Goal: Task Accomplishment & Management: Complete application form

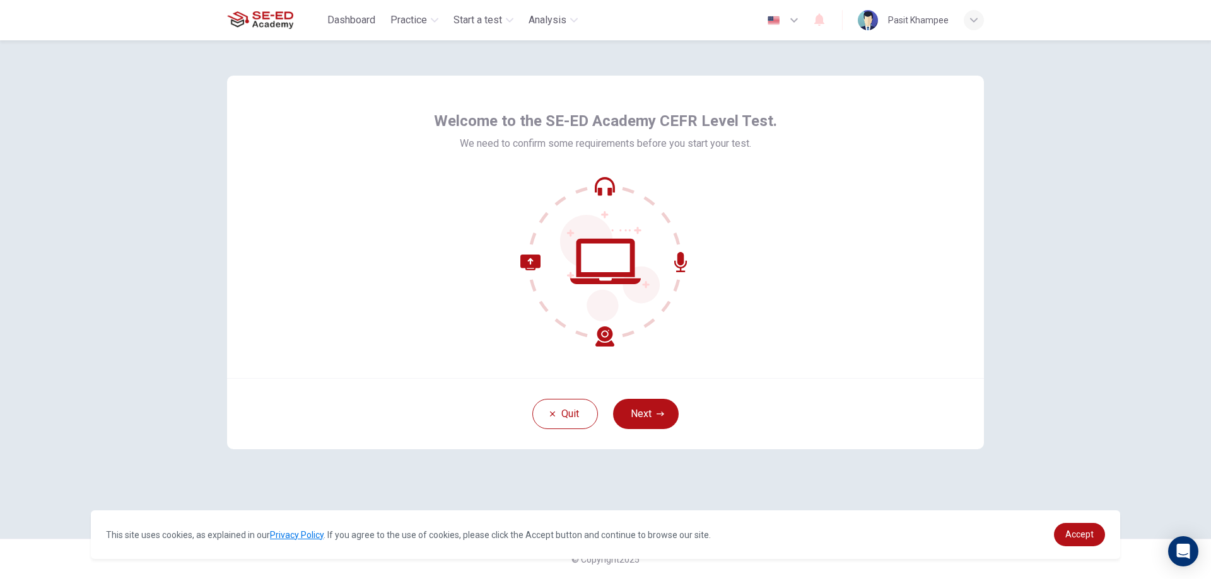
click at [648, 412] on button "Next" at bounding box center [646, 414] width 66 height 30
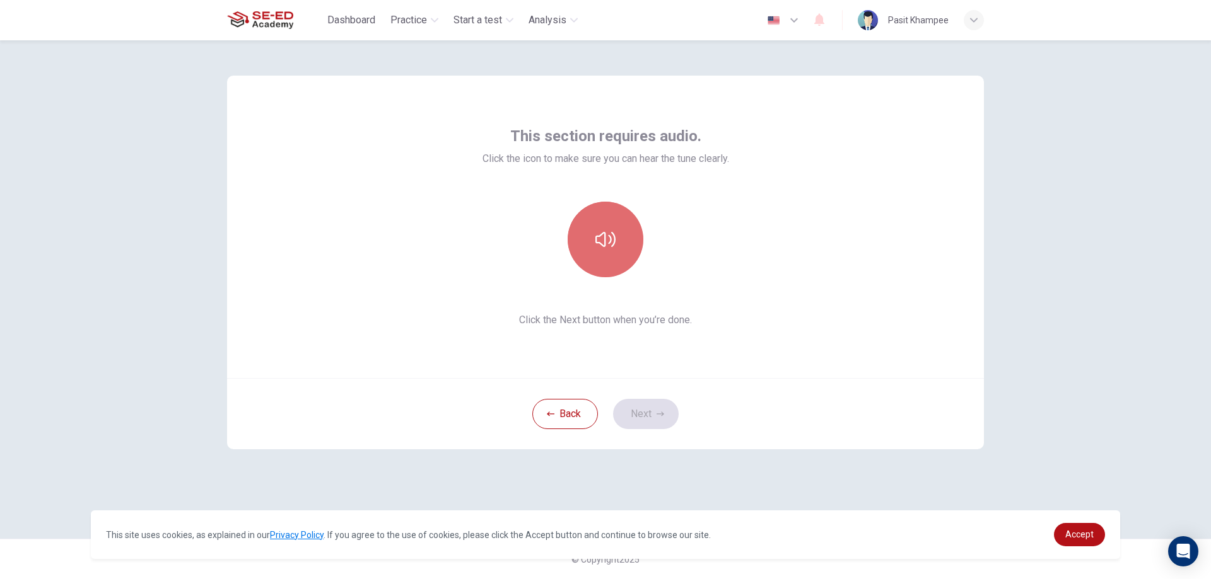
drag, startPoint x: 637, startPoint y: 264, endPoint x: 611, endPoint y: 243, distance: 33.2
click at [611, 243] on icon "button" at bounding box center [605, 240] width 20 height 20
click at [629, 251] on button "button" at bounding box center [605, 240] width 76 height 76
click at [613, 257] on button "button" at bounding box center [605, 240] width 76 height 76
click at [615, 254] on button "button" at bounding box center [605, 240] width 76 height 76
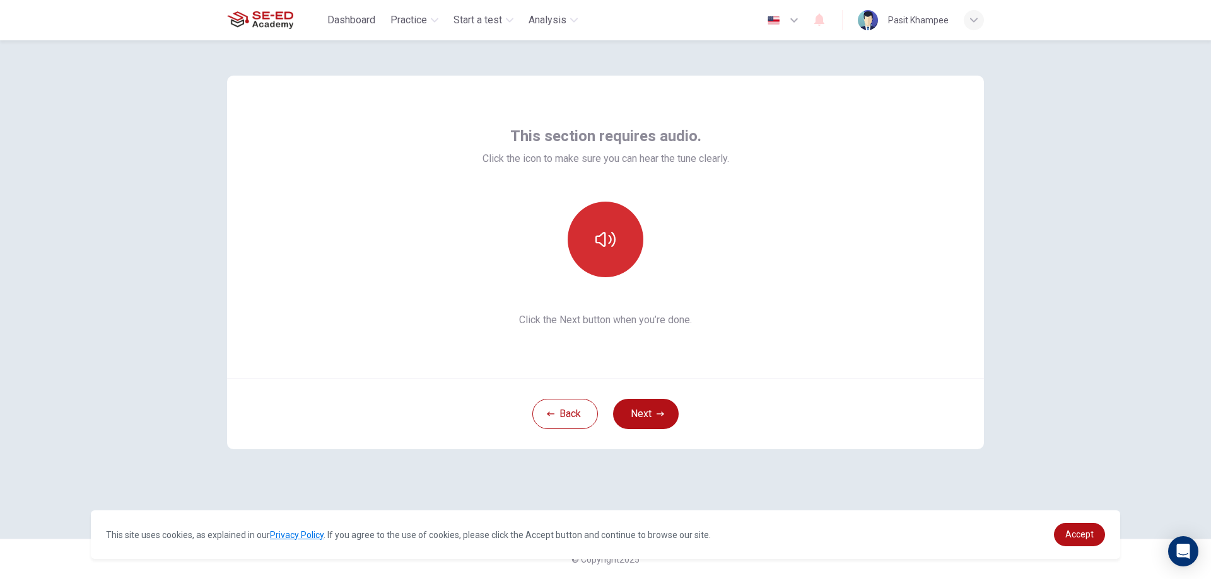
click at [612, 262] on button "button" at bounding box center [605, 240] width 76 height 76
drag, startPoint x: 678, startPoint y: 290, endPoint x: 649, endPoint y: 272, distance: 34.0
drag, startPoint x: 649, startPoint y: 272, endPoint x: 615, endPoint y: 252, distance: 39.4
click at [615, 252] on button "button" at bounding box center [605, 240] width 76 height 76
click at [668, 408] on button "Next" at bounding box center [646, 414] width 66 height 30
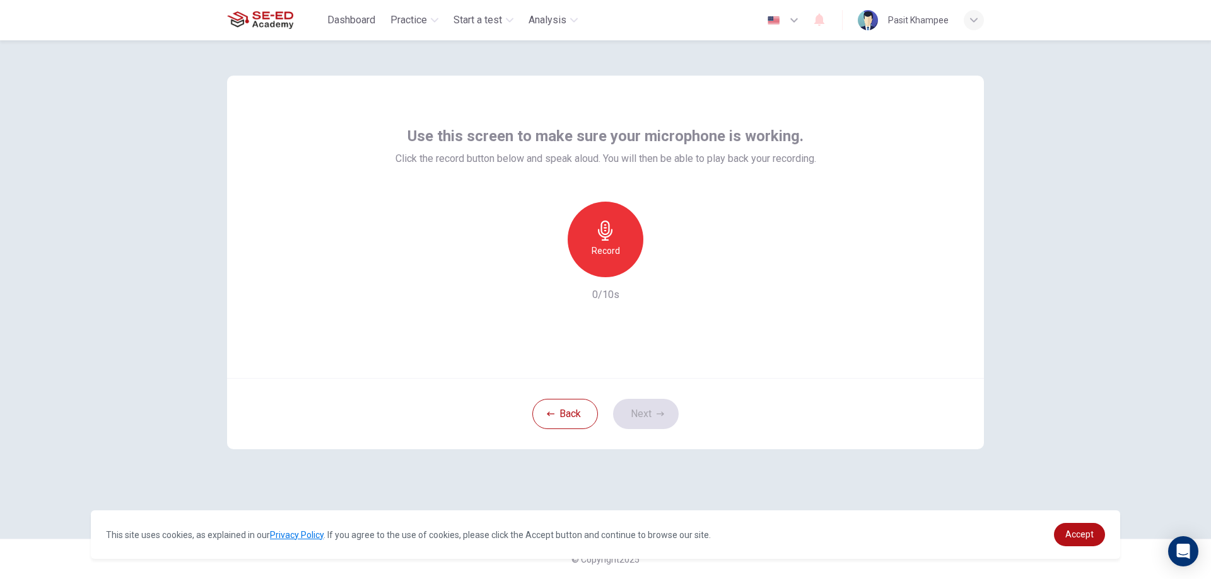
click at [610, 225] on icon "button" at bounding box center [605, 231] width 20 height 20
click at [660, 264] on icon "button" at bounding box center [663, 267] width 13 height 13
click at [659, 409] on button "Next" at bounding box center [646, 414] width 66 height 30
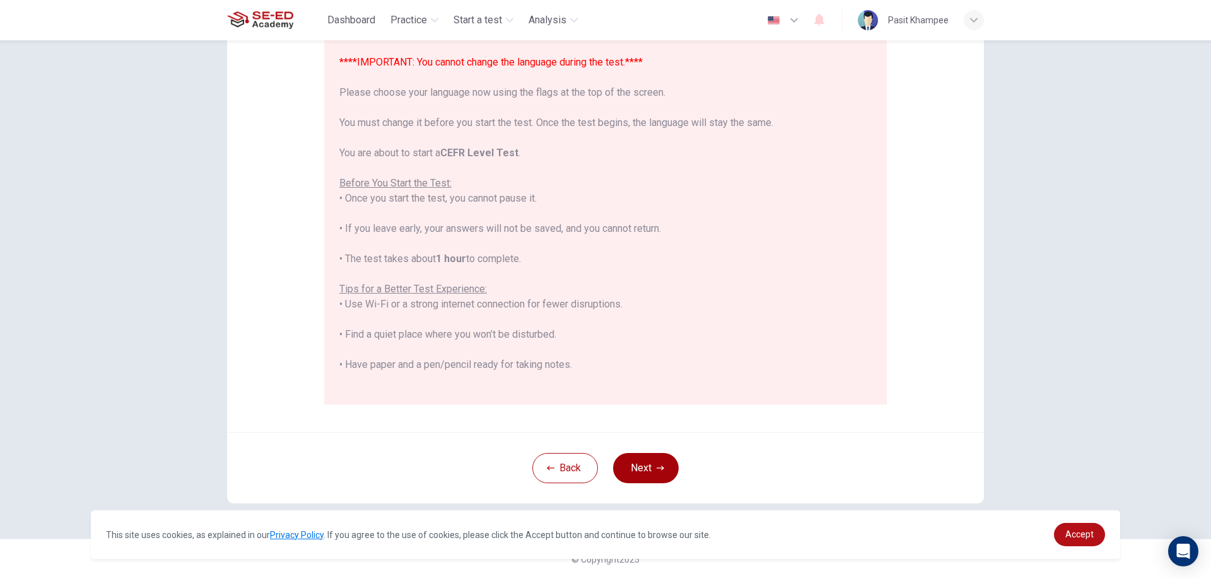
click at [635, 465] on button "Next" at bounding box center [646, 468] width 66 height 30
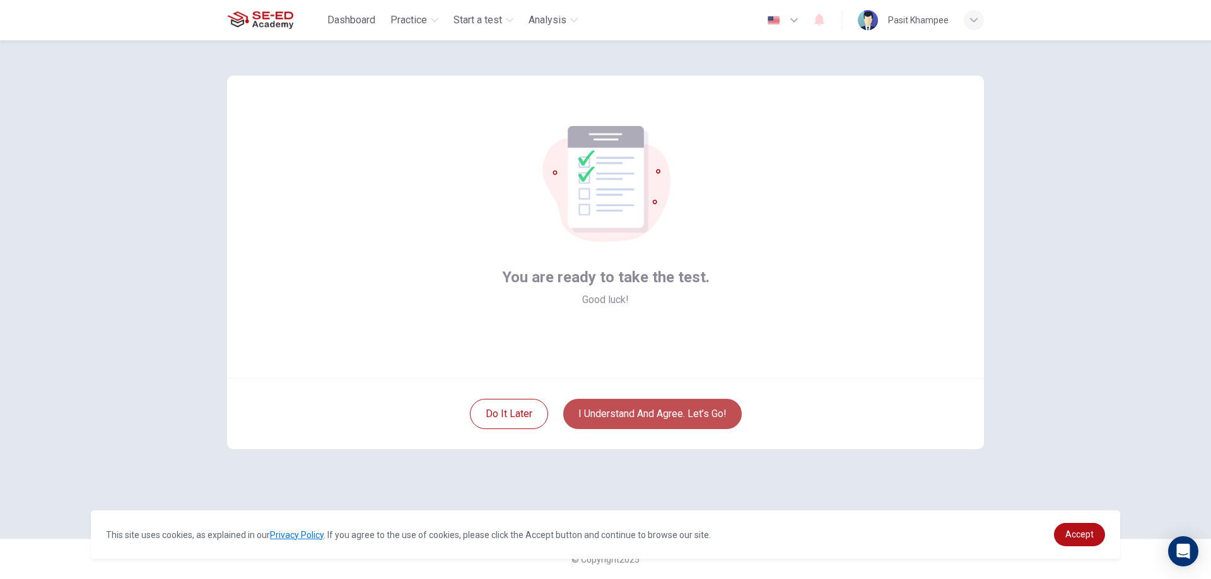
click at [685, 419] on button "I understand and agree. Let’s go!" at bounding box center [652, 414] width 178 height 30
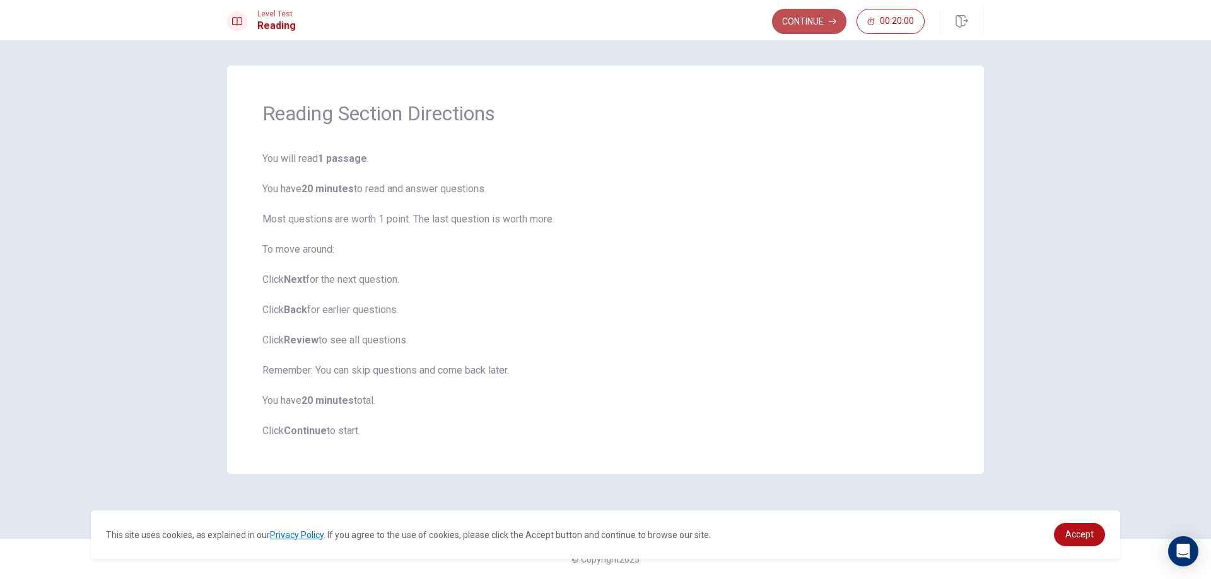
click at [803, 18] on button "Continue" at bounding box center [809, 21] width 74 height 25
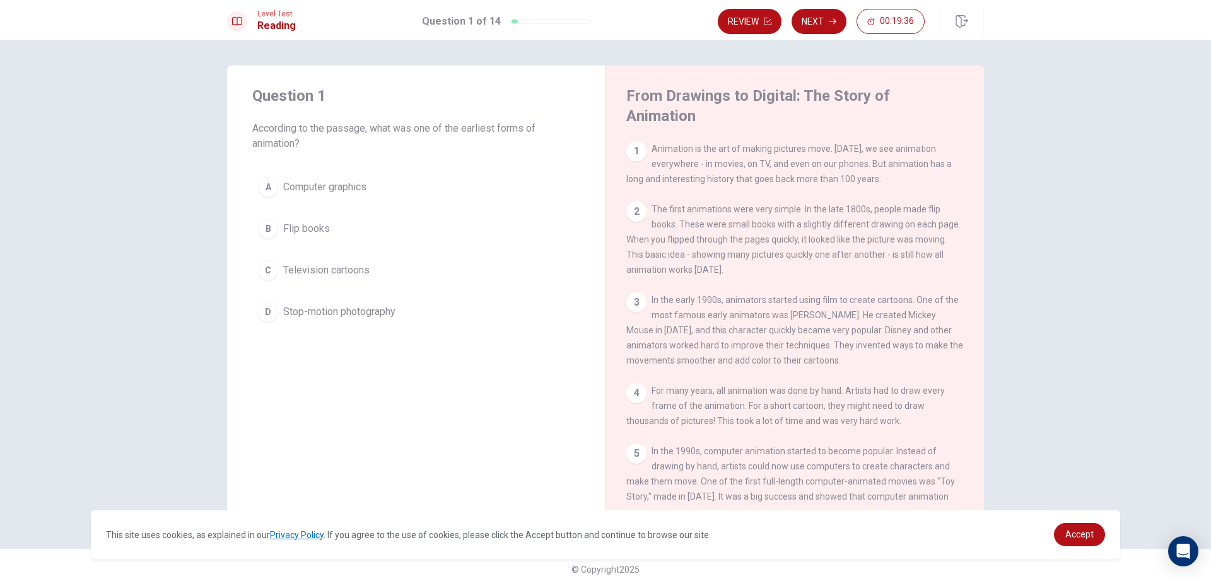
click at [264, 189] on div "A" at bounding box center [268, 187] width 20 height 20
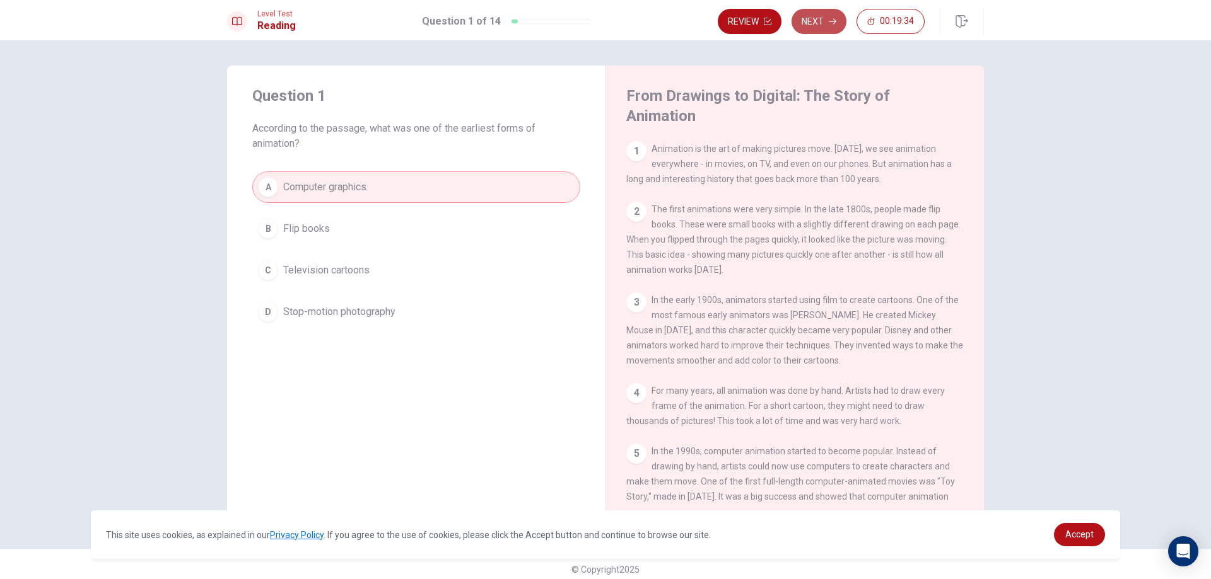
click at [816, 16] on button "Next" at bounding box center [818, 21] width 55 height 25
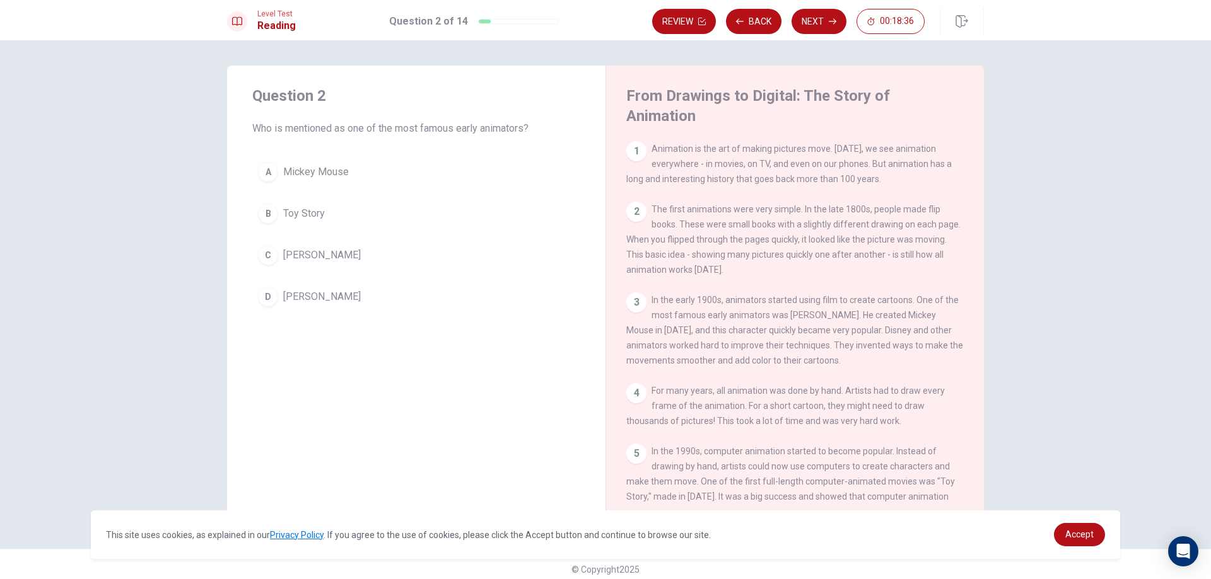
click at [270, 173] on div "A" at bounding box center [268, 172] width 20 height 20
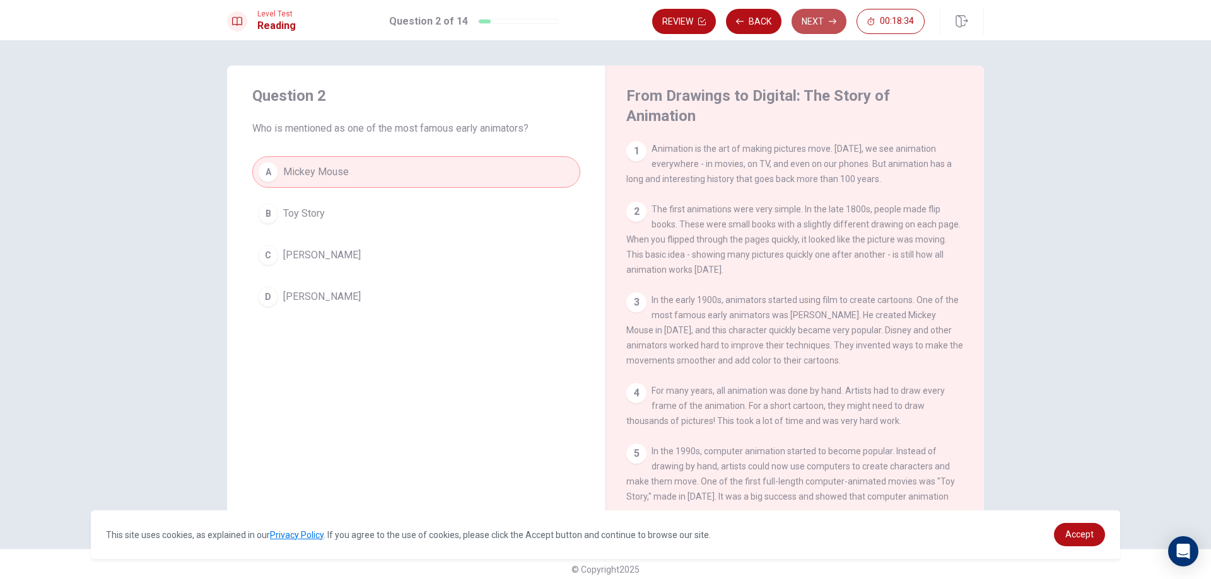
click at [825, 30] on button "Next" at bounding box center [818, 21] width 55 height 25
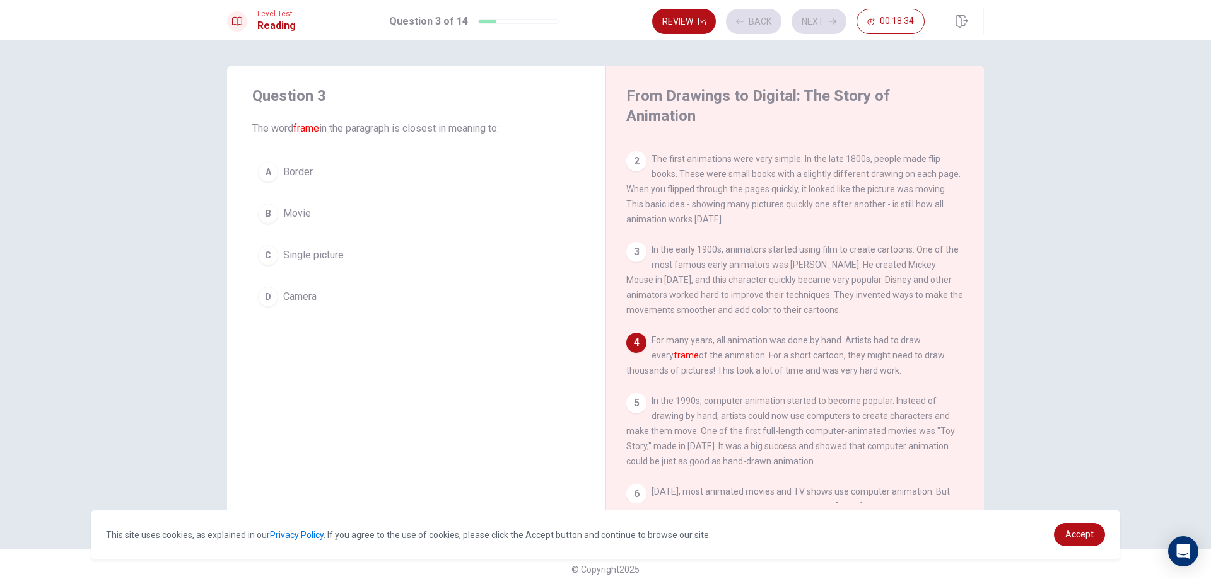
scroll to position [61, 0]
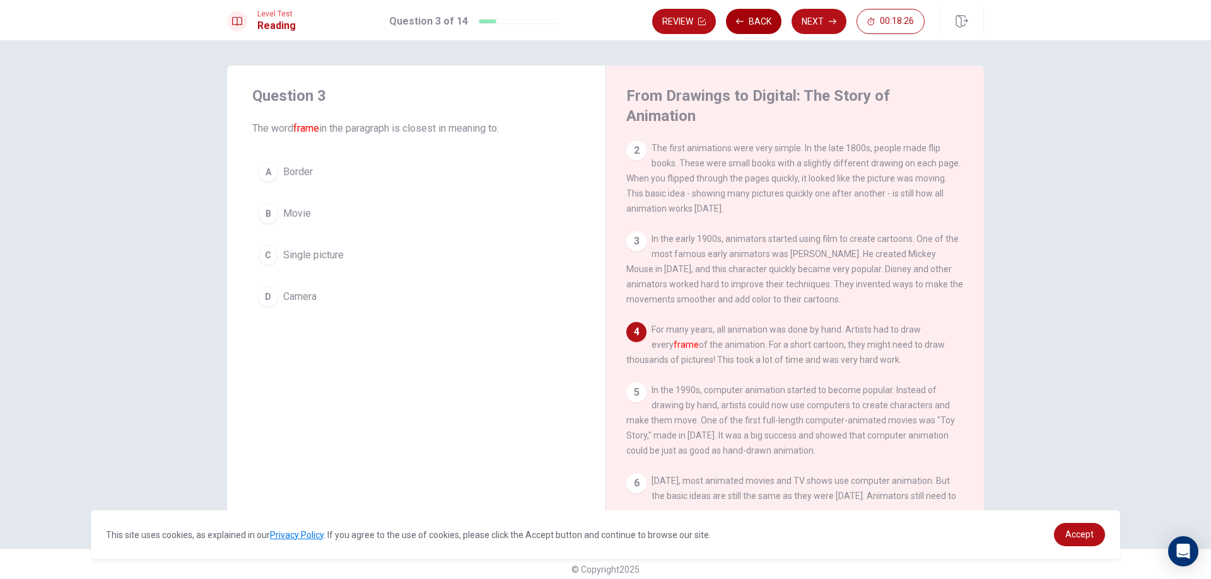
click at [759, 20] on button "Back" at bounding box center [753, 21] width 55 height 25
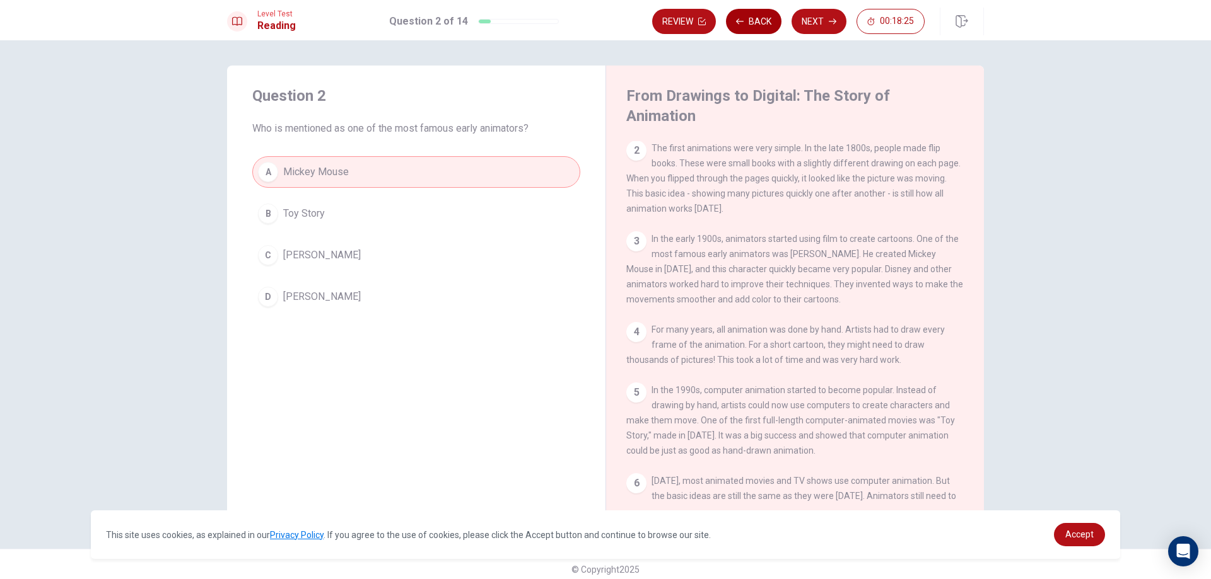
click at [759, 20] on button "Back" at bounding box center [753, 21] width 55 height 25
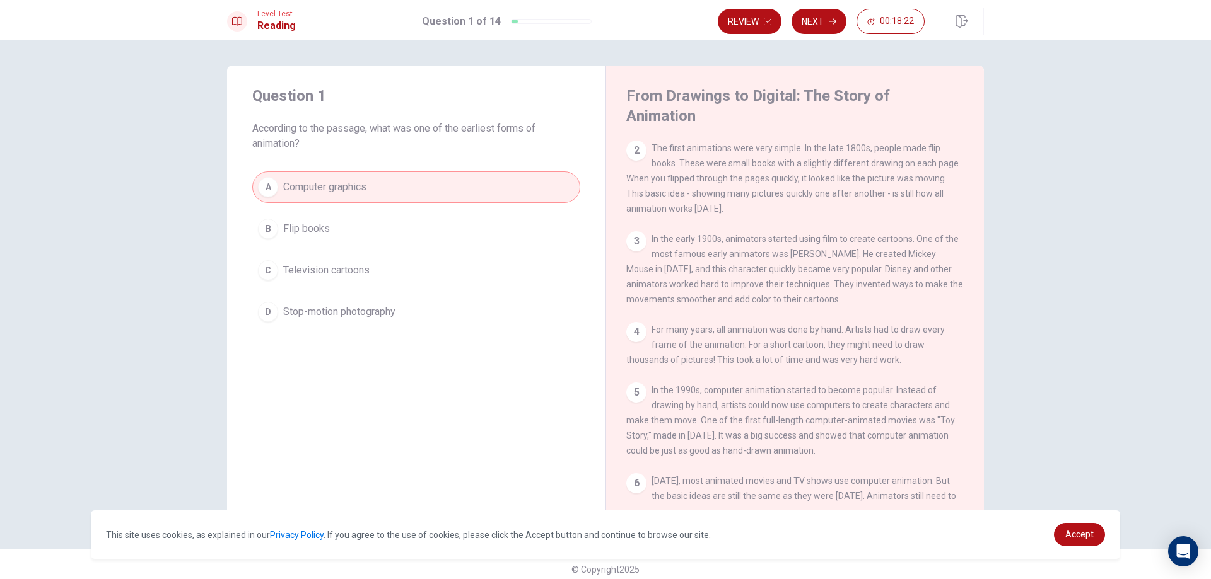
click at [316, 231] on span "Flip books" at bounding box center [306, 228] width 47 height 15
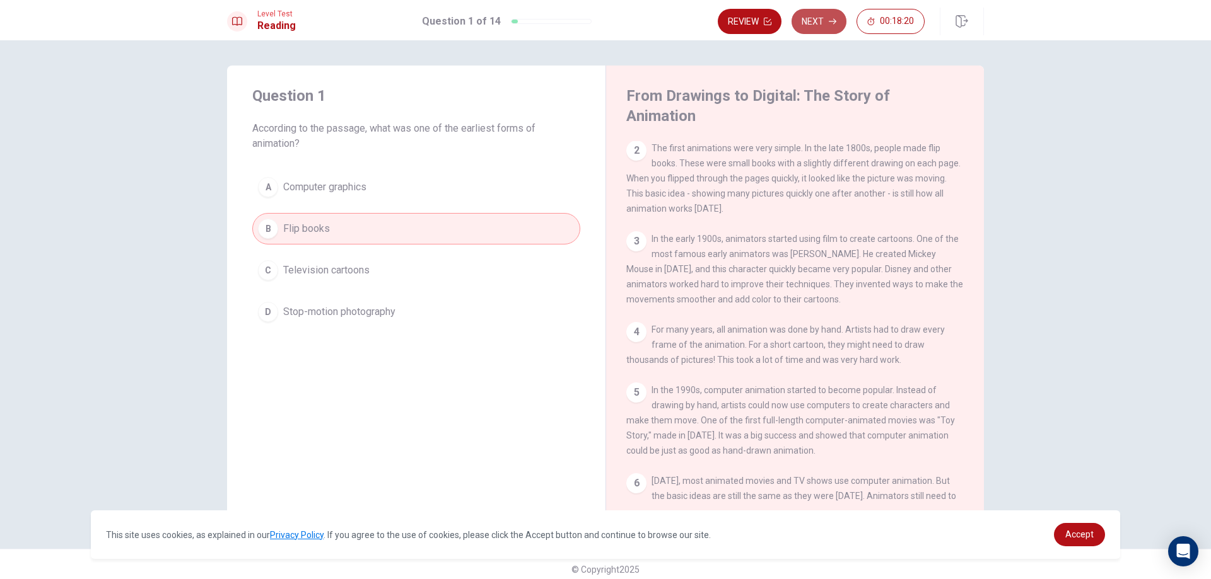
click at [812, 23] on button "Next" at bounding box center [818, 21] width 55 height 25
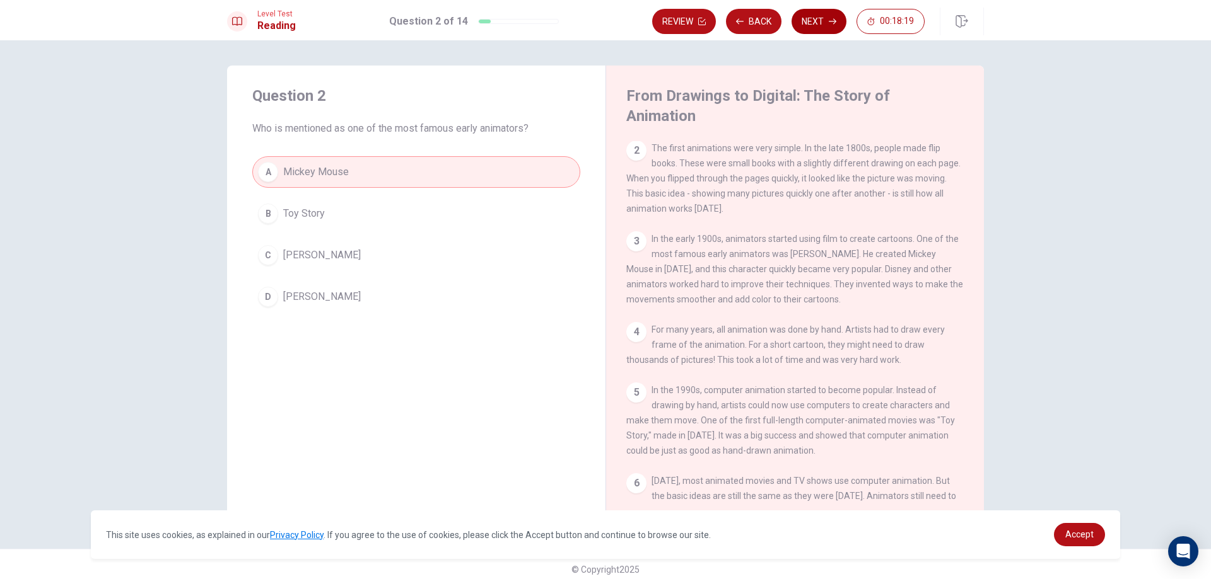
click at [826, 13] on button "Next" at bounding box center [818, 21] width 55 height 25
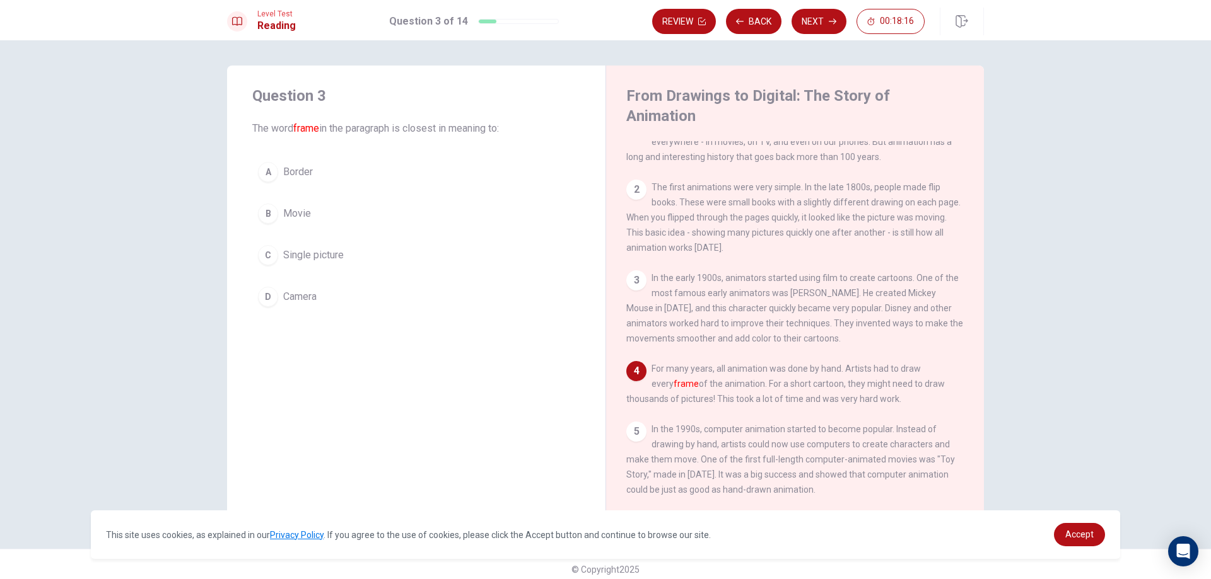
scroll to position [0, 0]
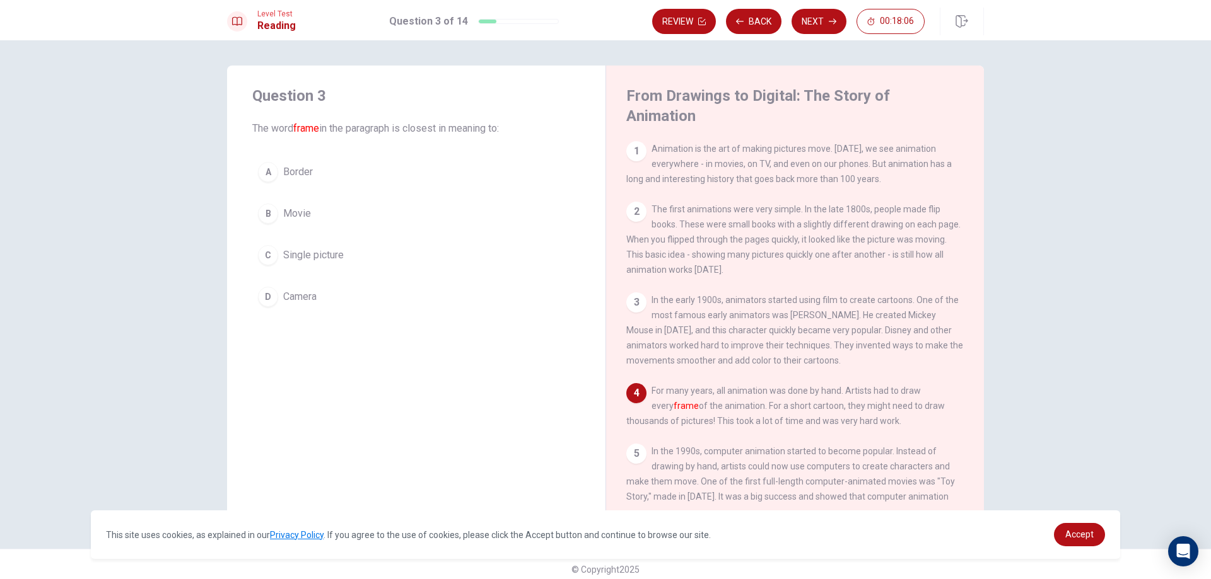
click at [282, 260] on button "C Single picture" at bounding box center [416, 256] width 328 height 32
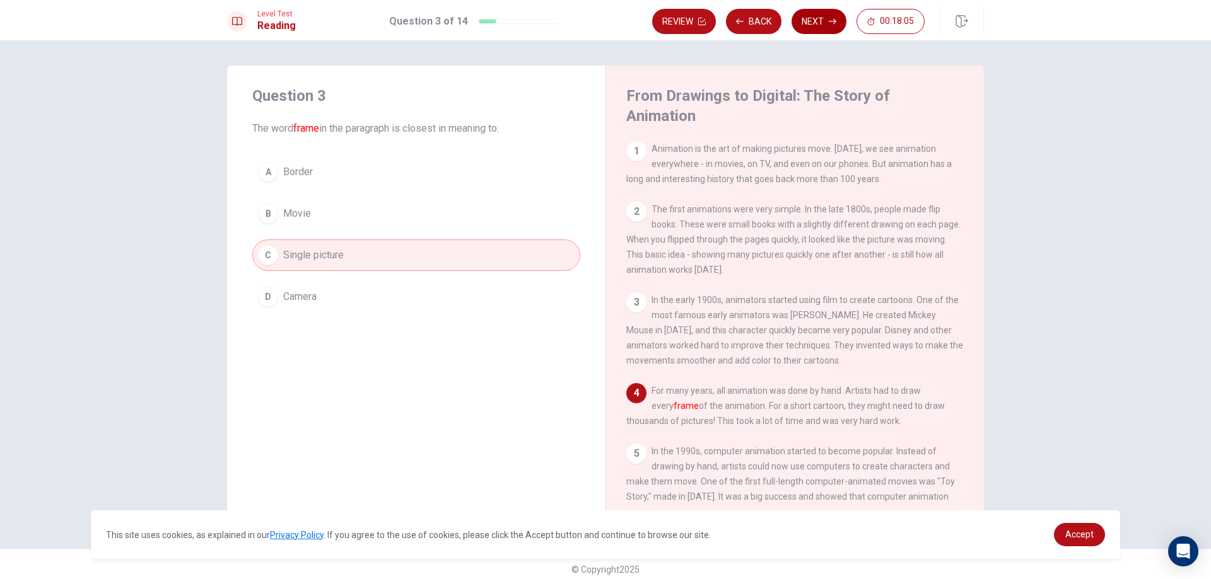
click at [805, 28] on button "Next" at bounding box center [818, 21] width 55 height 25
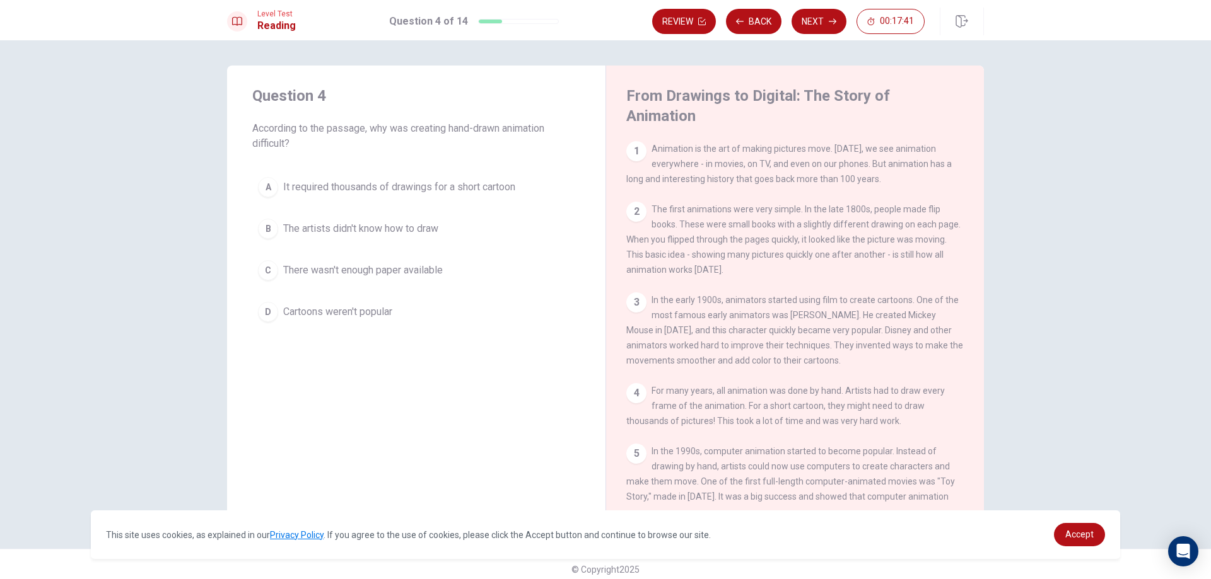
click at [306, 189] on span "It required thousands of drawings for a short cartoon" at bounding box center [399, 187] width 232 height 15
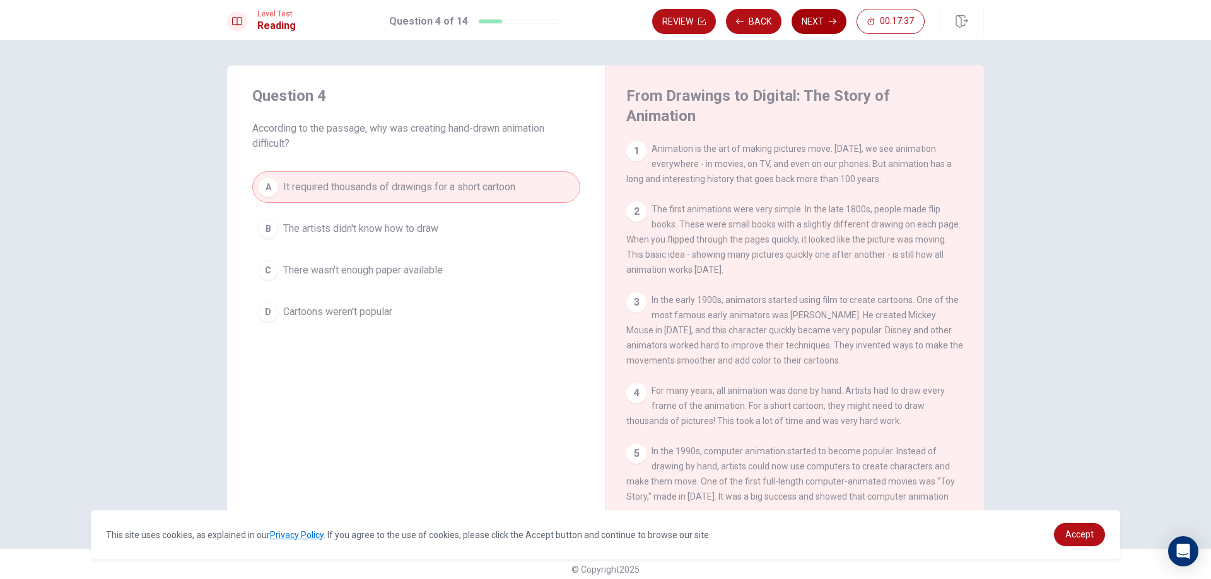
click at [822, 21] on button "Next" at bounding box center [818, 21] width 55 height 25
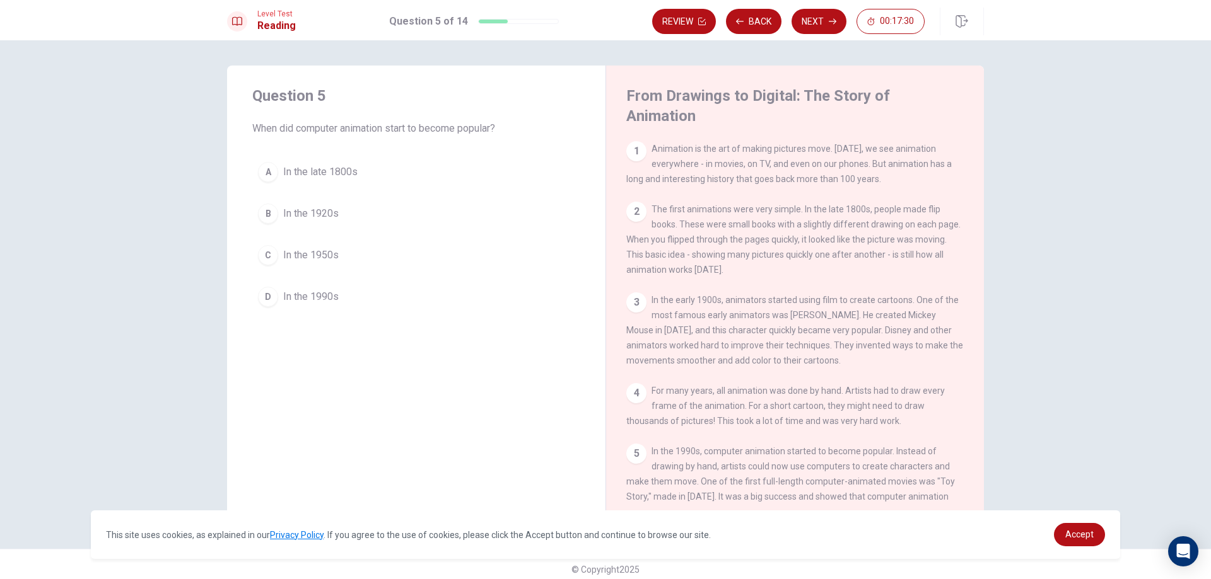
click at [315, 294] on span "In the 1990s" at bounding box center [310, 296] width 55 height 15
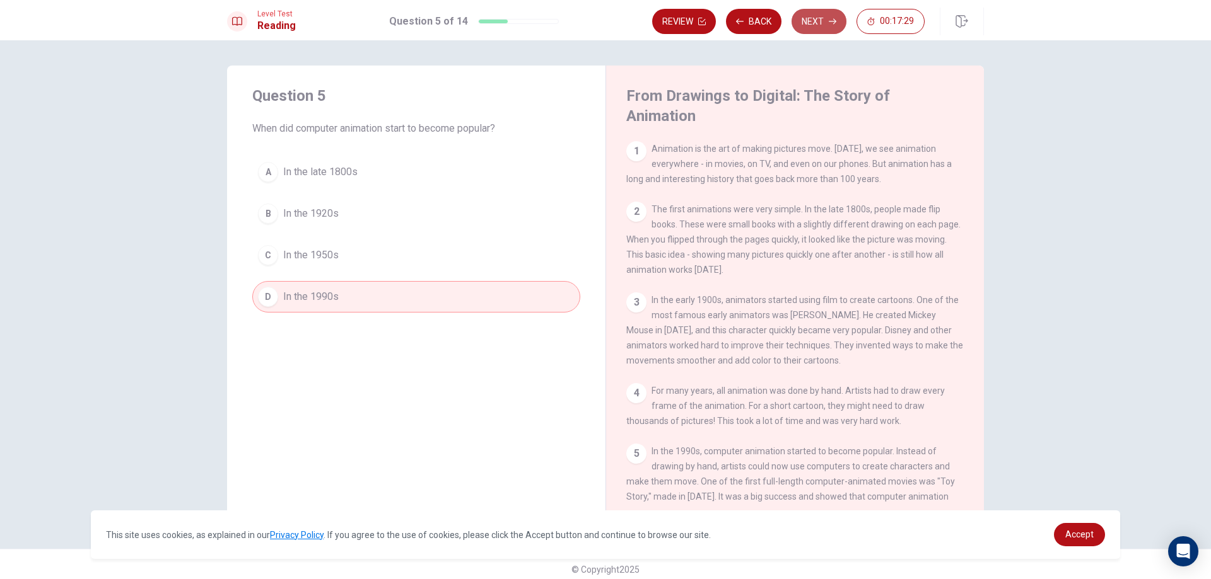
click at [816, 21] on button "Next" at bounding box center [818, 21] width 55 height 25
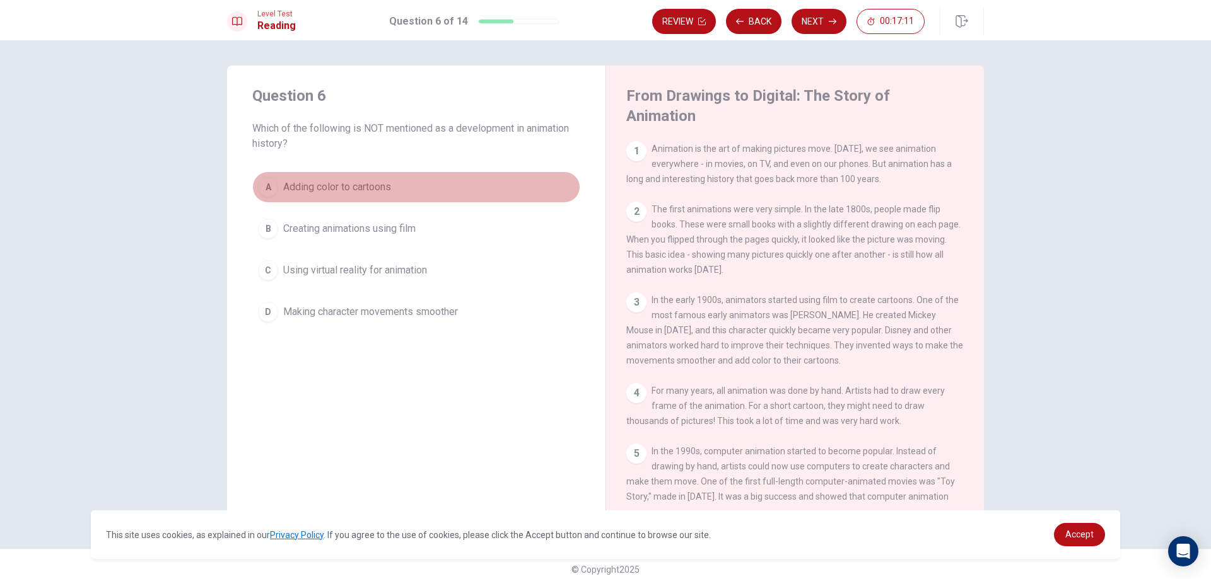
click at [354, 189] on span "Adding color to cartoons" at bounding box center [337, 187] width 108 height 15
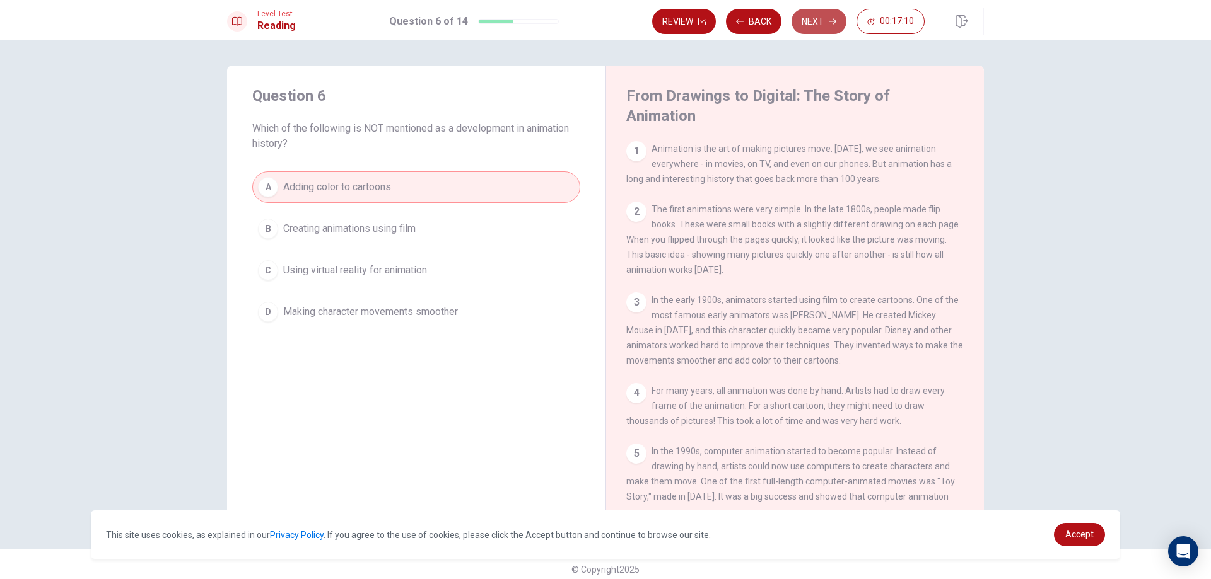
click at [815, 27] on button "Next" at bounding box center [818, 21] width 55 height 25
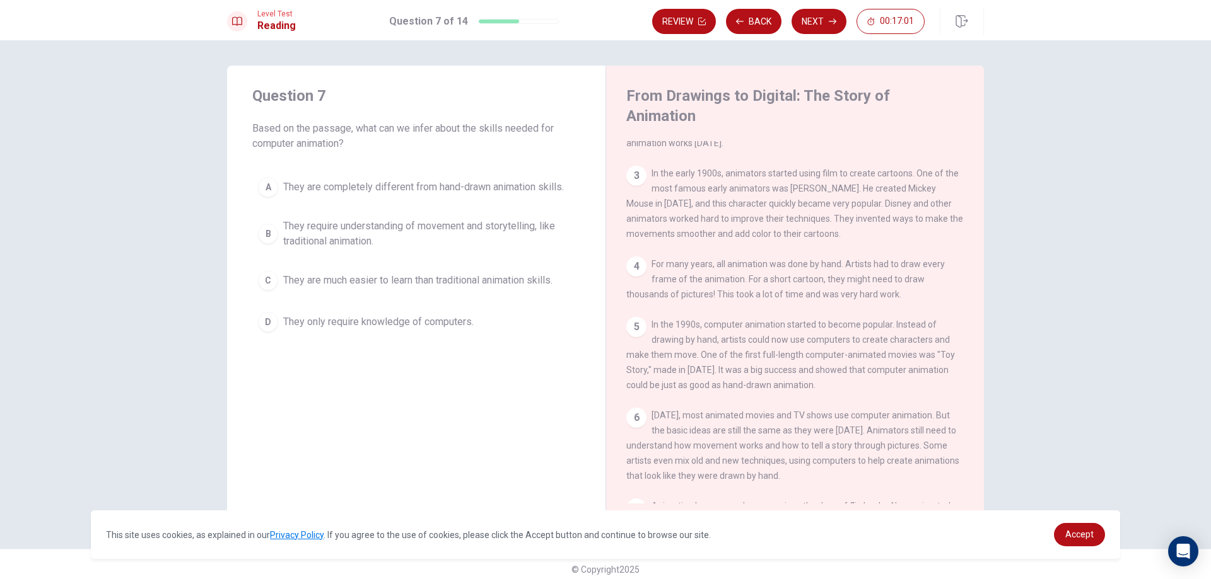
scroll to position [216, 0]
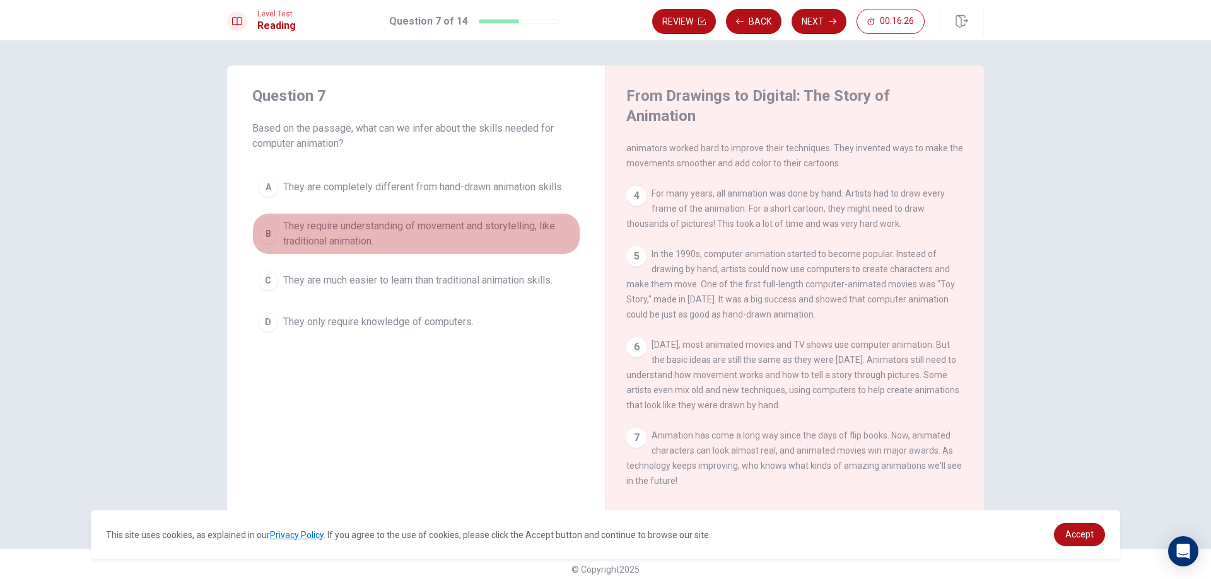
click at [399, 229] on span "They require understanding of movement and storytelling, like traditional anima…" at bounding box center [428, 234] width 291 height 30
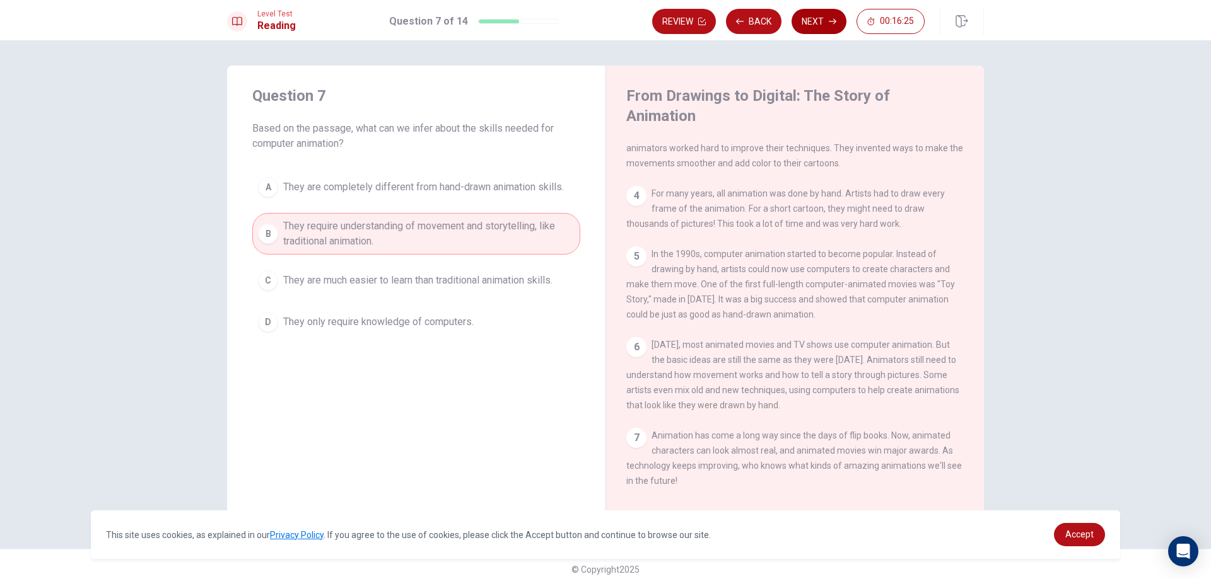
click at [809, 32] on button "Next" at bounding box center [818, 21] width 55 height 25
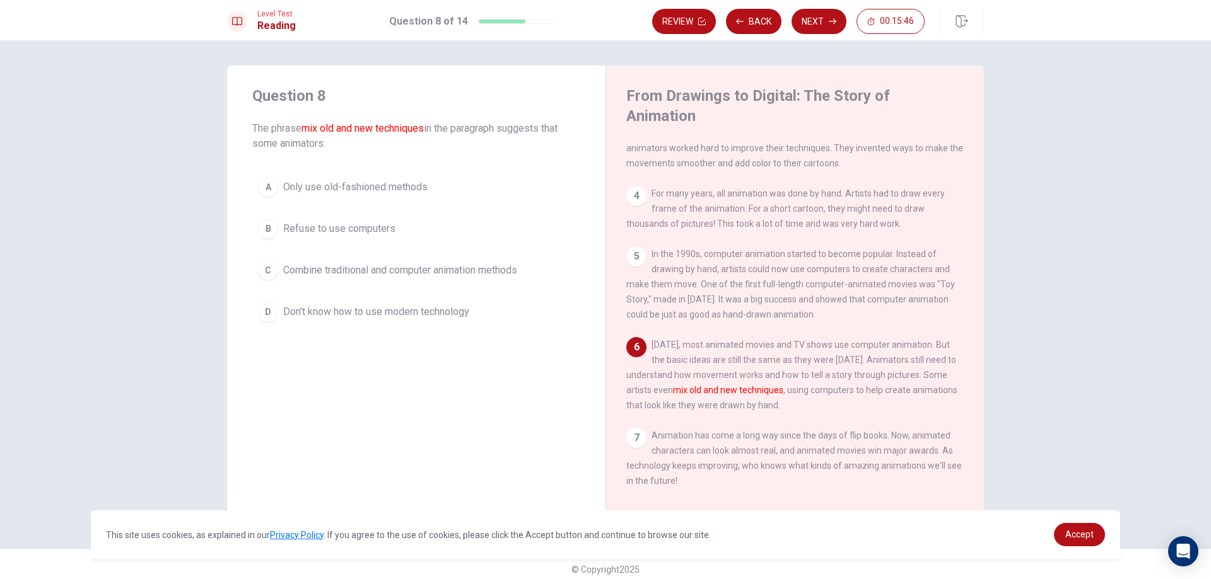
click at [380, 272] on span "Combine traditional and computer animation methods" at bounding box center [400, 270] width 234 height 15
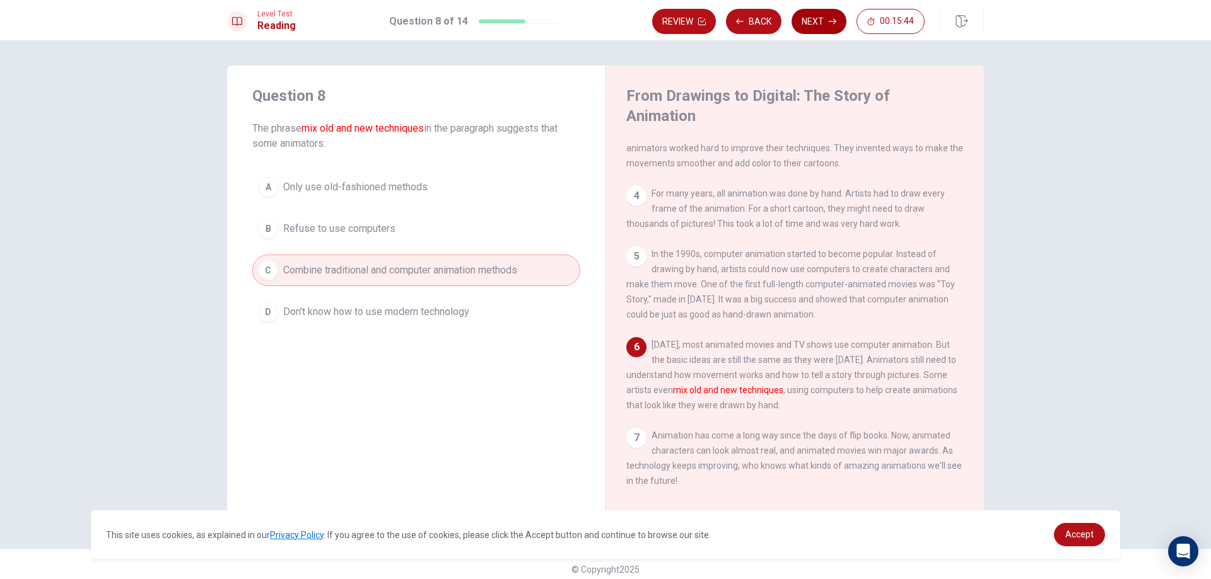
click at [811, 20] on button "Next" at bounding box center [818, 21] width 55 height 25
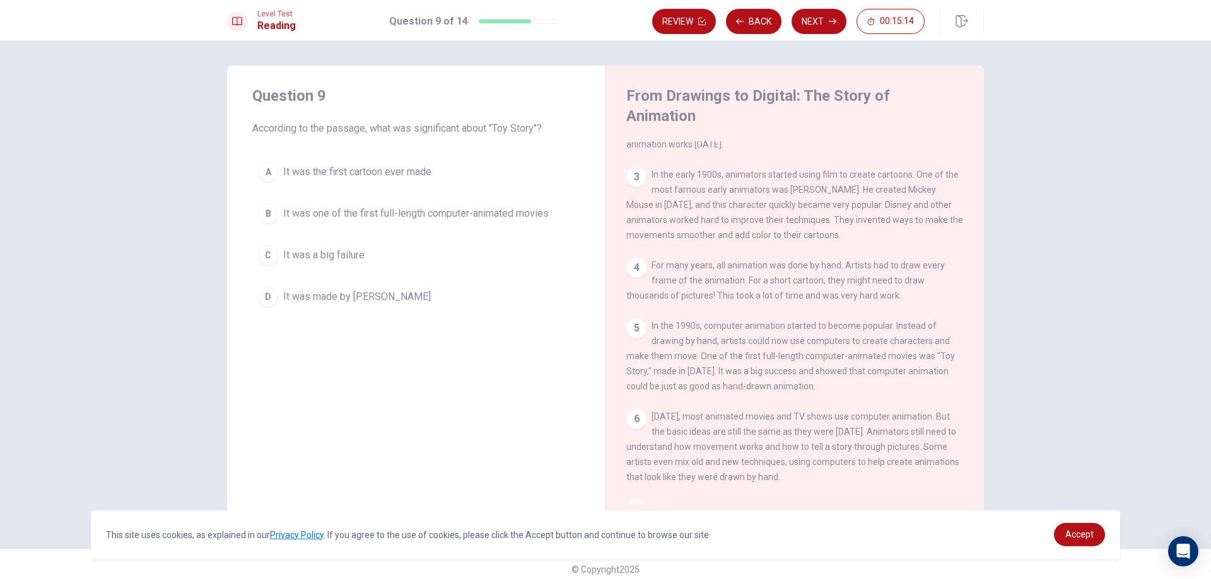
scroll to position [126, 0]
click at [459, 216] on span "It was one of the first full-length computer-animated movies" at bounding box center [415, 213] width 265 height 15
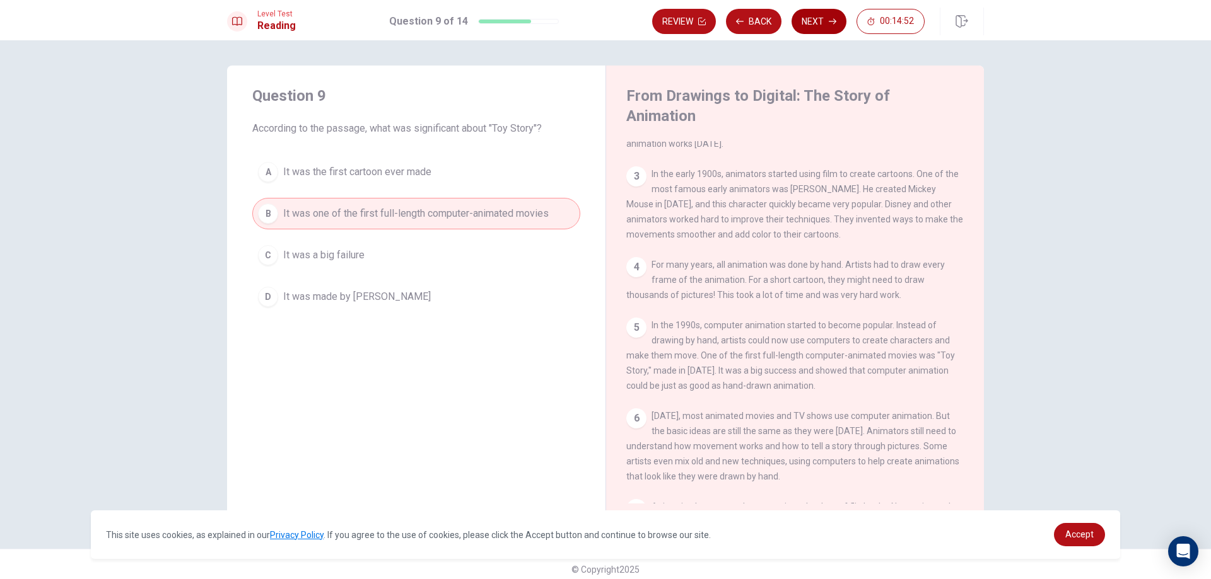
click at [813, 26] on button "Next" at bounding box center [818, 21] width 55 height 25
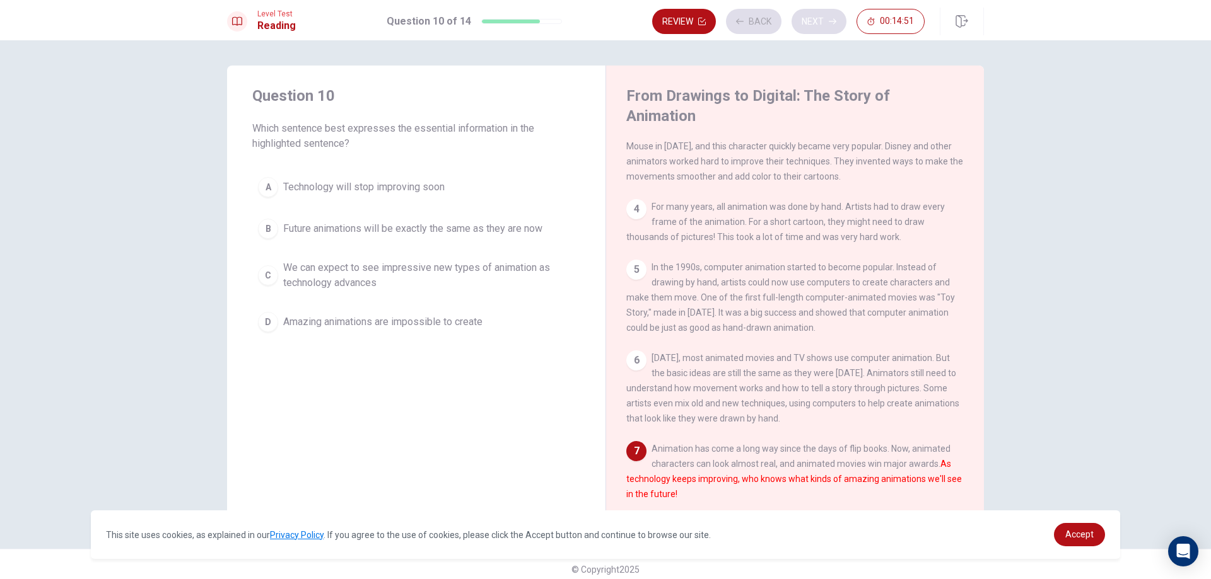
scroll to position [216, 0]
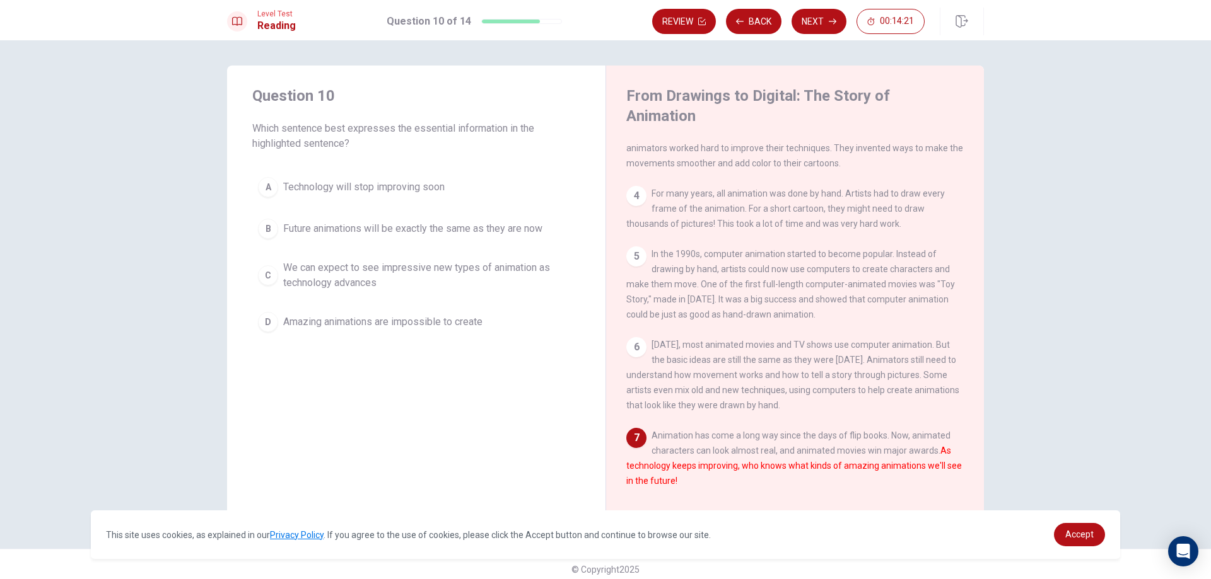
click at [350, 275] on span "We can expect to see impressive new types of animation as technology advances" at bounding box center [428, 275] width 291 height 30
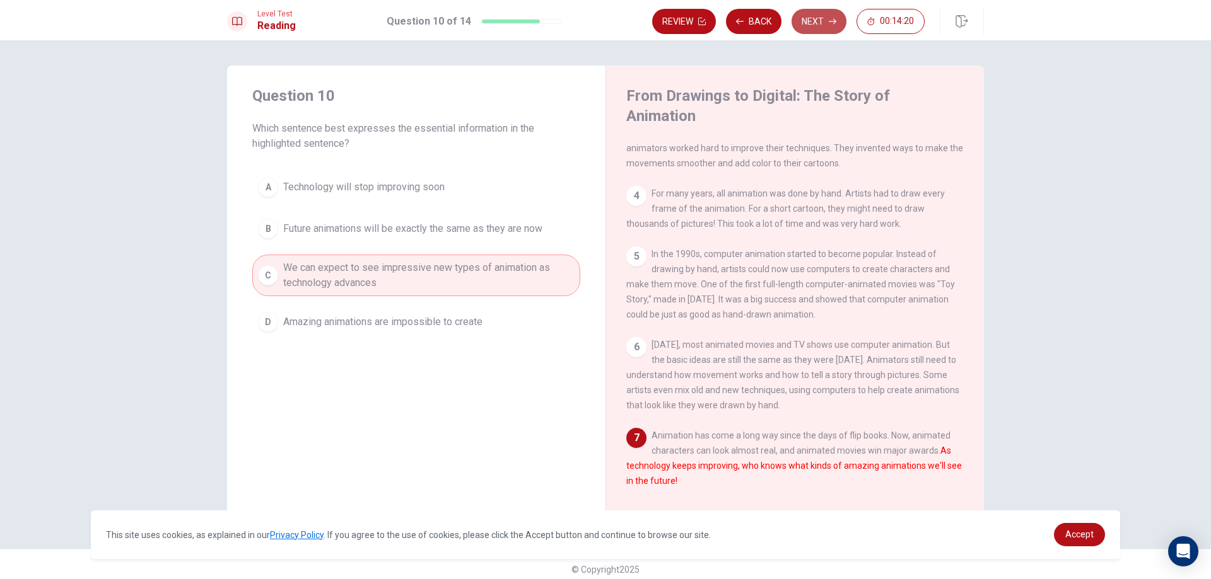
click at [821, 25] on button "Next" at bounding box center [818, 21] width 55 height 25
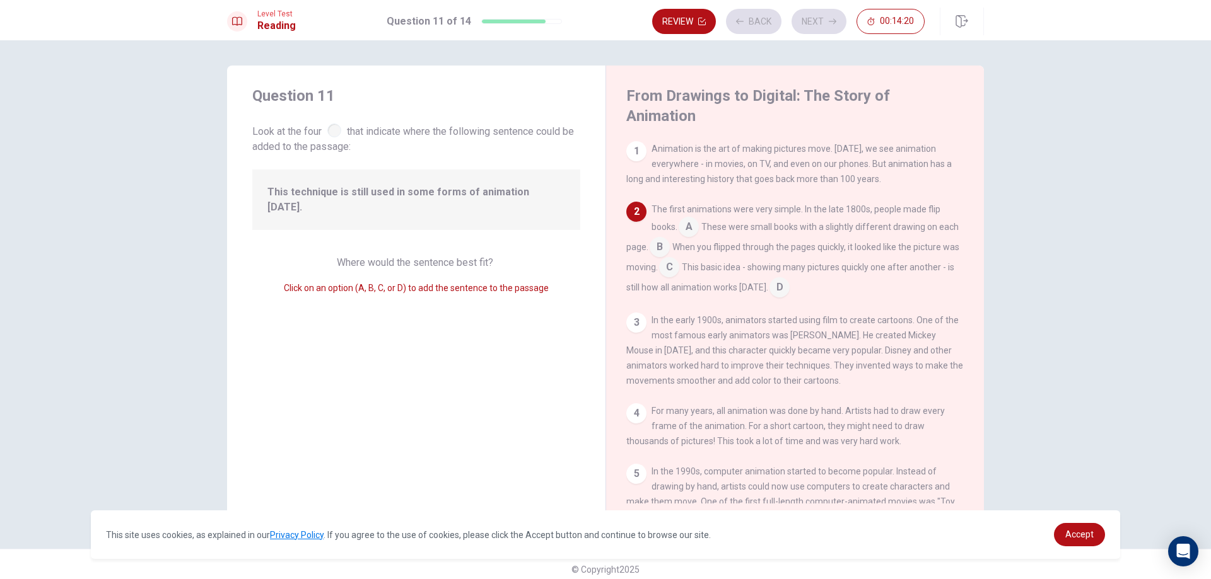
scroll to position [62, 0]
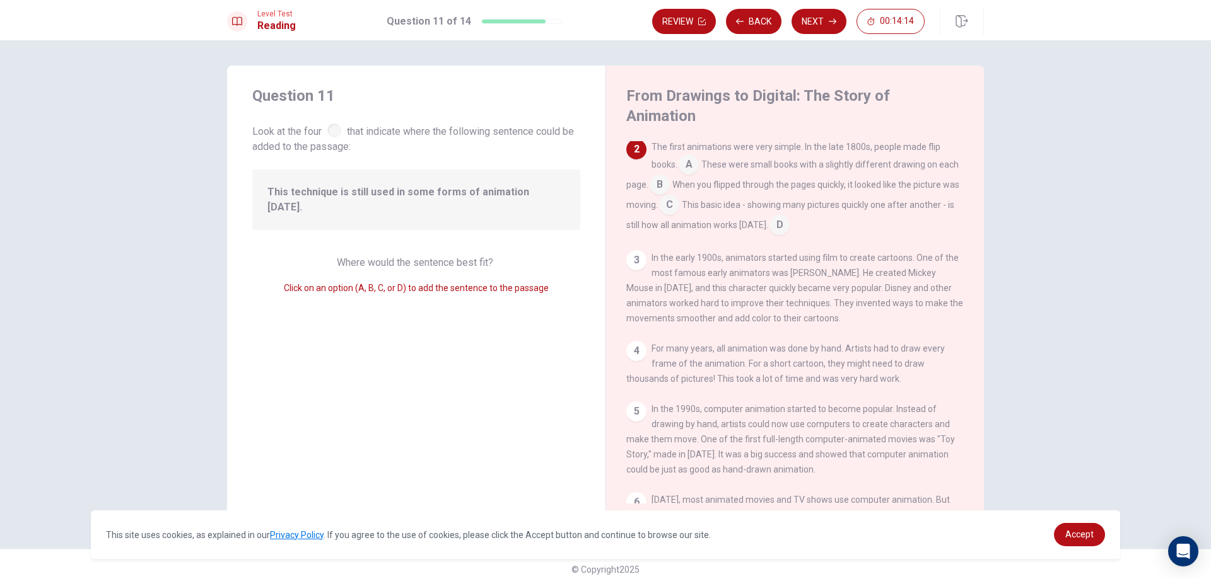
click at [401, 193] on span "This technique is still used in some forms of animation [DATE]." at bounding box center [416, 200] width 298 height 30
click at [479, 189] on span "This technique is still used in some forms of animation [DATE]." at bounding box center [416, 200] width 298 height 30
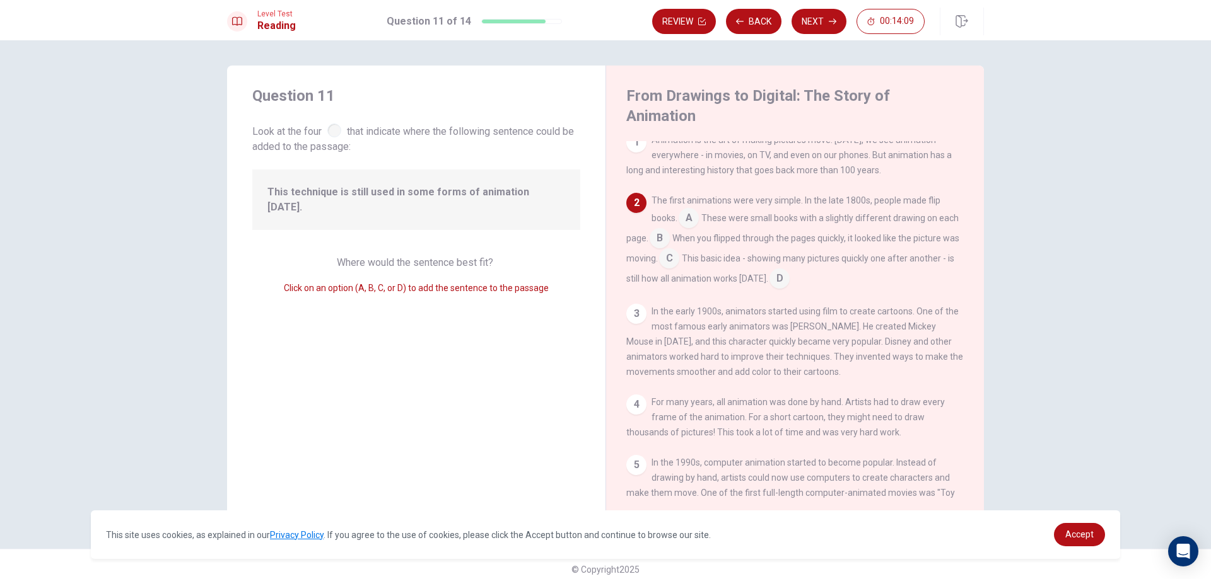
scroll to position [0, 0]
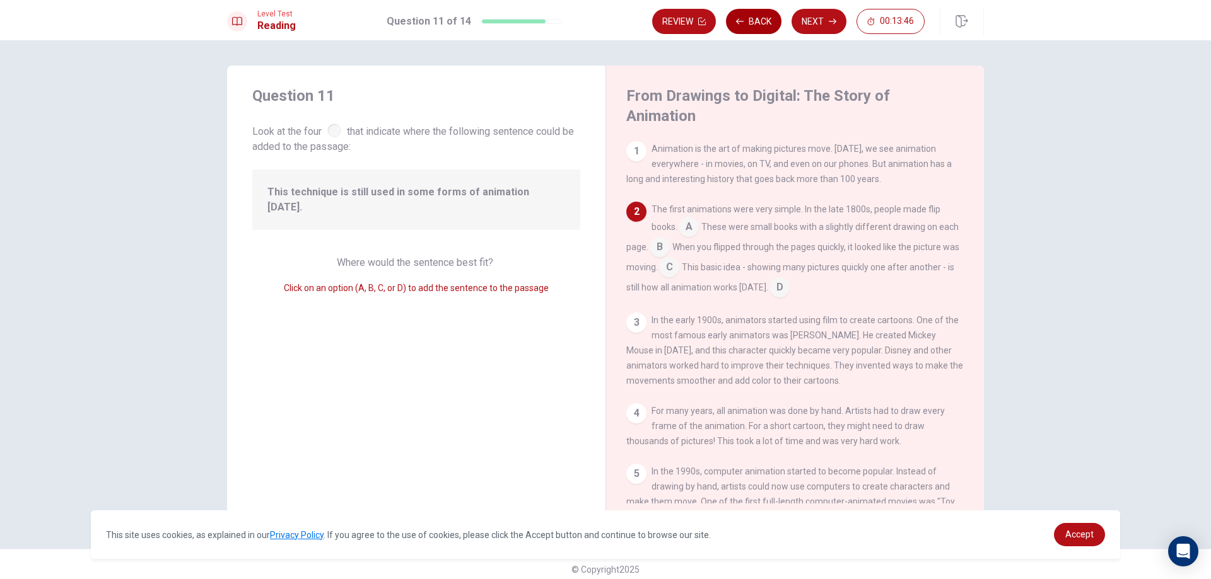
click at [747, 19] on button "Back" at bounding box center [753, 21] width 55 height 25
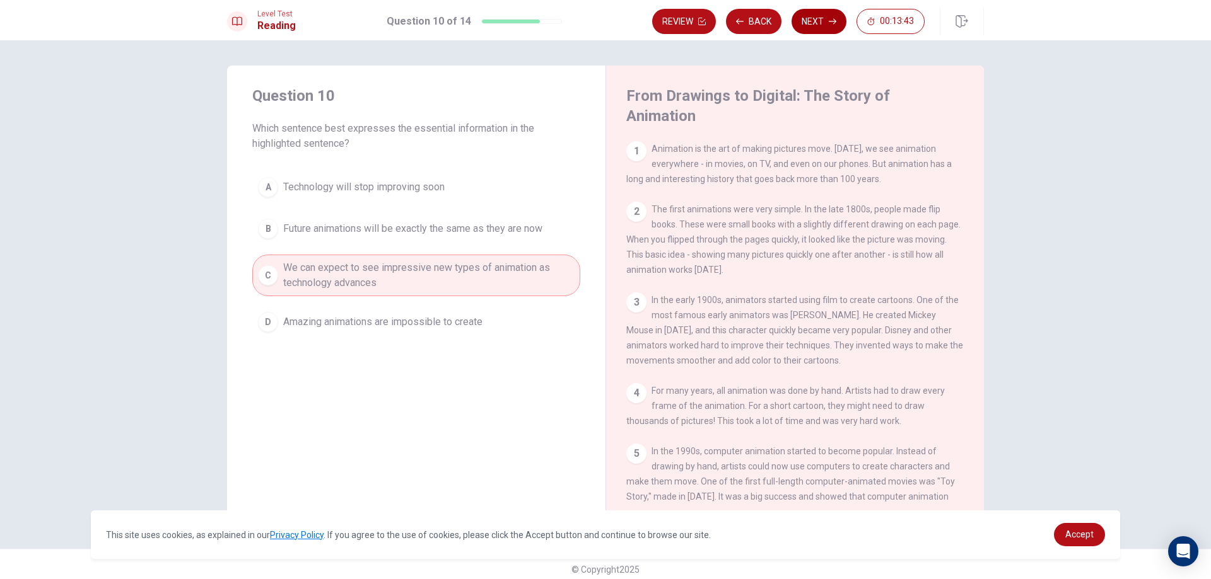
click at [801, 31] on button "Next" at bounding box center [818, 21] width 55 height 25
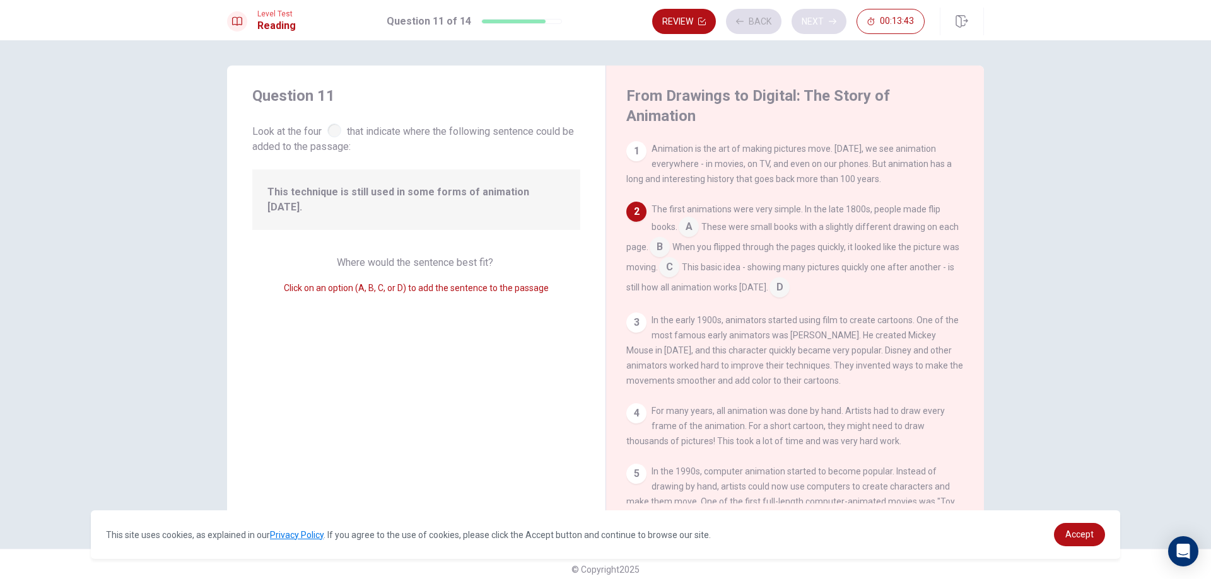
scroll to position [62, 0]
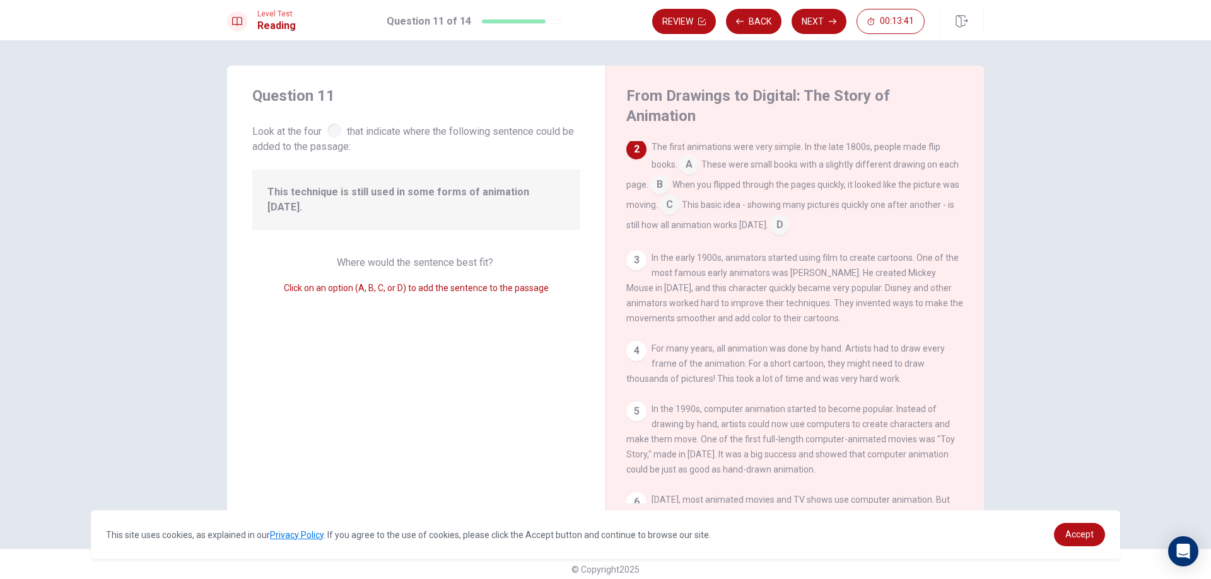
click at [694, 156] on input at bounding box center [688, 166] width 20 height 20
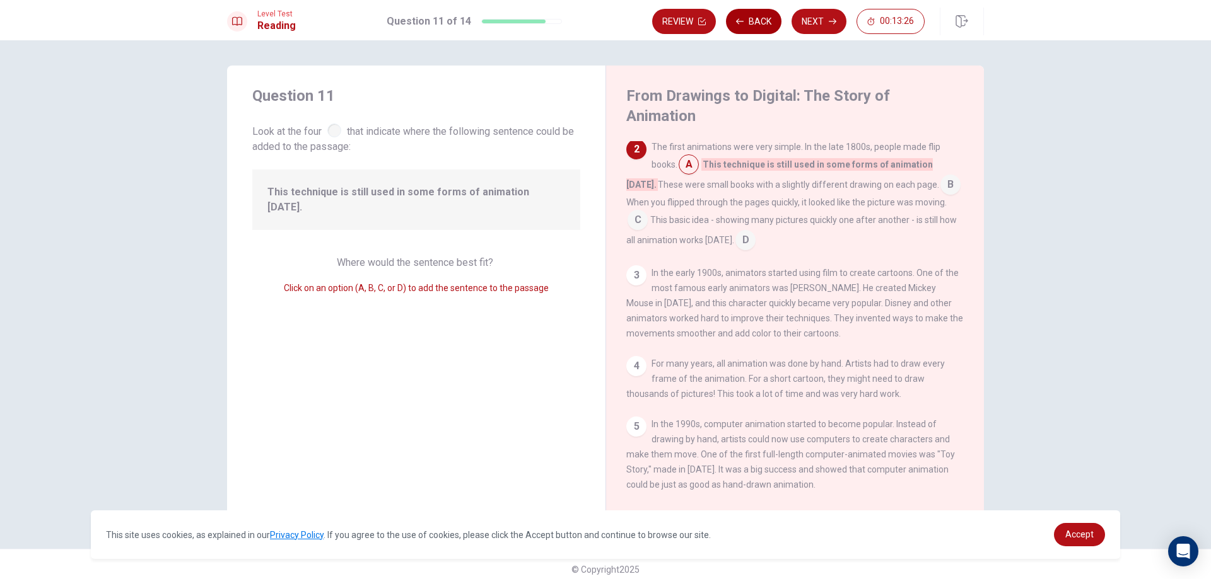
click at [753, 25] on button "Back" at bounding box center [753, 21] width 55 height 25
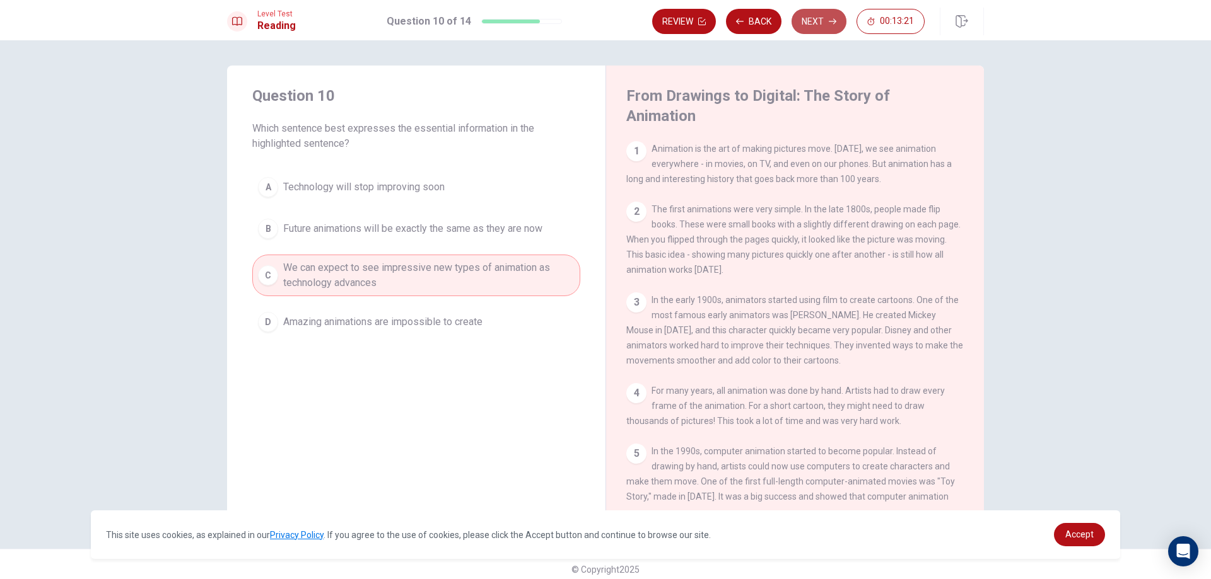
click at [818, 23] on button "Next" at bounding box center [818, 21] width 55 height 25
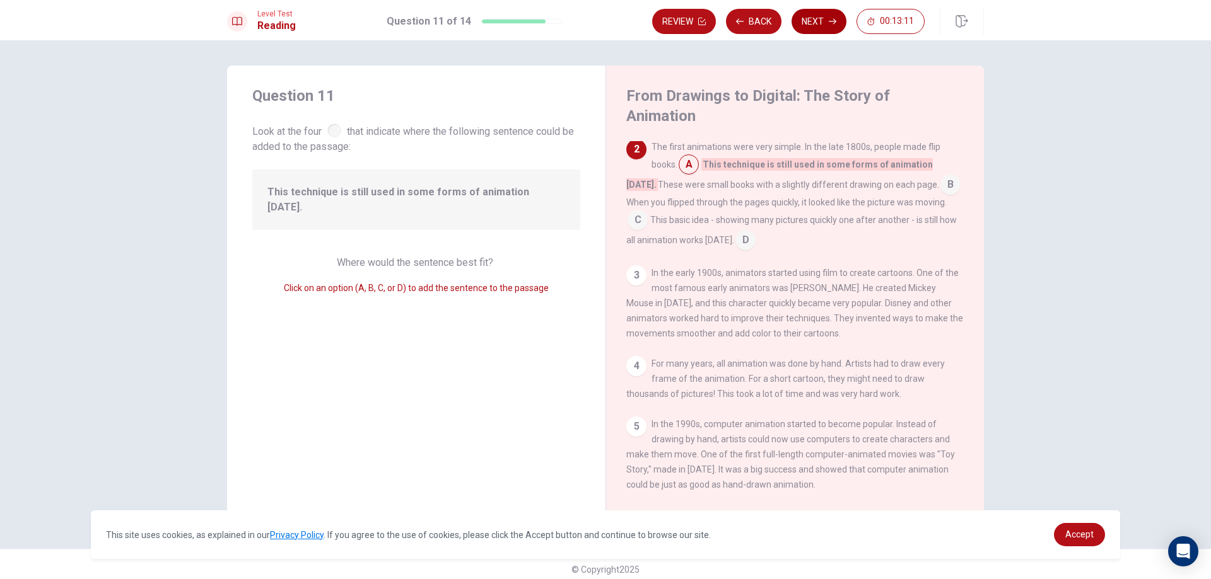
click at [832, 24] on icon "button" at bounding box center [833, 22] width 8 height 8
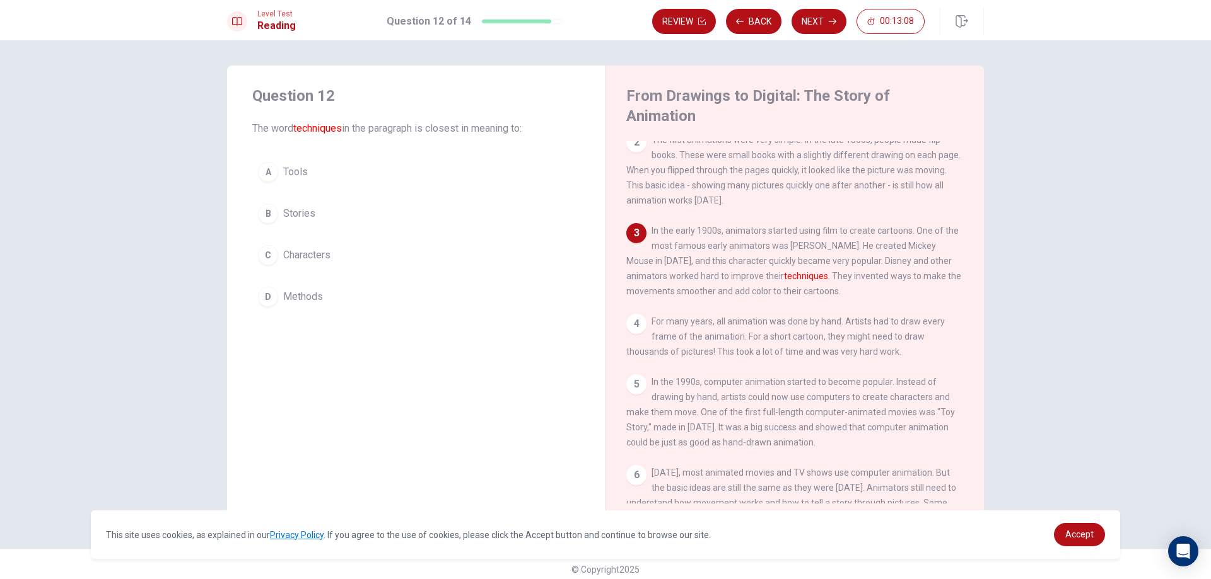
scroll to position [0, 0]
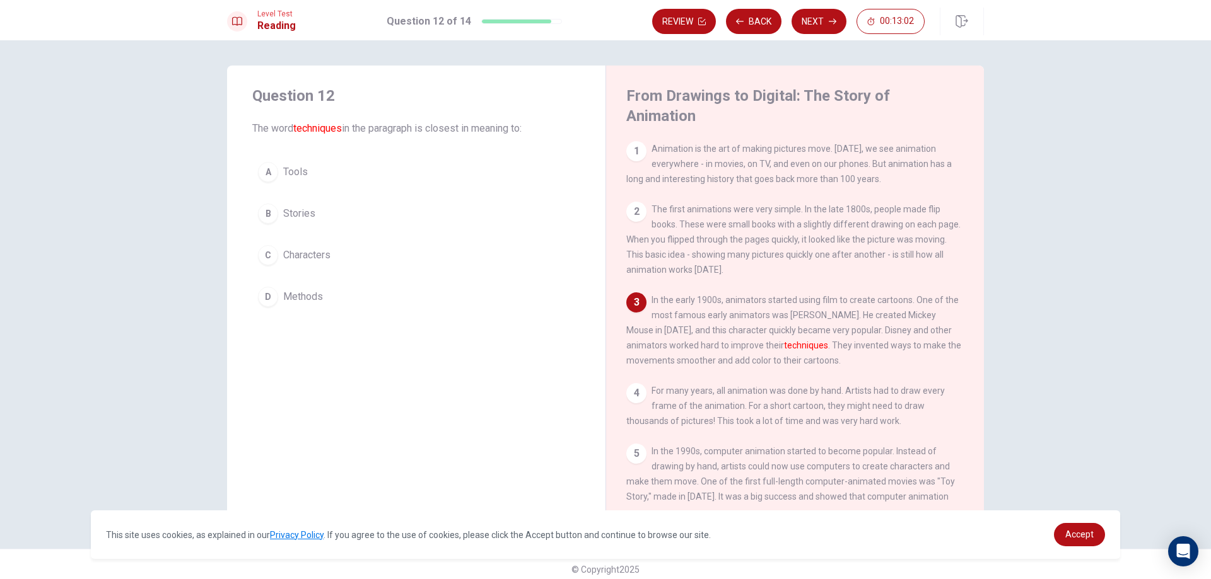
click at [268, 298] on div "D" at bounding box center [268, 297] width 20 height 20
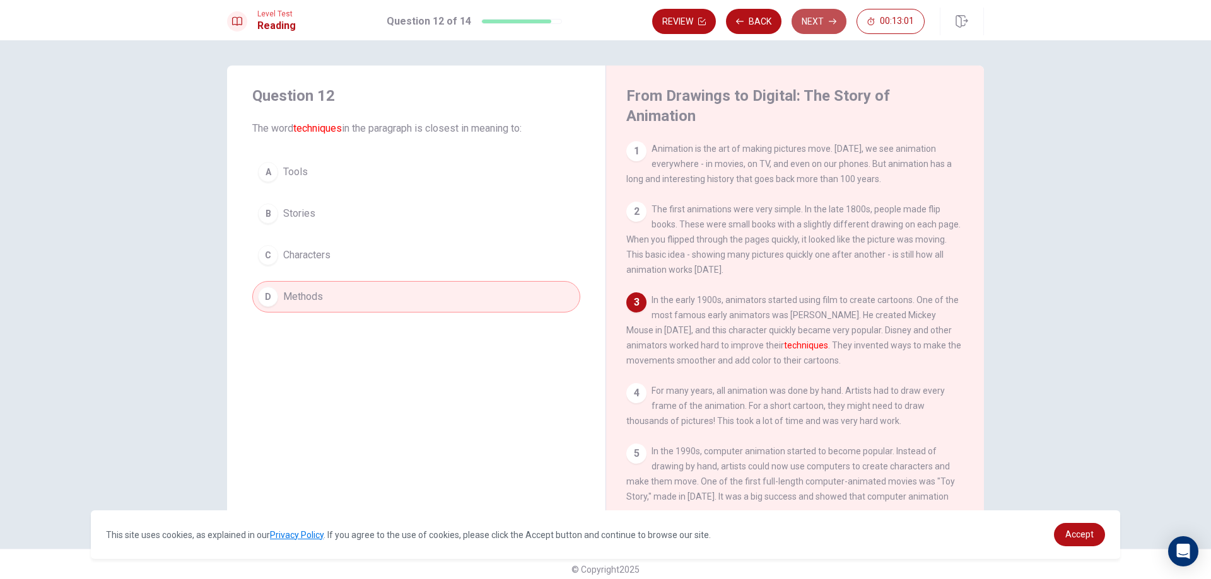
click at [809, 16] on button "Next" at bounding box center [818, 21] width 55 height 25
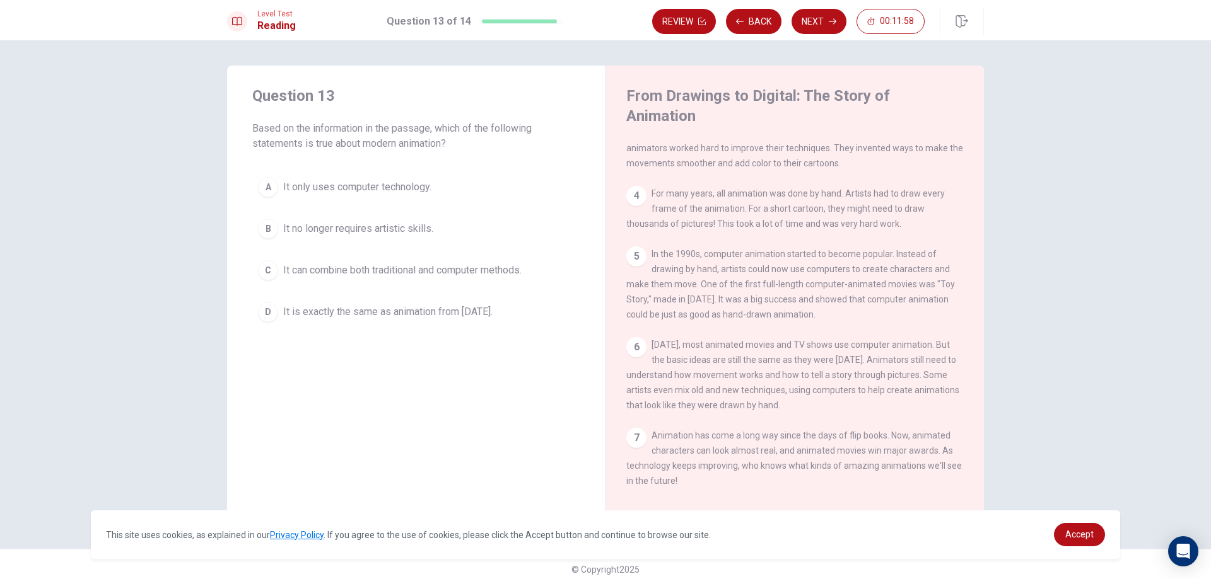
scroll to position [216, 0]
click at [359, 274] on span "It can combine both traditional and computer methods." at bounding box center [402, 270] width 238 height 15
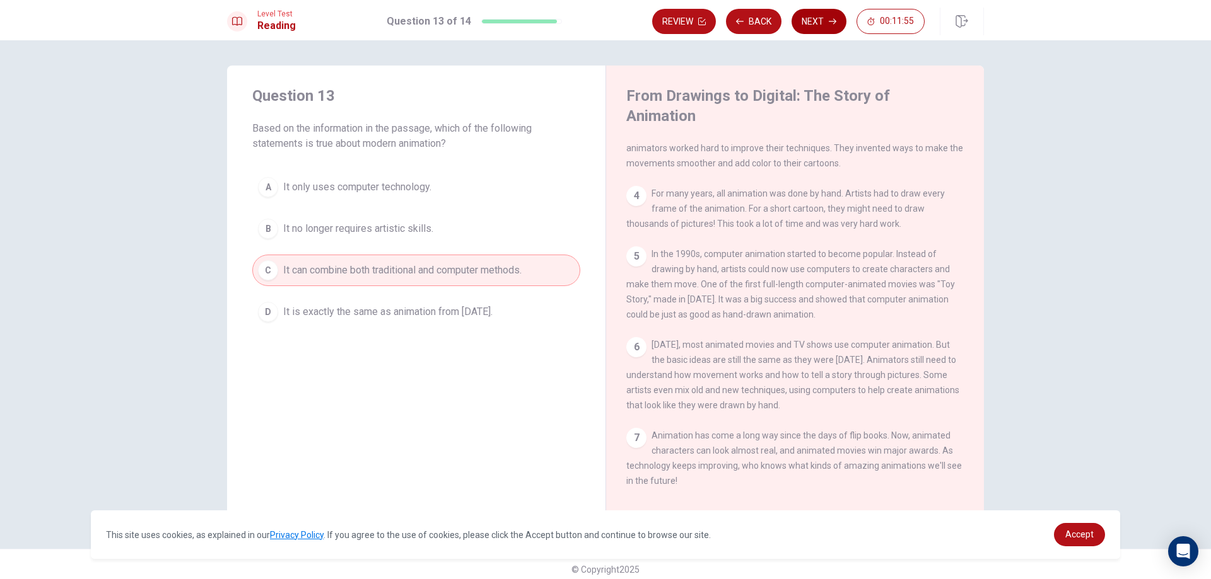
click at [820, 21] on button "Next" at bounding box center [818, 21] width 55 height 25
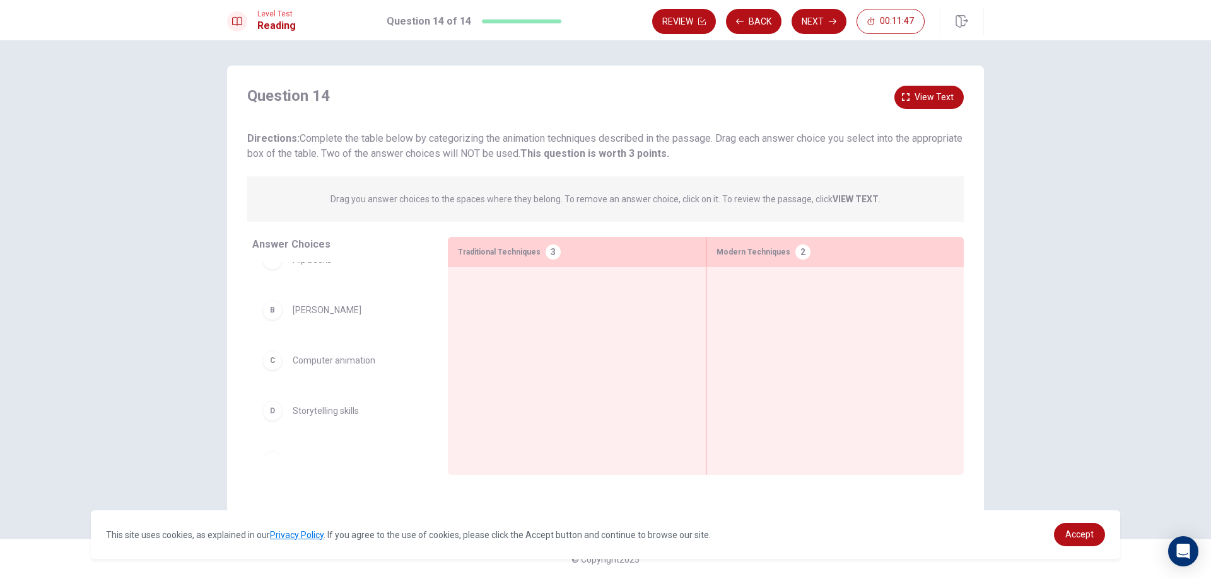
scroll to position [0, 0]
click at [278, 289] on div "A" at bounding box center [272, 282] width 20 height 20
drag, startPoint x: 279, startPoint y: 283, endPoint x: 289, endPoint y: 283, distance: 9.5
drag, startPoint x: 277, startPoint y: 284, endPoint x: 549, endPoint y: 323, distance: 273.9
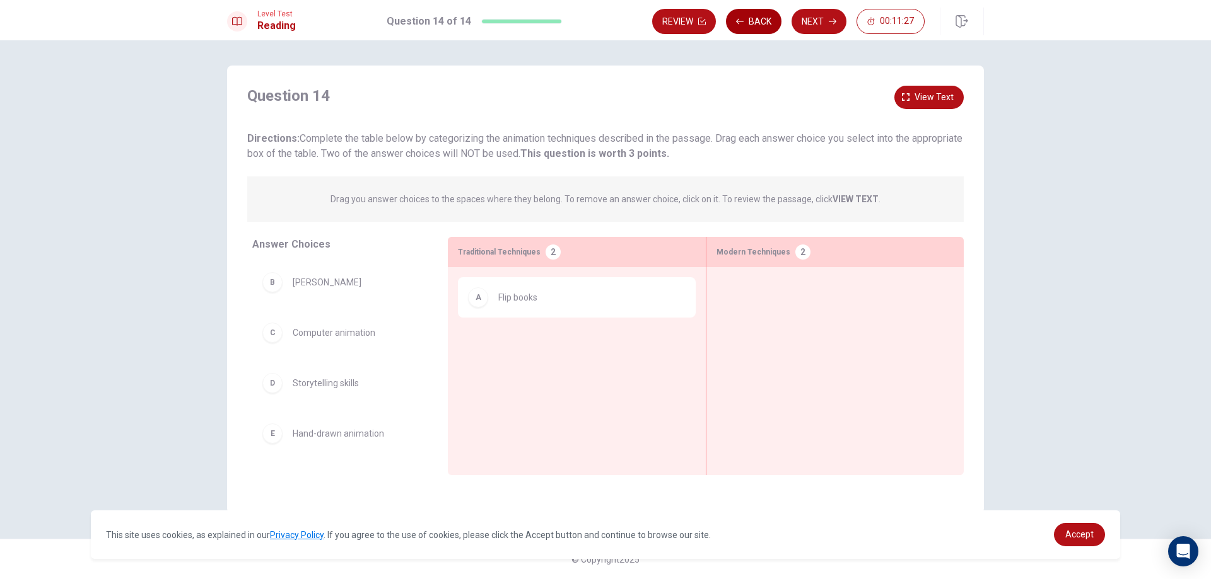
click at [762, 28] on button "Back" at bounding box center [753, 21] width 55 height 25
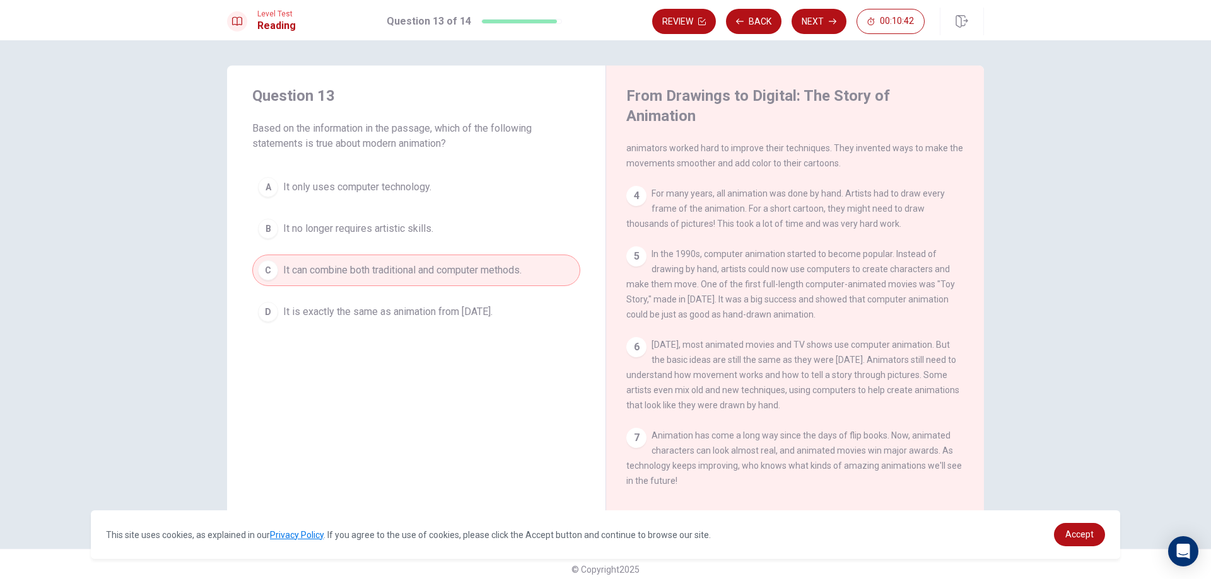
scroll to position [216, 0]
click at [810, 30] on button "Next" at bounding box center [818, 21] width 55 height 25
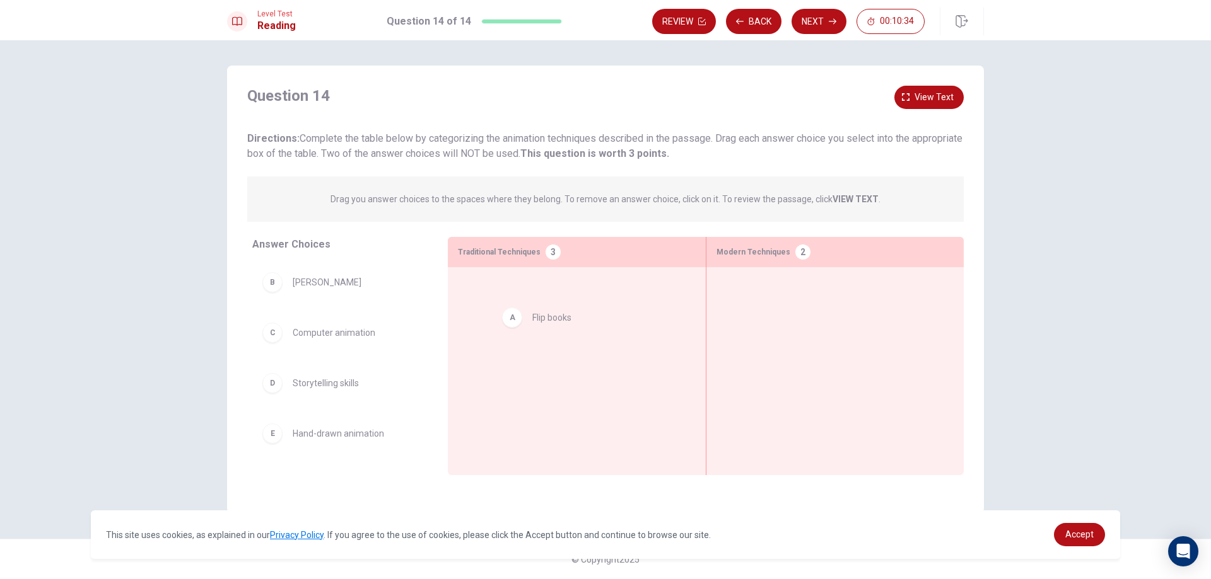
drag, startPoint x: 319, startPoint y: 298, endPoint x: 562, endPoint y: 334, distance: 245.3
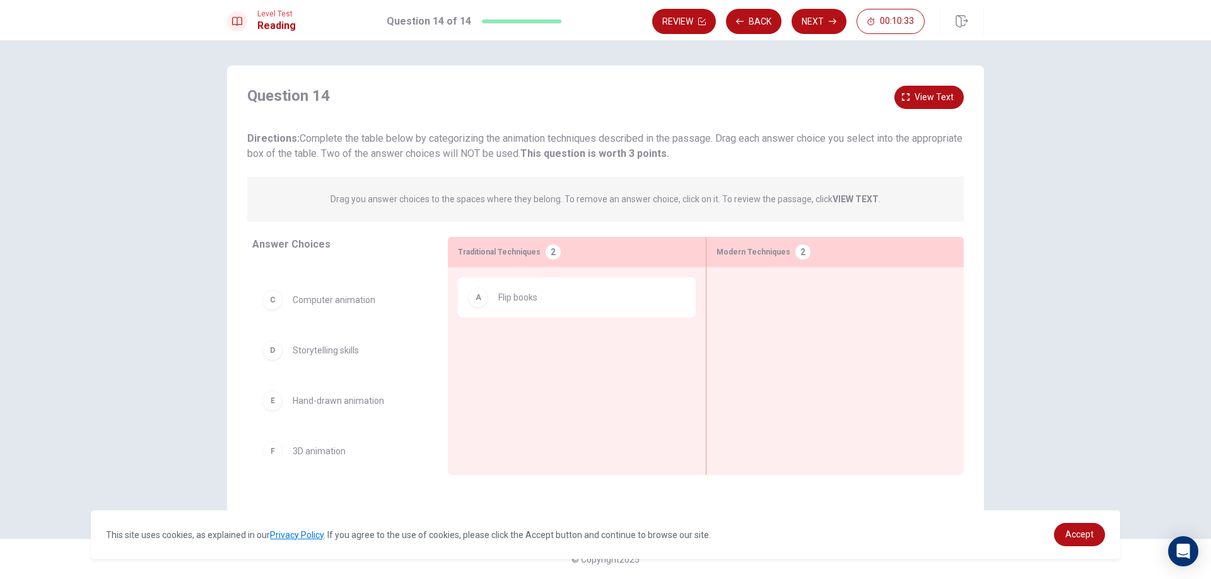
scroll to position [63, 0]
drag, startPoint x: 355, startPoint y: 377, endPoint x: 641, endPoint y: 367, distance: 286.4
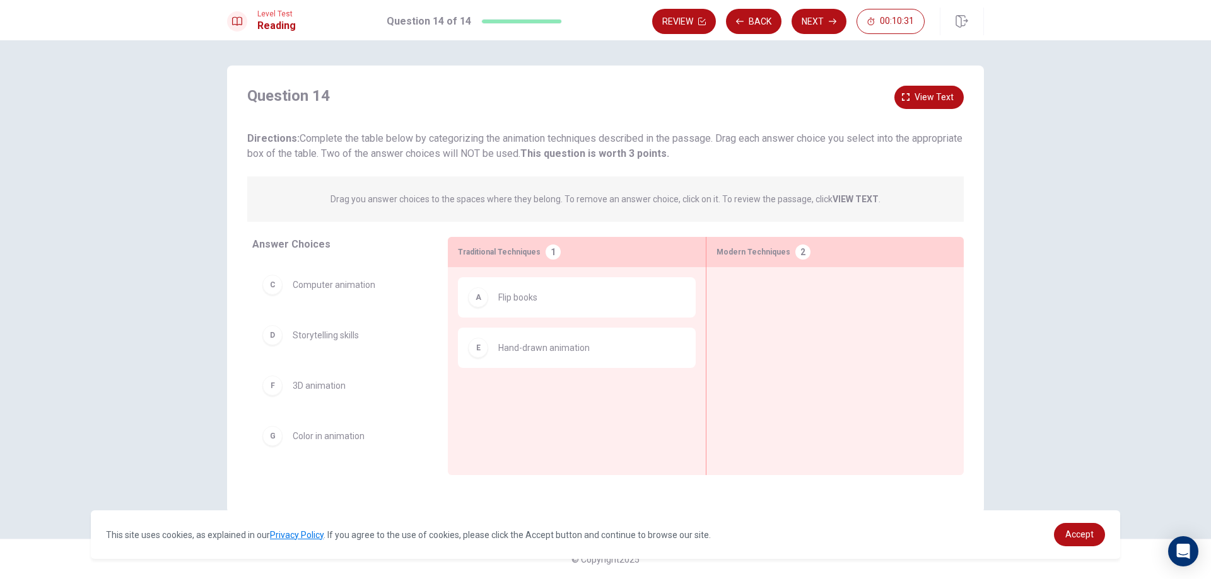
scroll to position [48, 0]
drag, startPoint x: 336, startPoint y: 395, endPoint x: 763, endPoint y: 305, distance: 436.2
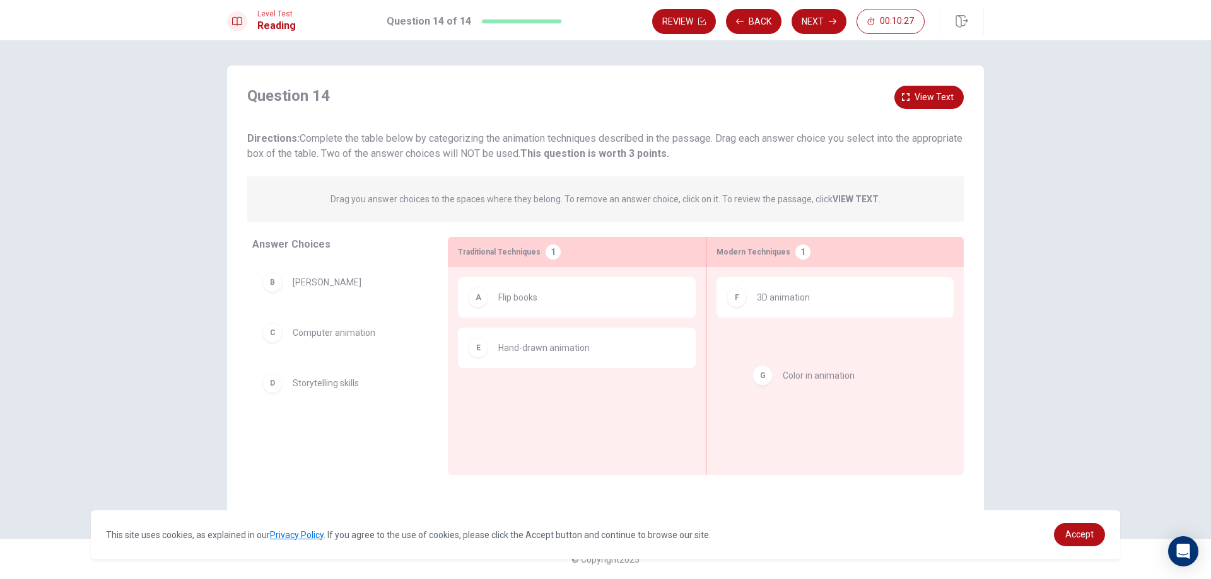
drag, startPoint x: 348, startPoint y: 437, endPoint x: 845, endPoint y: 379, distance: 500.2
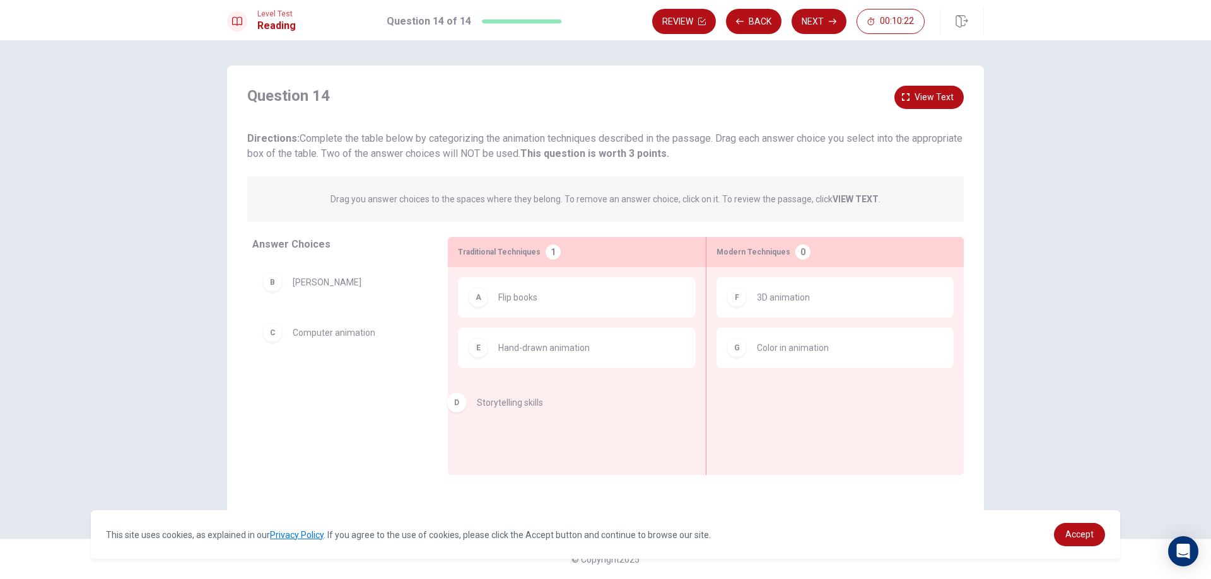
drag, startPoint x: 347, startPoint y: 388, endPoint x: 598, endPoint y: 400, distance: 251.2
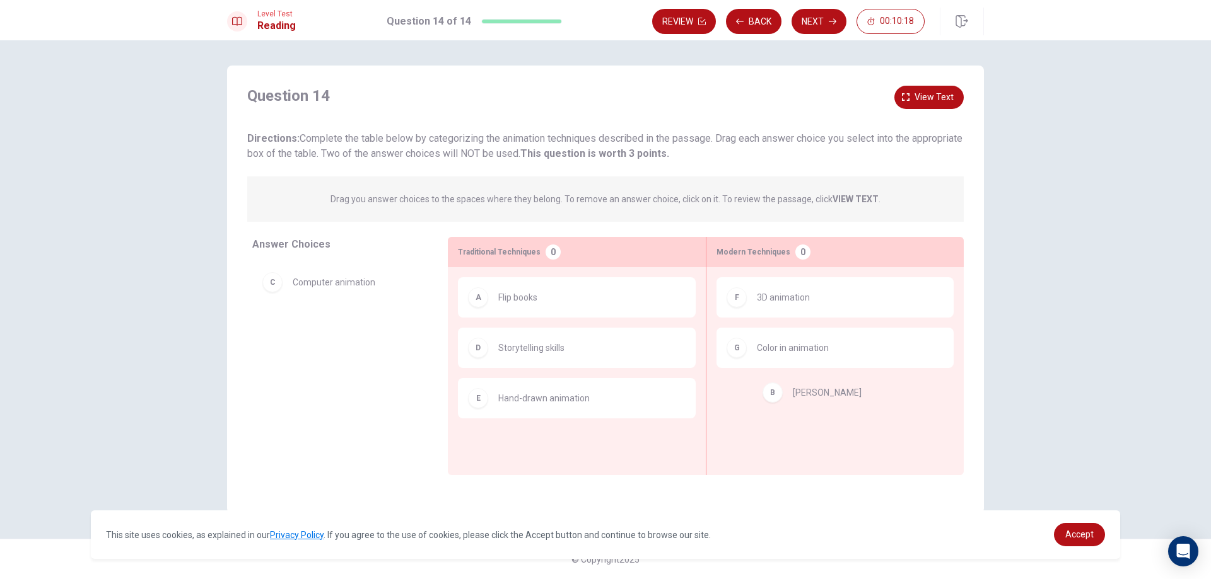
drag, startPoint x: 315, startPoint y: 284, endPoint x: 821, endPoint y: 394, distance: 517.6
drag, startPoint x: 317, startPoint y: 343, endPoint x: 750, endPoint y: 406, distance: 437.7
drag, startPoint x: 309, startPoint y: 262, endPoint x: 313, endPoint y: 267, distance: 6.7
click at [313, 267] on div "Answer Choices B [PERSON_NAME] Disney C Computer animation" at bounding box center [337, 356] width 221 height 238
drag, startPoint x: 301, startPoint y: 293, endPoint x: 846, endPoint y: 398, distance: 554.9
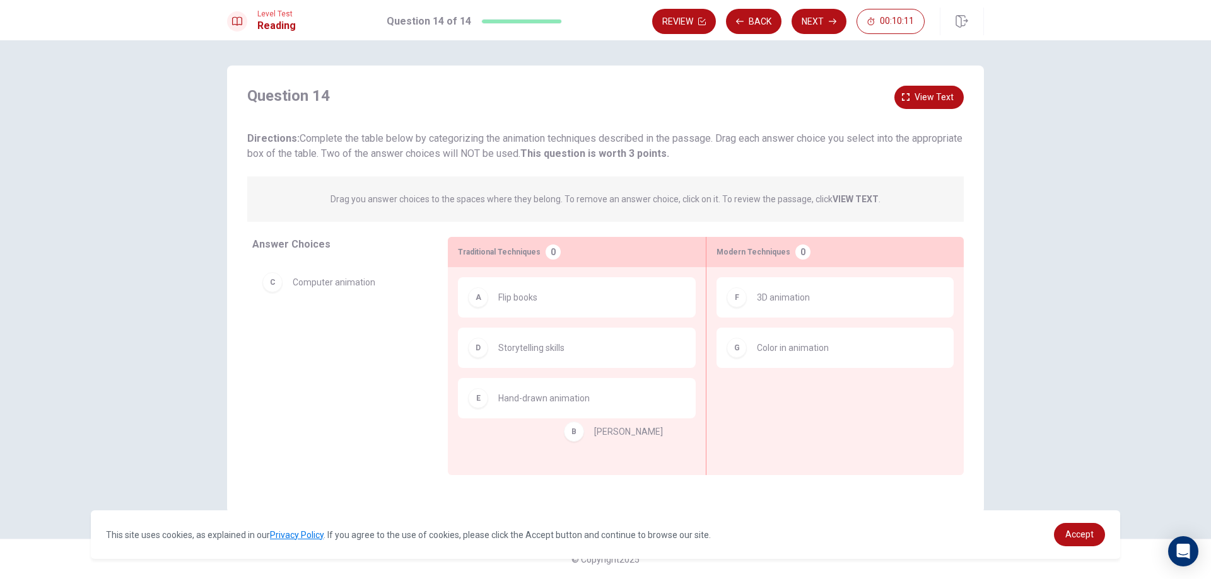
drag, startPoint x: 277, startPoint y: 286, endPoint x: 561, endPoint y: 446, distance: 326.7
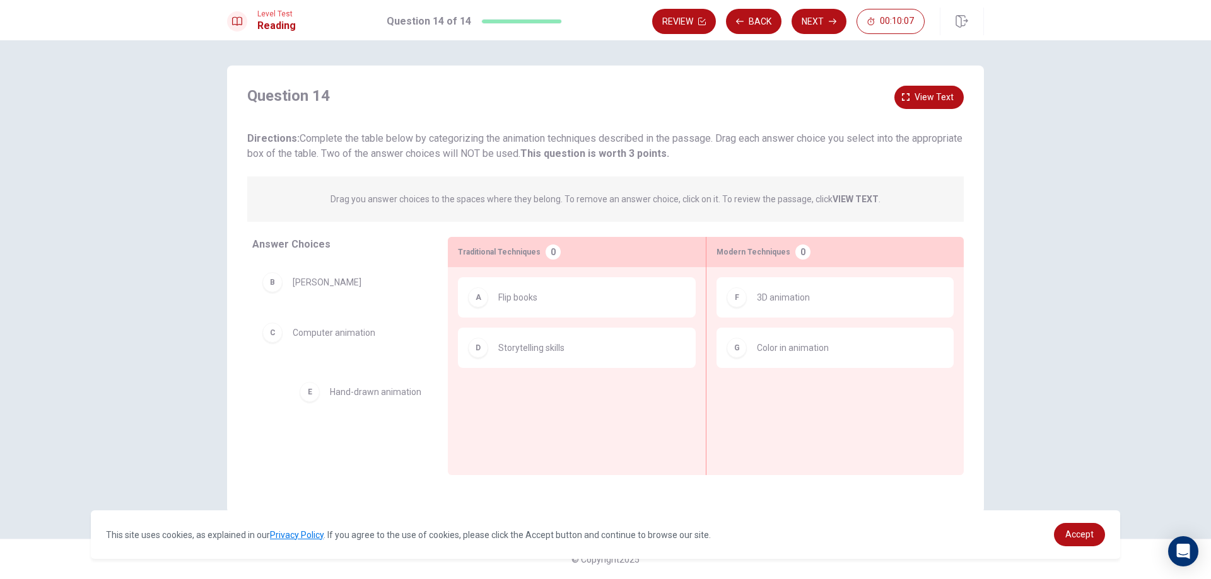
drag, startPoint x: 509, startPoint y: 404, endPoint x: 327, endPoint y: 397, distance: 183.0
drag, startPoint x: 273, startPoint y: 344, endPoint x: 564, endPoint y: 414, distance: 299.6
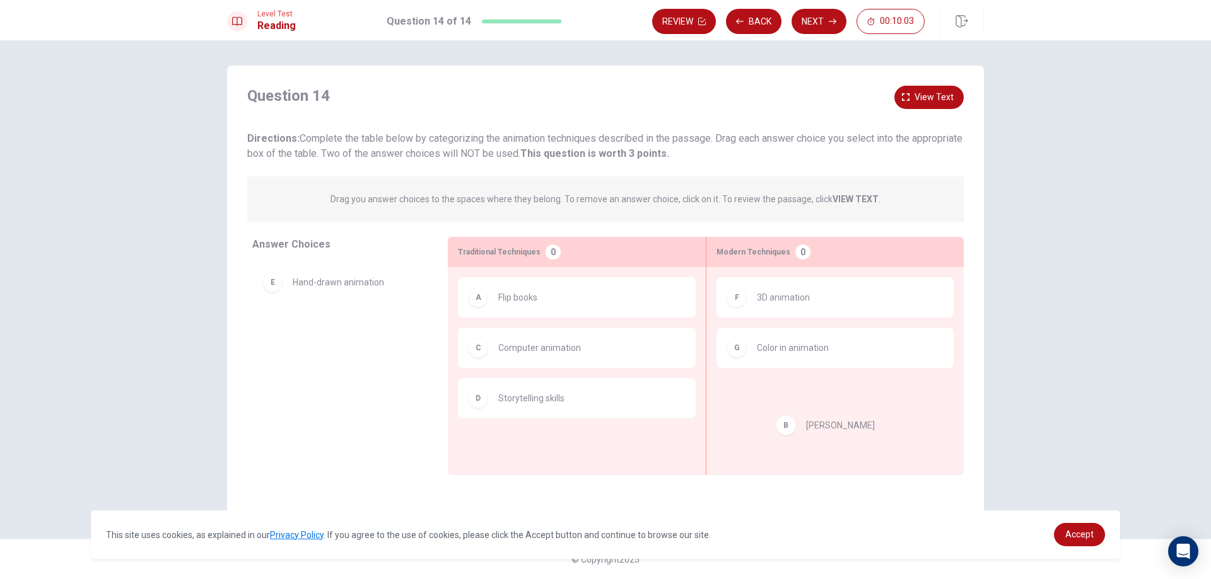
drag, startPoint x: 276, startPoint y: 289, endPoint x: 815, endPoint y: 440, distance: 559.9
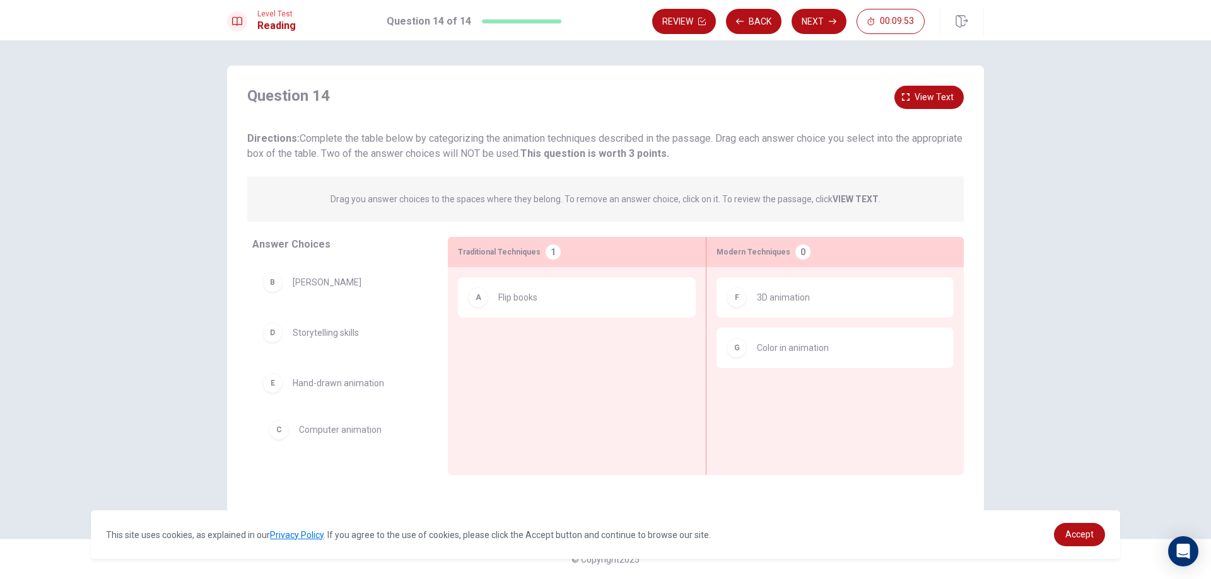
drag, startPoint x: 511, startPoint y: 349, endPoint x: 260, endPoint y: 422, distance: 261.4
drag, startPoint x: 303, startPoint y: 386, endPoint x: 323, endPoint y: 379, distance: 21.3
drag, startPoint x: 325, startPoint y: 434, endPoint x: 548, endPoint y: 332, distance: 244.6
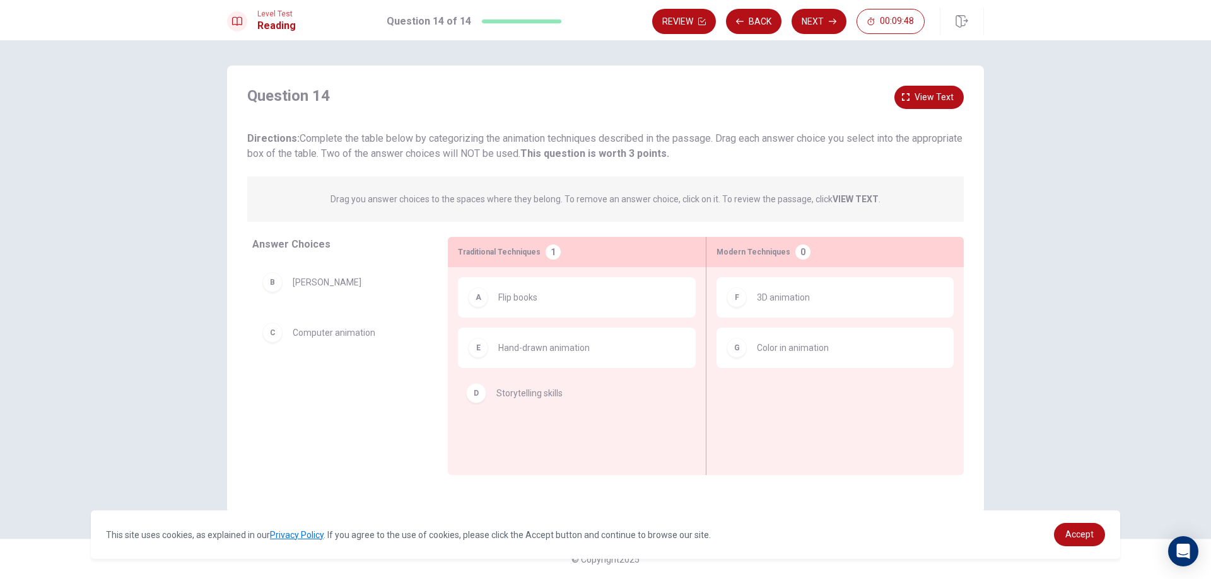
drag, startPoint x: 342, startPoint y: 394, endPoint x: 603, endPoint y: 410, distance: 261.5
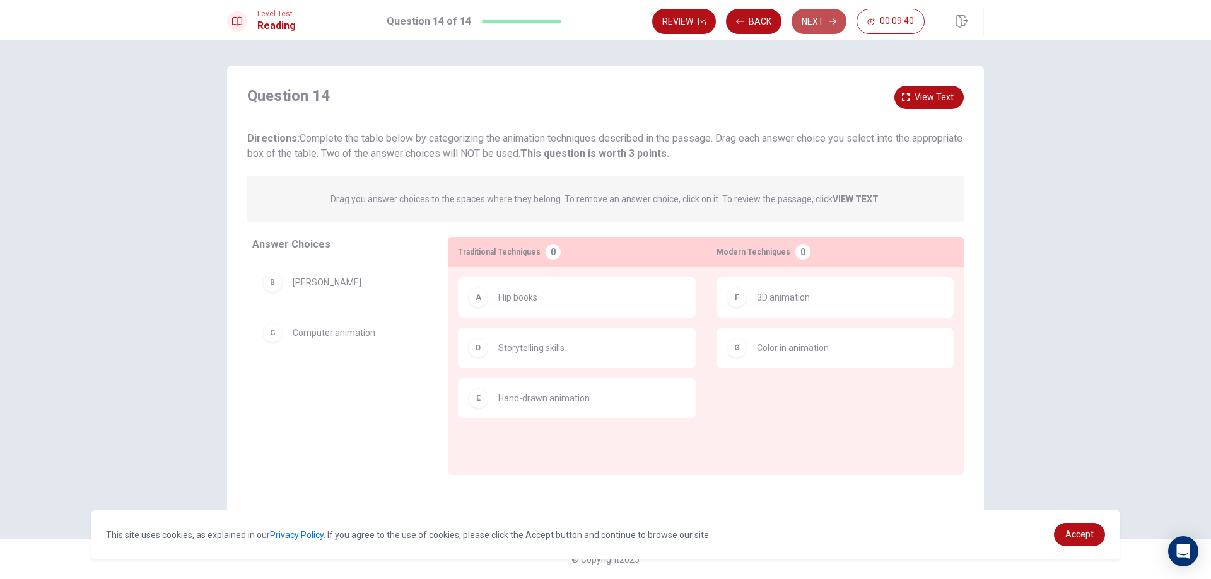
click at [827, 21] on button "Next" at bounding box center [818, 21] width 55 height 25
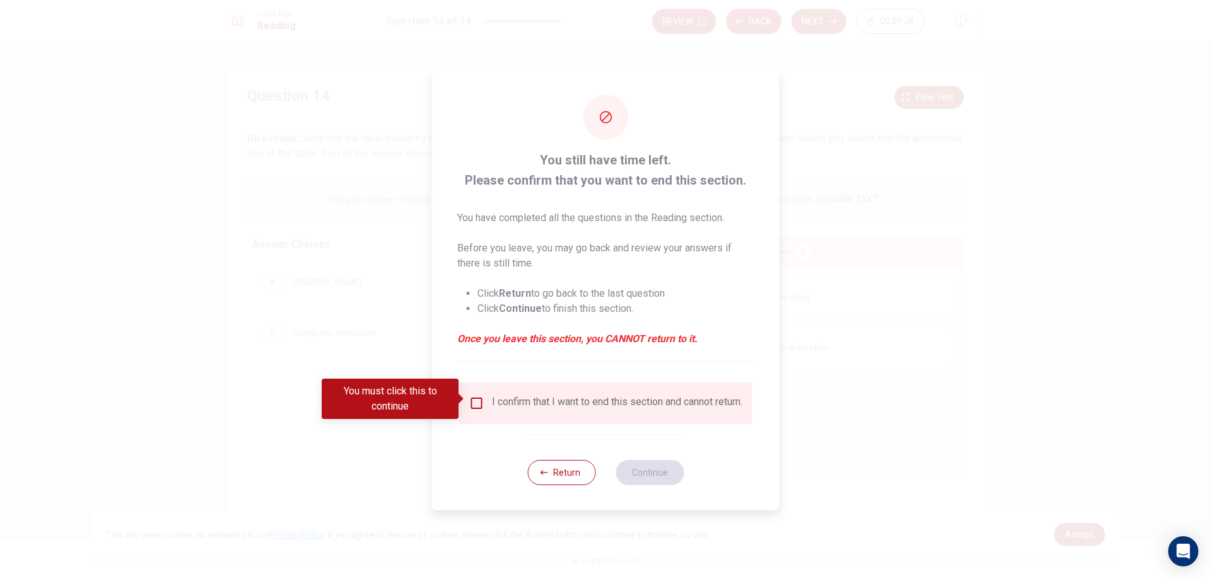
click at [476, 398] on input "You must click this to continue" at bounding box center [476, 403] width 15 height 15
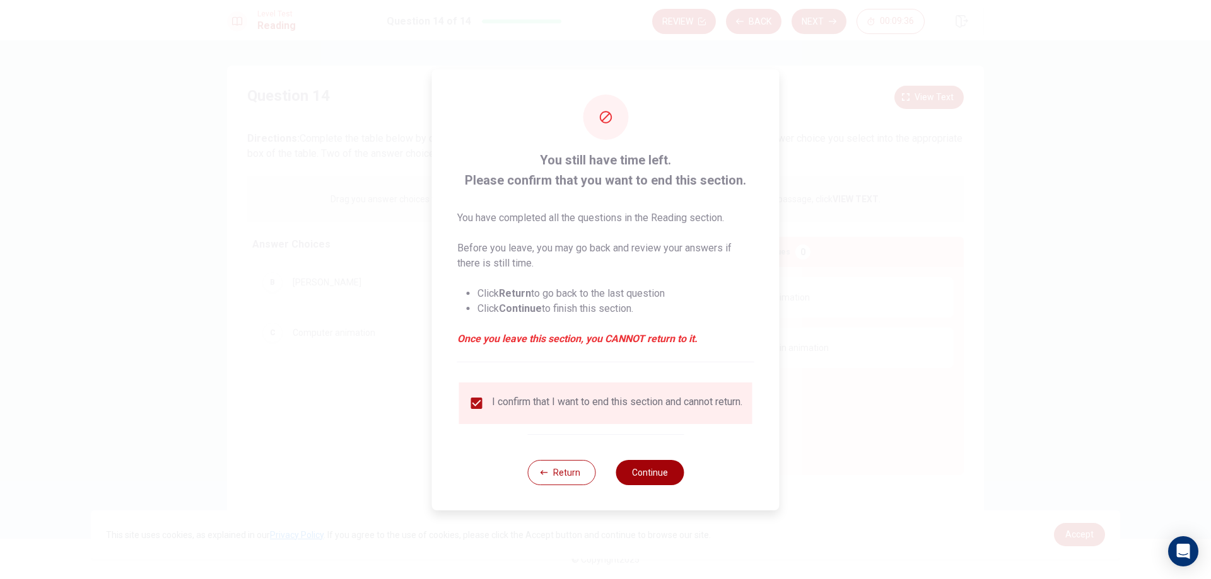
click at [651, 472] on button "Continue" at bounding box center [649, 472] width 68 height 25
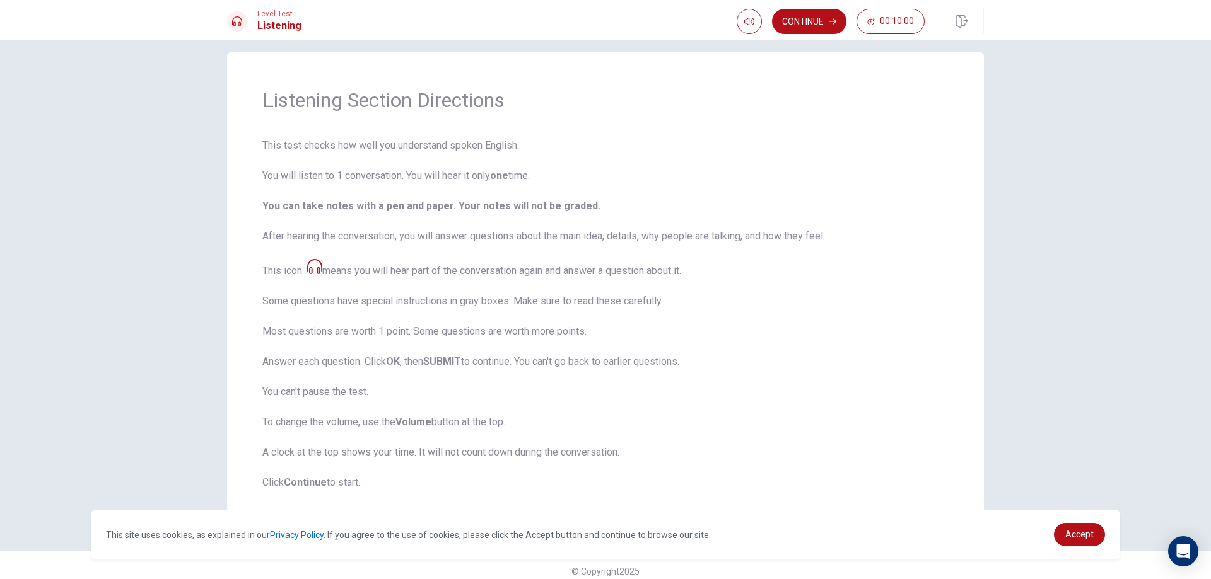
scroll to position [25, 0]
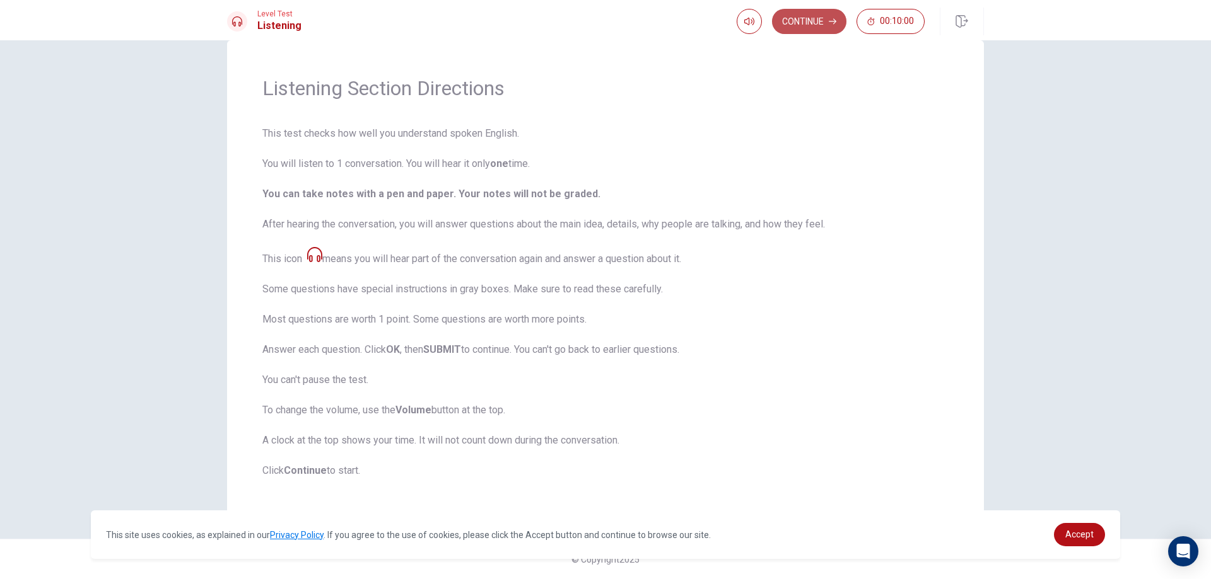
click at [812, 26] on button "Continue" at bounding box center [809, 21] width 74 height 25
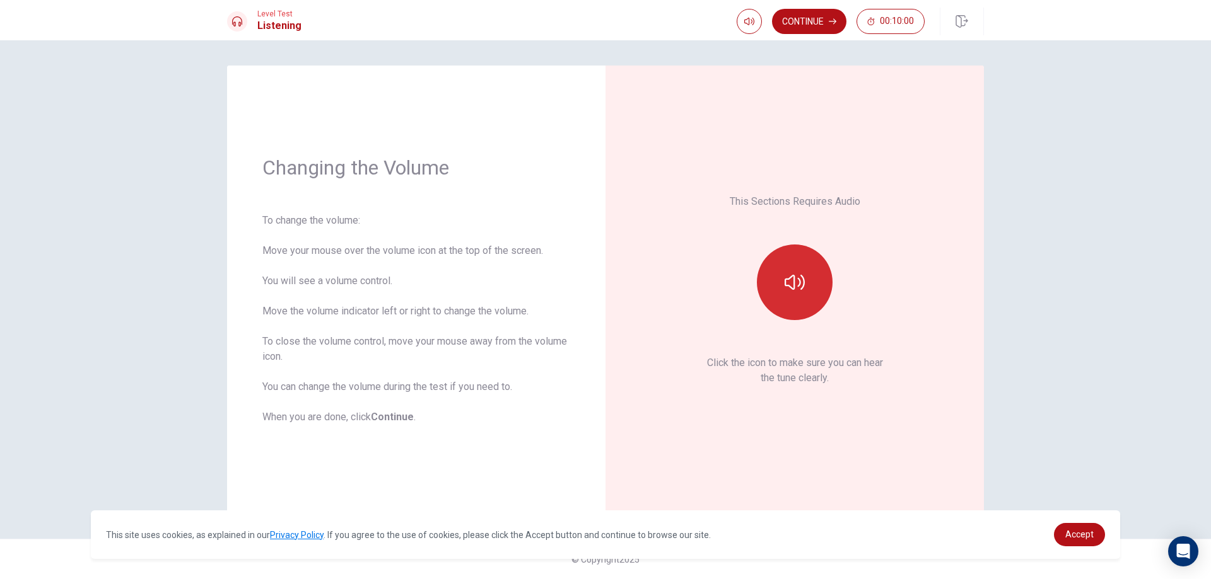
click at [813, 290] on button "button" at bounding box center [795, 283] width 76 height 76
click at [823, 28] on button "Continue" at bounding box center [809, 21] width 74 height 25
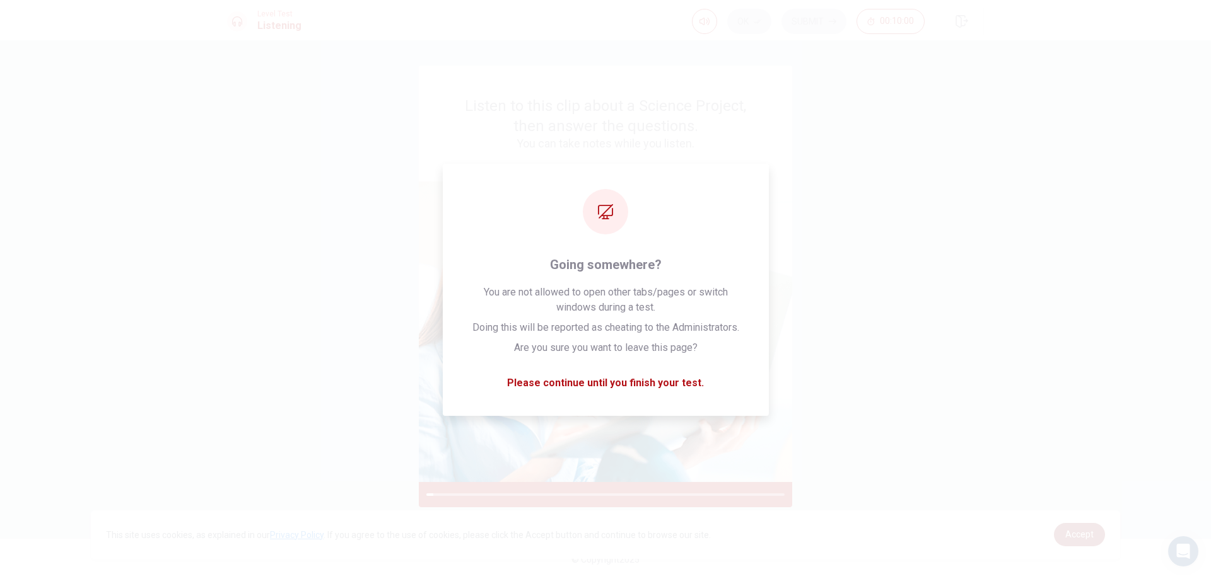
click at [1082, 539] on span "Accept" at bounding box center [1079, 535] width 28 height 10
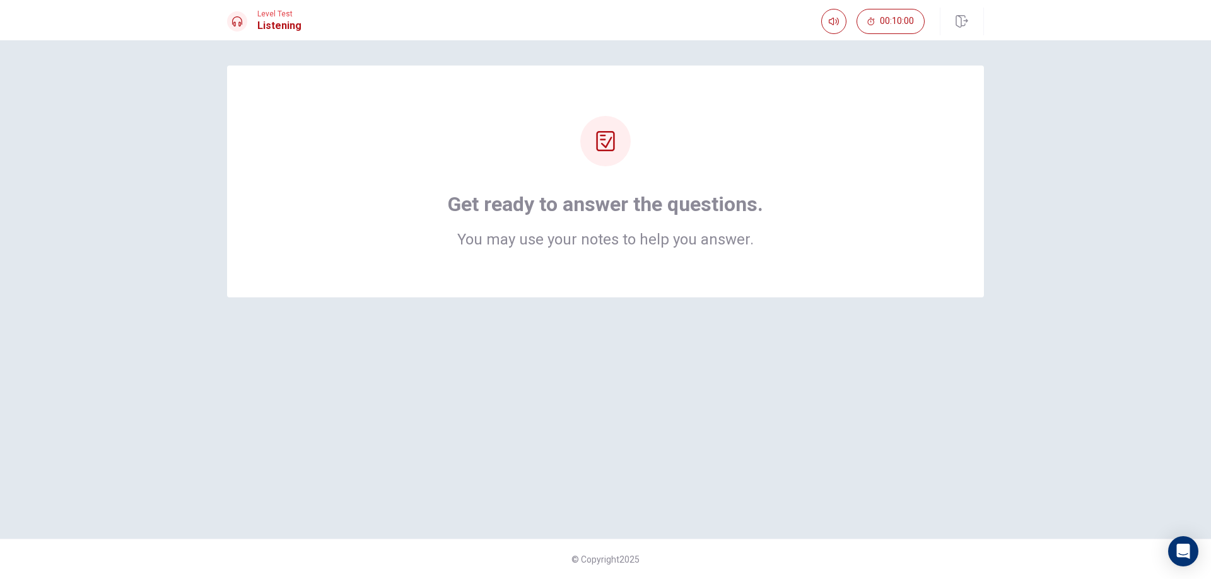
click at [607, 146] on icon at bounding box center [605, 141] width 20 height 20
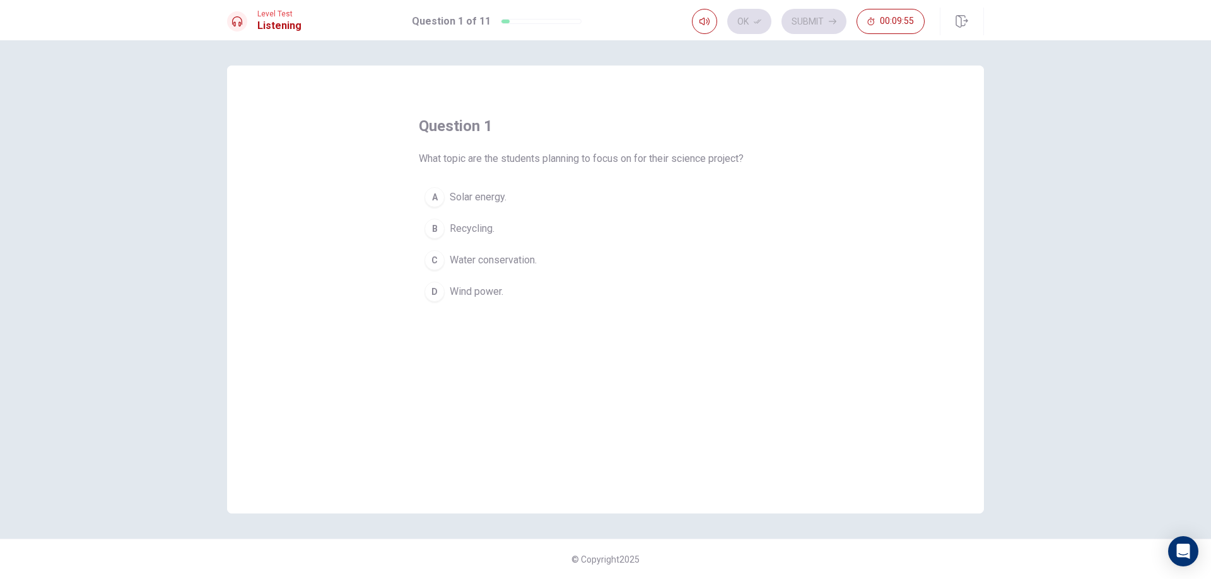
click at [436, 291] on div "D" at bounding box center [434, 292] width 20 height 20
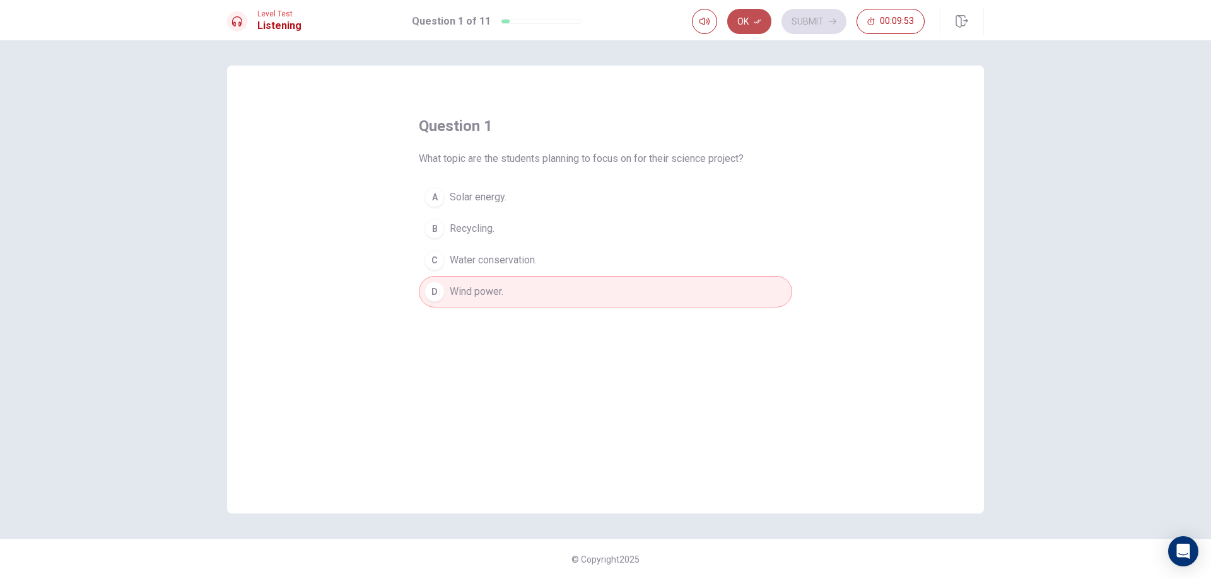
click at [741, 26] on button "Ok" at bounding box center [749, 21] width 44 height 25
click at [809, 25] on button "Submit" at bounding box center [813, 21] width 65 height 25
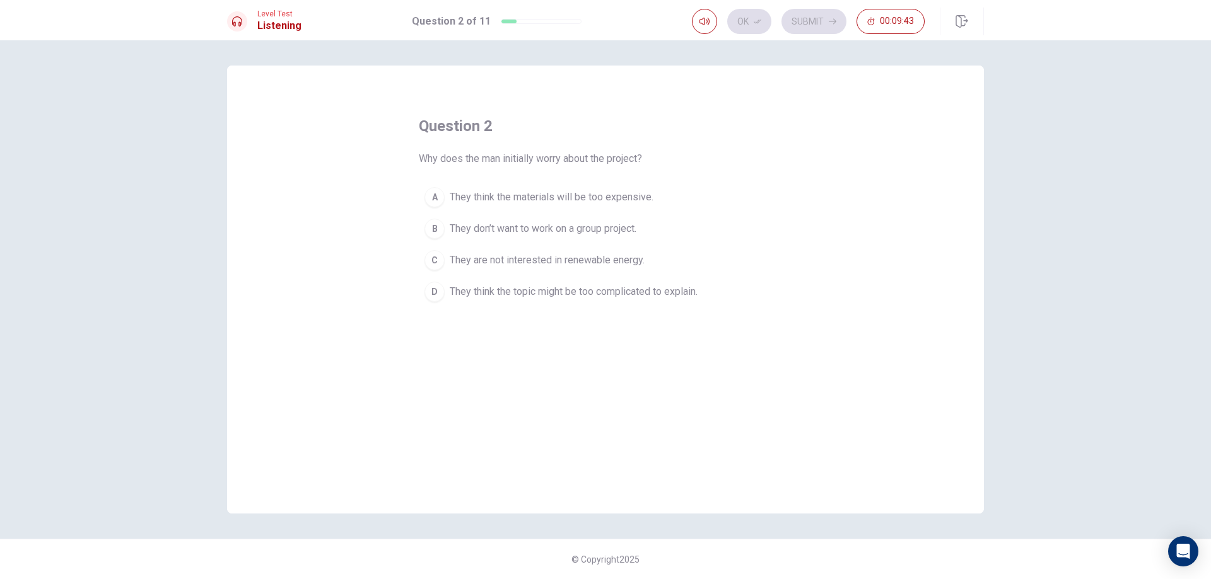
click at [573, 291] on span "They think the topic might be too complicated to explain." at bounding box center [574, 291] width 248 height 15
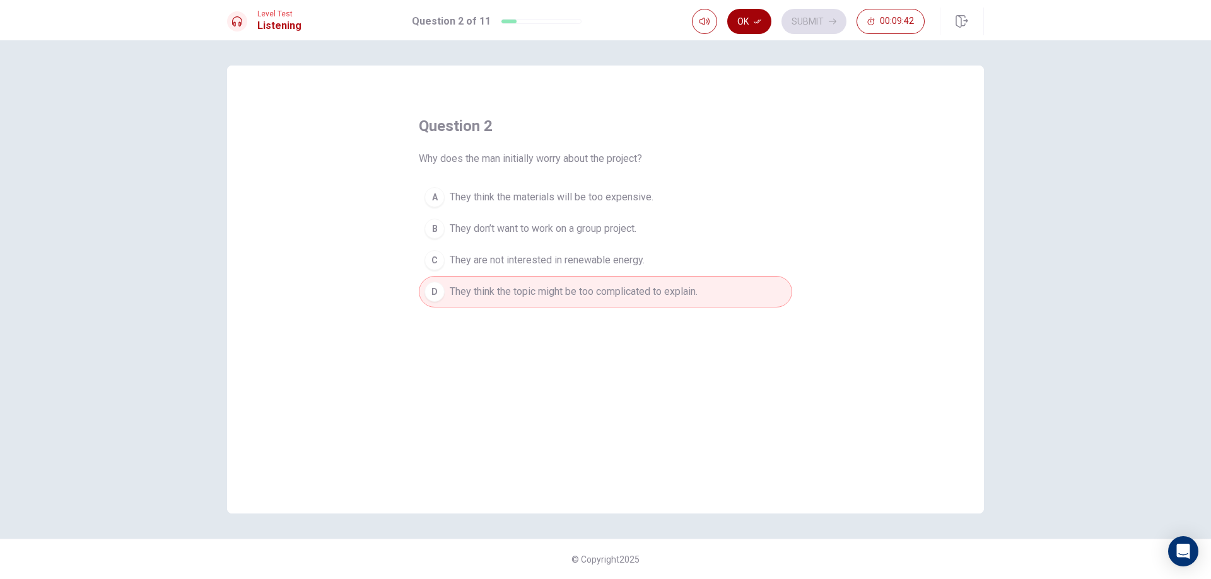
click at [752, 28] on button "Ok" at bounding box center [749, 21] width 44 height 25
drag, startPoint x: 822, startPoint y: 23, endPoint x: 812, endPoint y: 56, distance: 34.3
click at [823, 30] on button "Submit" at bounding box center [813, 21] width 65 height 25
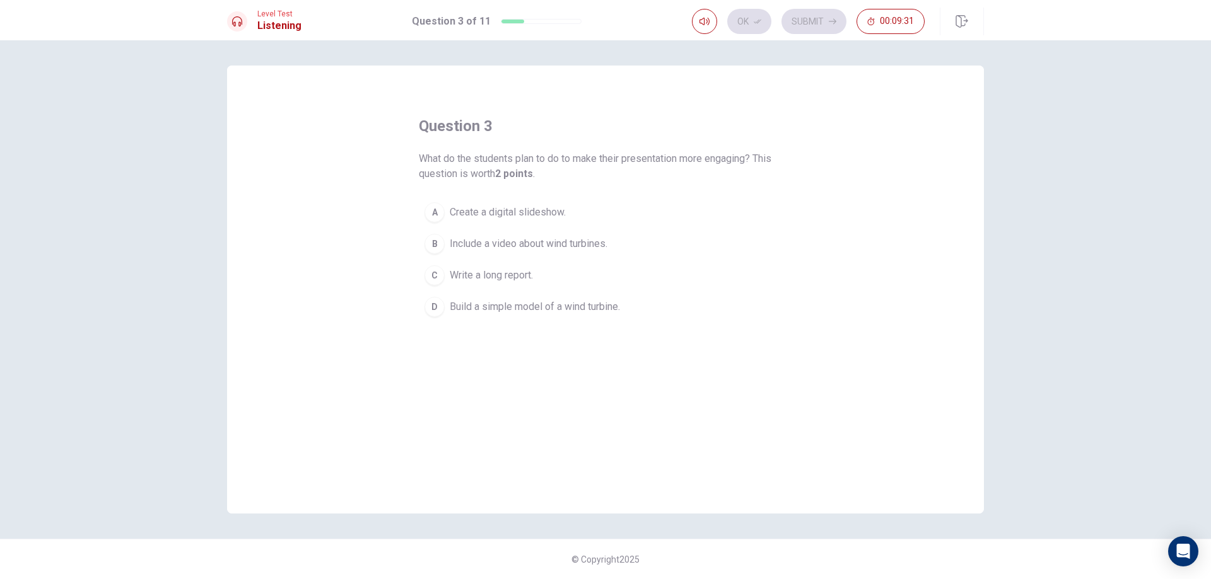
click at [600, 313] on span "Build a simple model of a wind turbine." at bounding box center [535, 306] width 170 height 15
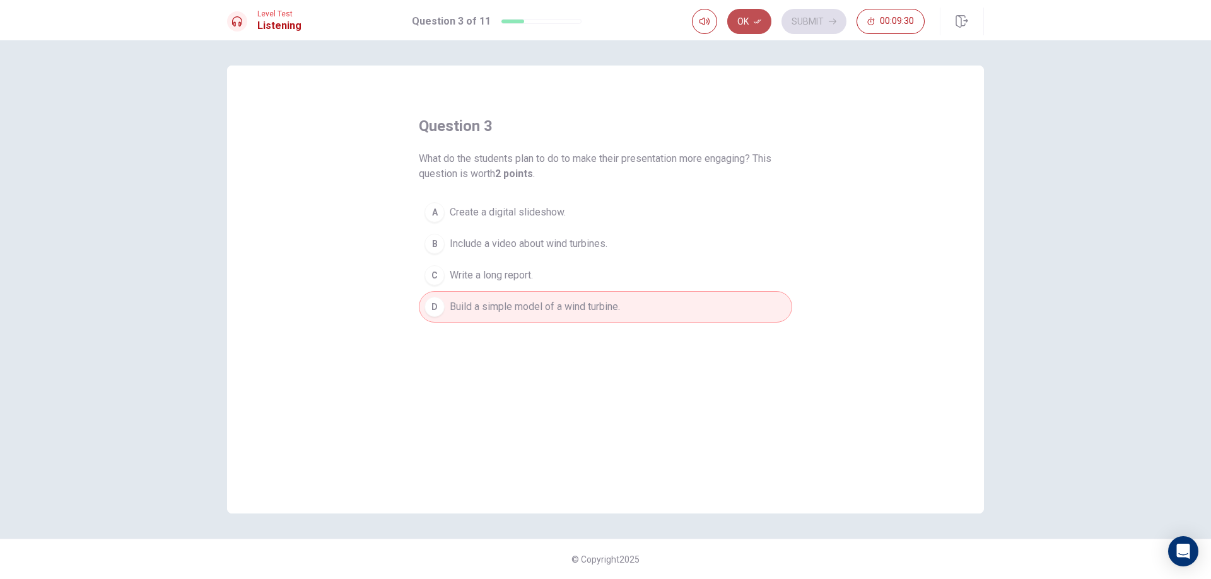
click at [752, 23] on button "Ok" at bounding box center [749, 21] width 44 height 25
click at [805, 27] on button "Submit" at bounding box center [813, 21] width 65 height 25
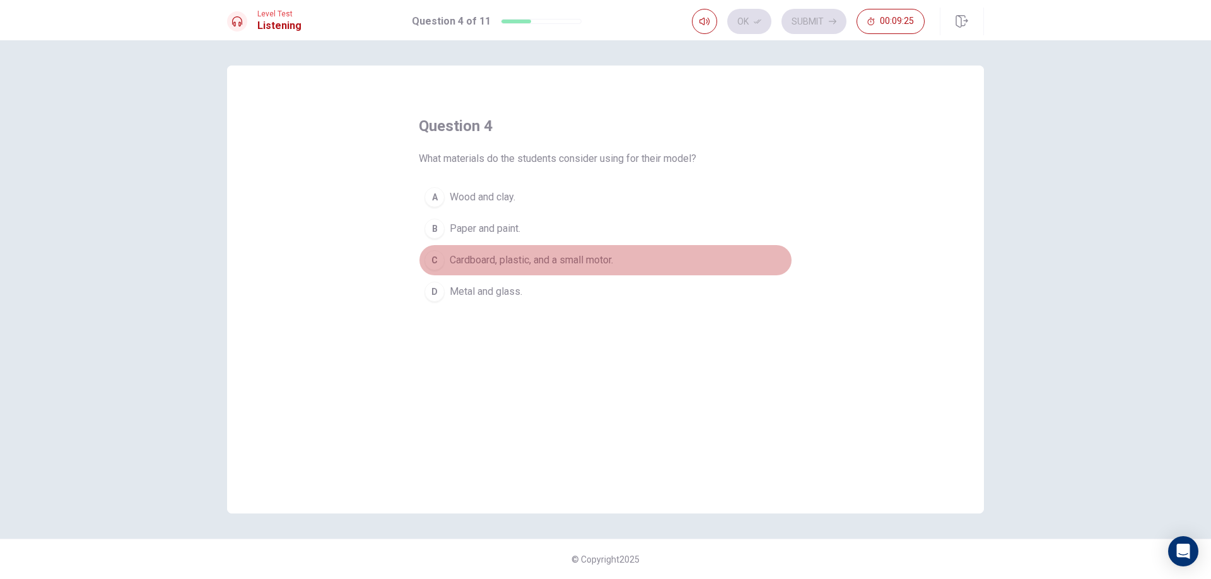
click at [544, 262] on span "Cardboard, plastic, and a small motor." at bounding box center [531, 260] width 163 height 15
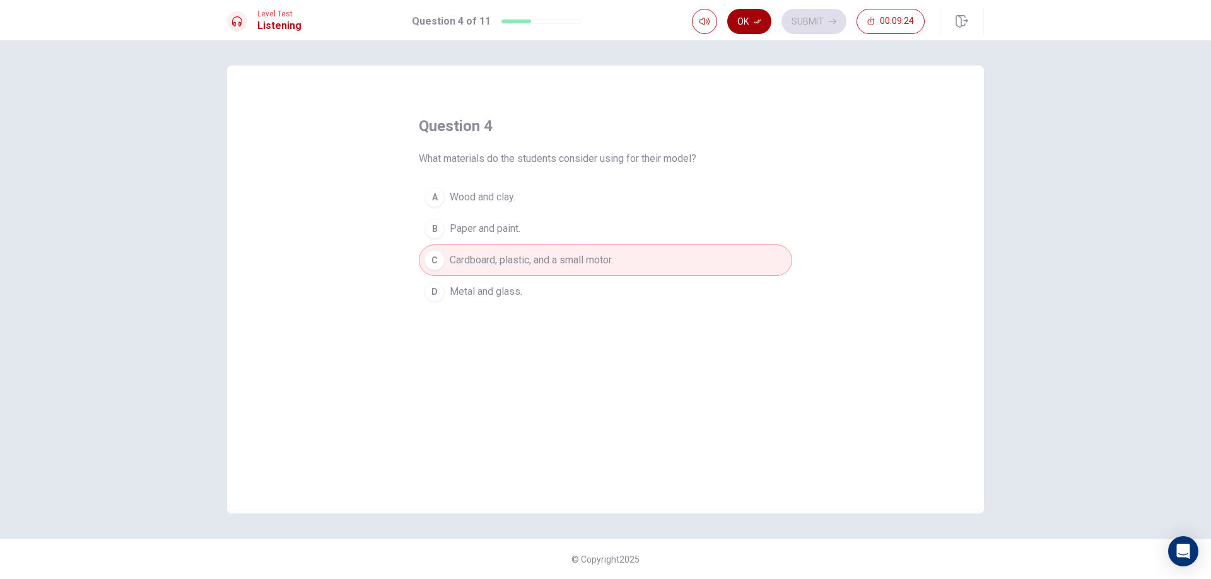
click at [770, 23] on button "Ok" at bounding box center [749, 21] width 44 height 25
click at [803, 28] on button "Submit" at bounding box center [813, 21] width 65 height 25
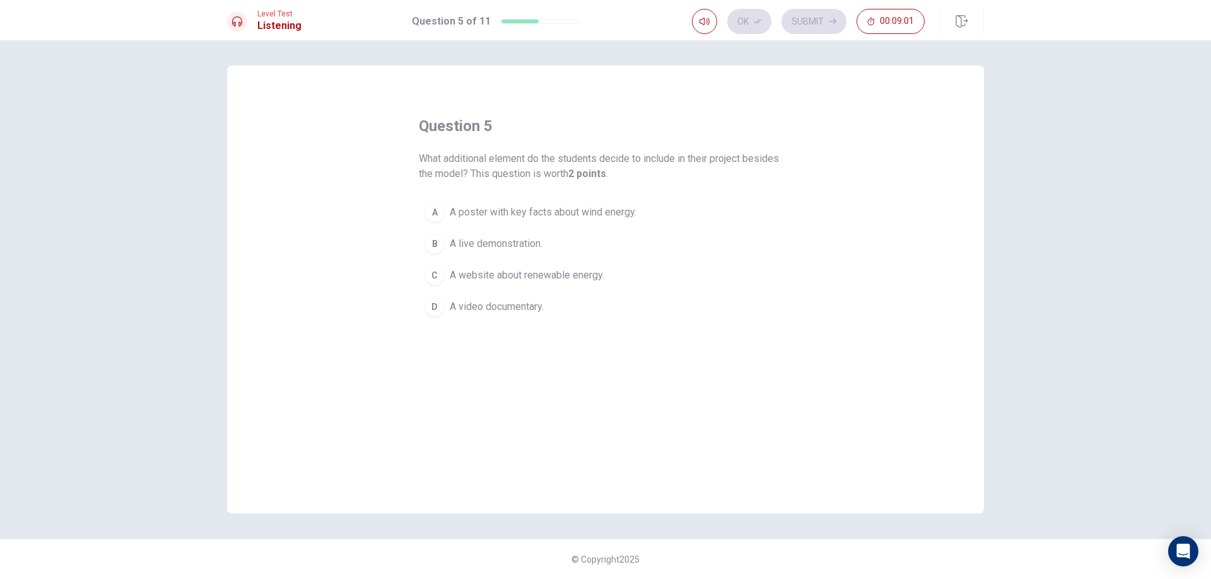
click at [573, 277] on span "A website about renewable energy." at bounding box center [527, 275] width 154 height 15
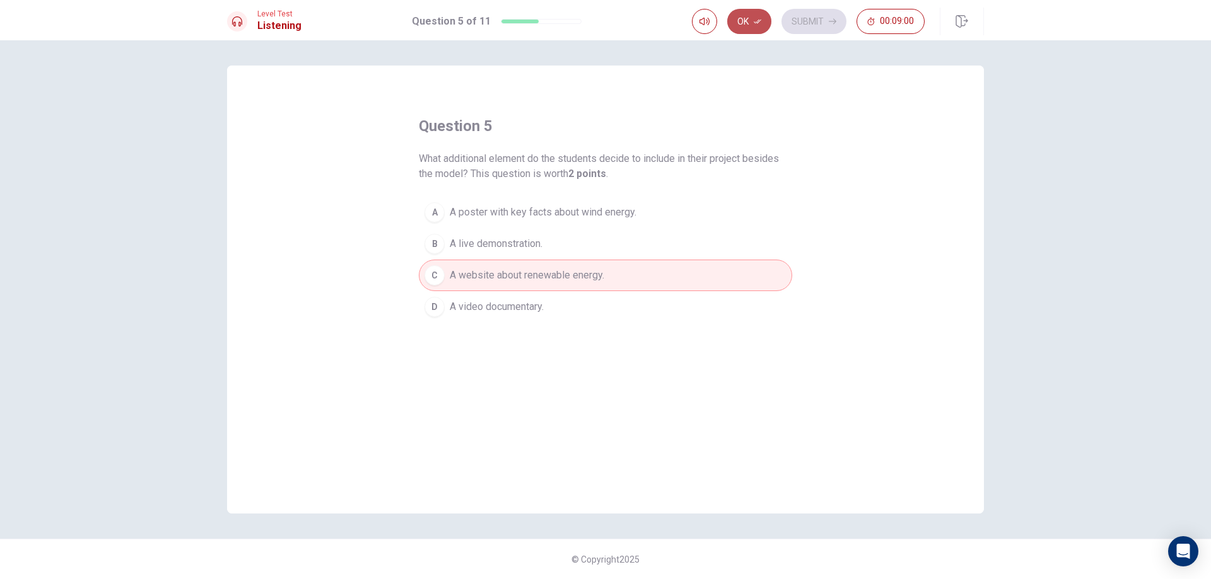
click at [736, 28] on button "Ok" at bounding box center [749, 21] width 44 height 25
click at [798, 24] on button "Submit" at bounding box center [813, 21] width 65 height 25
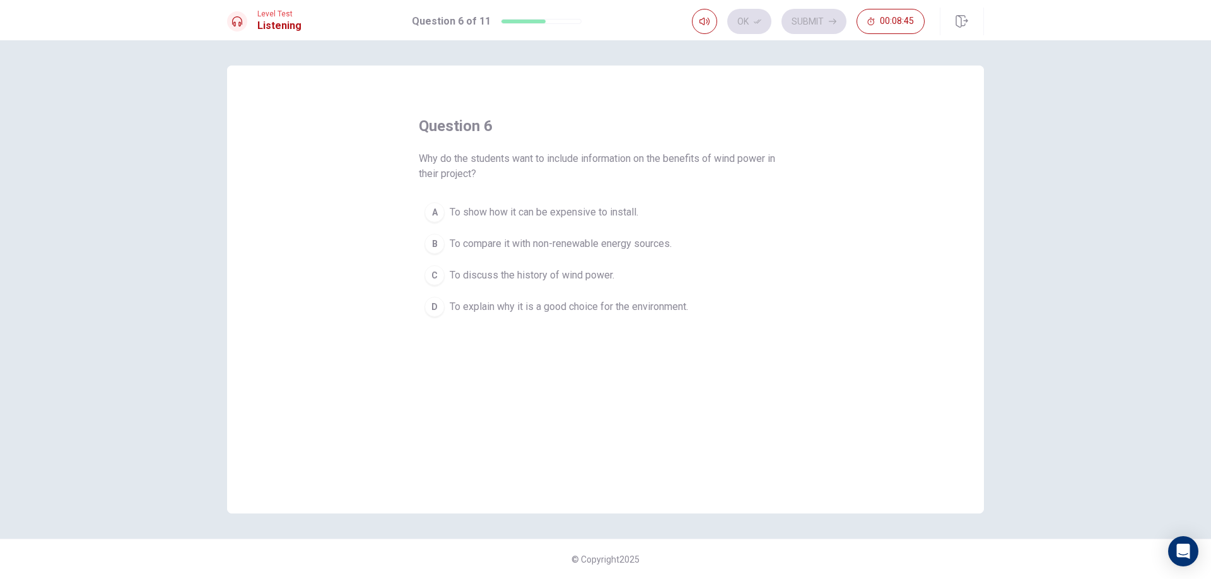
click at [600, 249] on span "To compare it with non-renewable energy sources." at bounding box center [561, 243] width 222 height 15
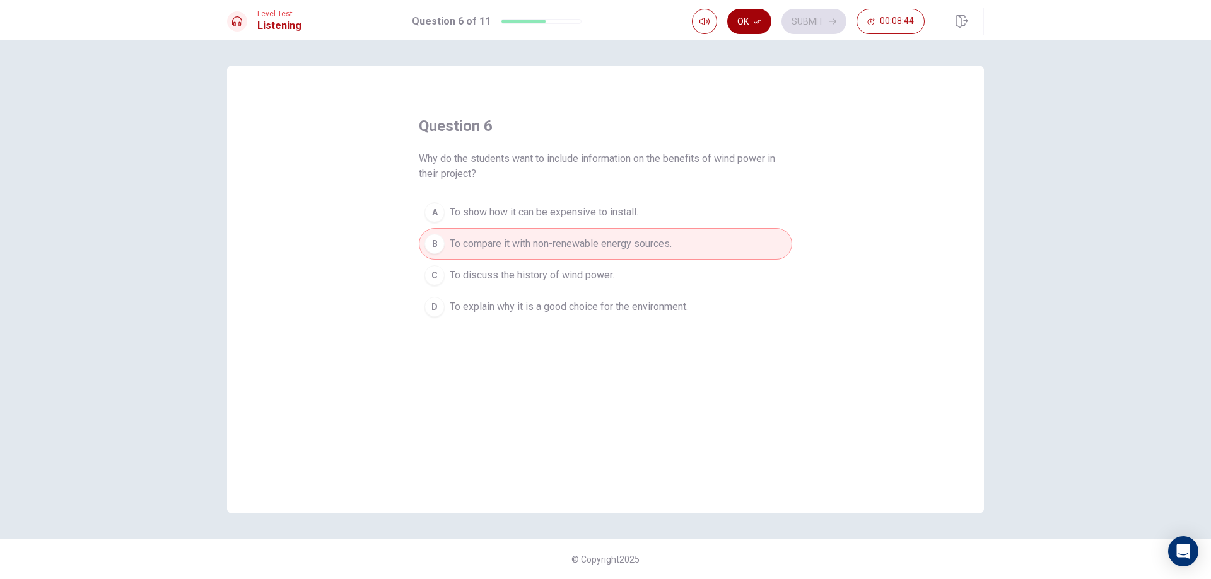
click at [759, 15] on button "Ok" at bounding box center [749, 21] width 44 height 25
click at [800, 29] on button "Submit" at bounding box center [813, 21] width 65 height 25
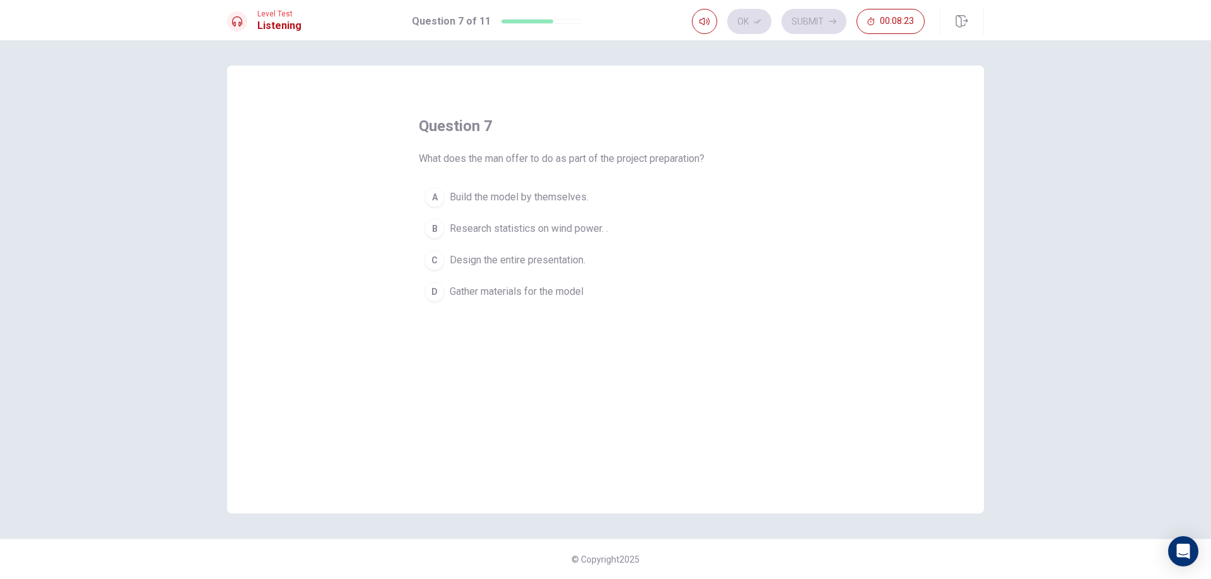
click at [555, 233] on span "Research statistics on wind power. ." at bounding box center [529, 228] width 158 height 15
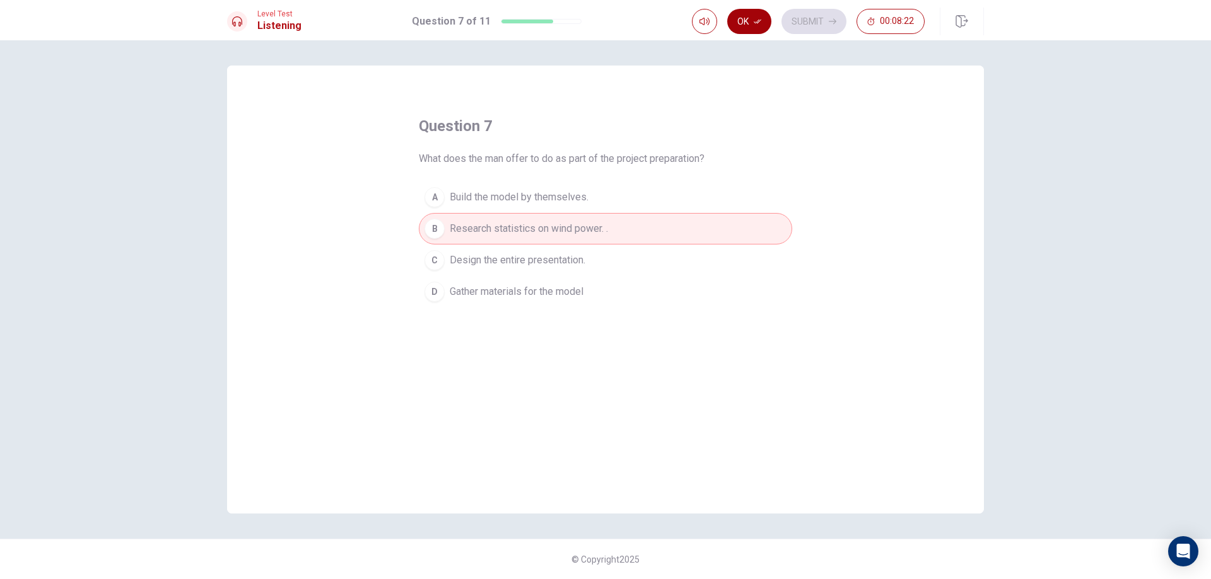
click at [756, 21] on icon "button" at bounding box center [757, 22] width 8 height 8
click at [808, 26] on button "Submit" at bounding box center [813, 21] width 65 height 25
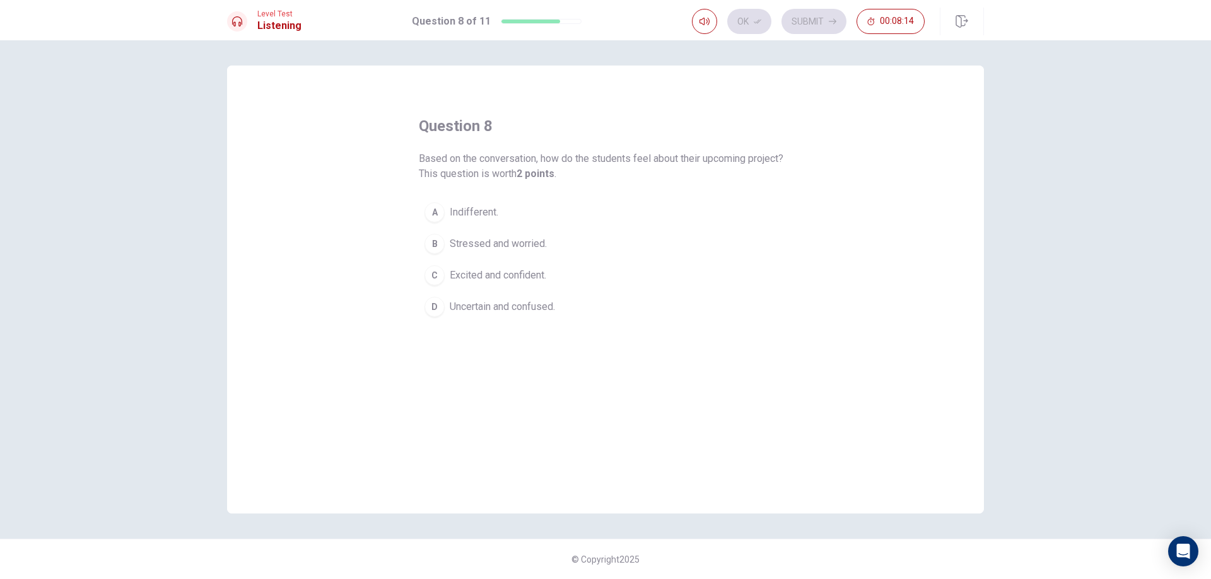
click at [537, 284] on button "C Excited and confident." at bounding box center [605, 276] width 373 height 32
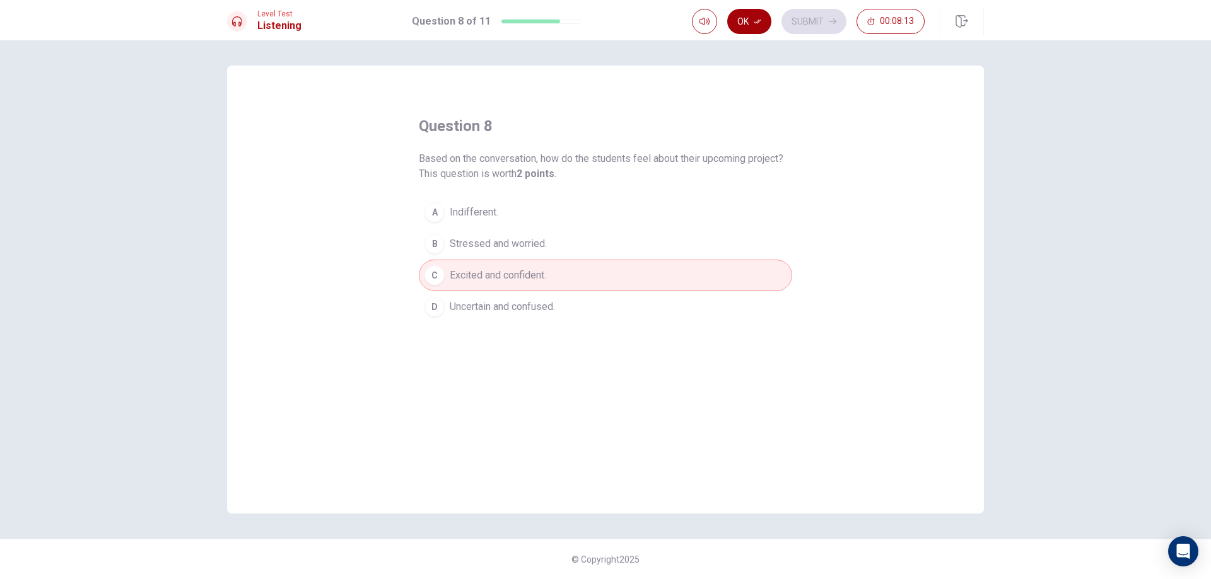
click at [752, 19] on button "Ok" at bounding box center [749, 21] width 44 height 25
click at [811, 25] on button "Submit" at bounding box center [813, 21] width 65 height 25
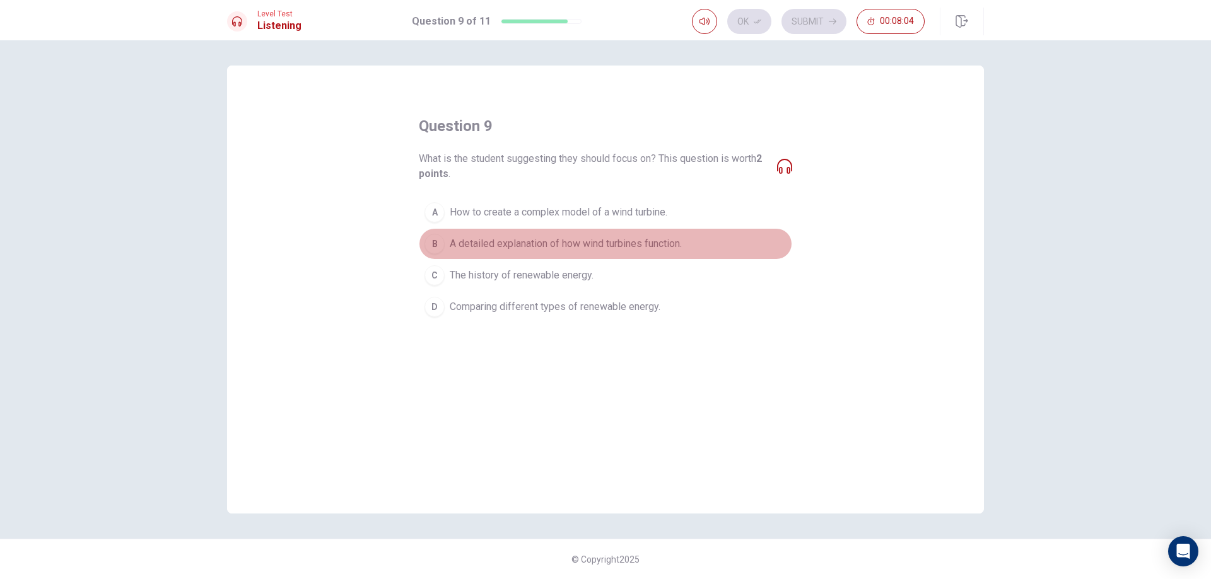
click at [546, 241] on span "A detailed explanation of how wind turbines function." at bounding box center [566, 243] width 232 height 15
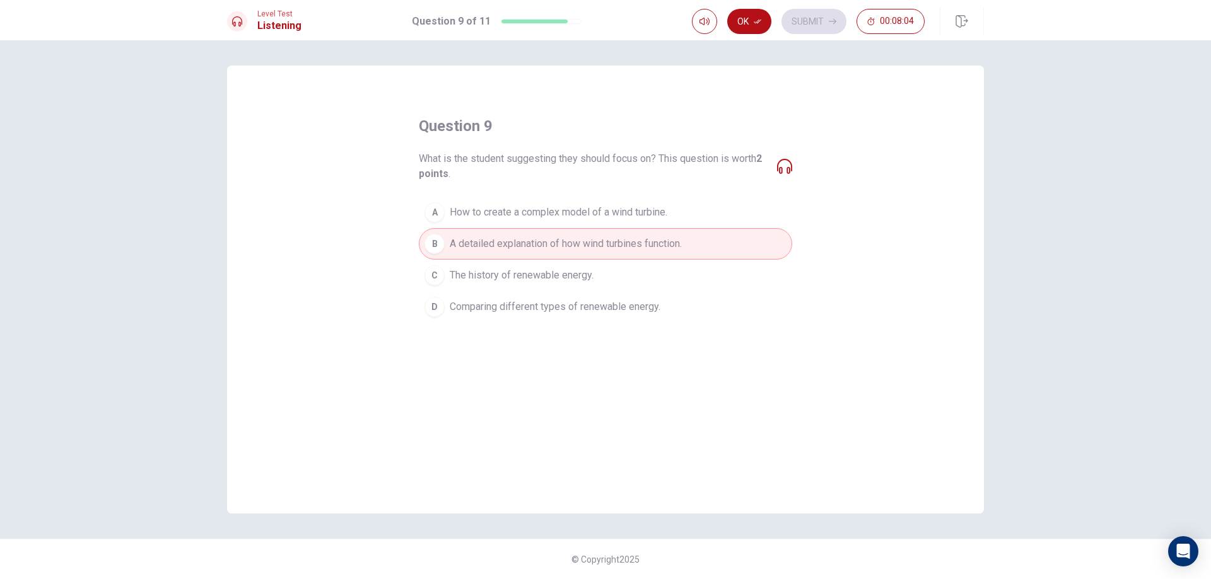
click at [759, 18] on button "Ok" at bounding box center [749, 21] width 44 height 25
click at [805, 24] on button "Submit" at bounding box center [813, 21] width 65 height 25
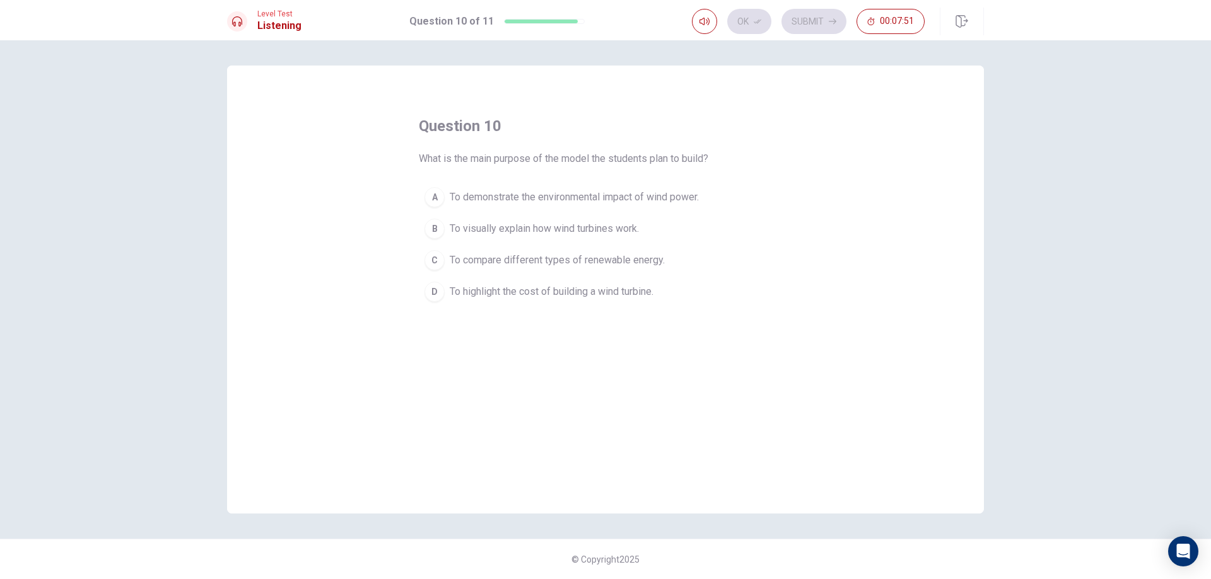
drag, startPoint x: 609, startPoint y: 228, endPoint x: 679, endPoint y: 144, distance: 109.7
click at [610, 228] on span "To visually explain how wind turbines work." at bounding box center [544, 228] width 189 height 15
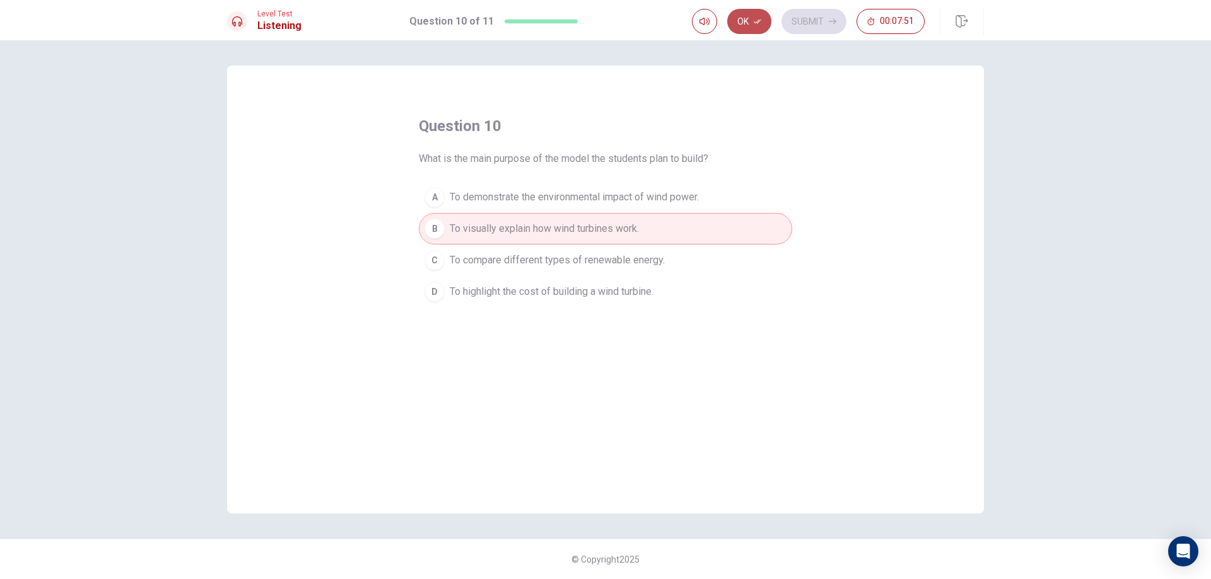
click at [749, 17] on button "Ok" at bounding box center [749, 21] width 44 height 25
click at [812, 30] on button "Submit" at bounding box center [813, 21] width 65 height 25
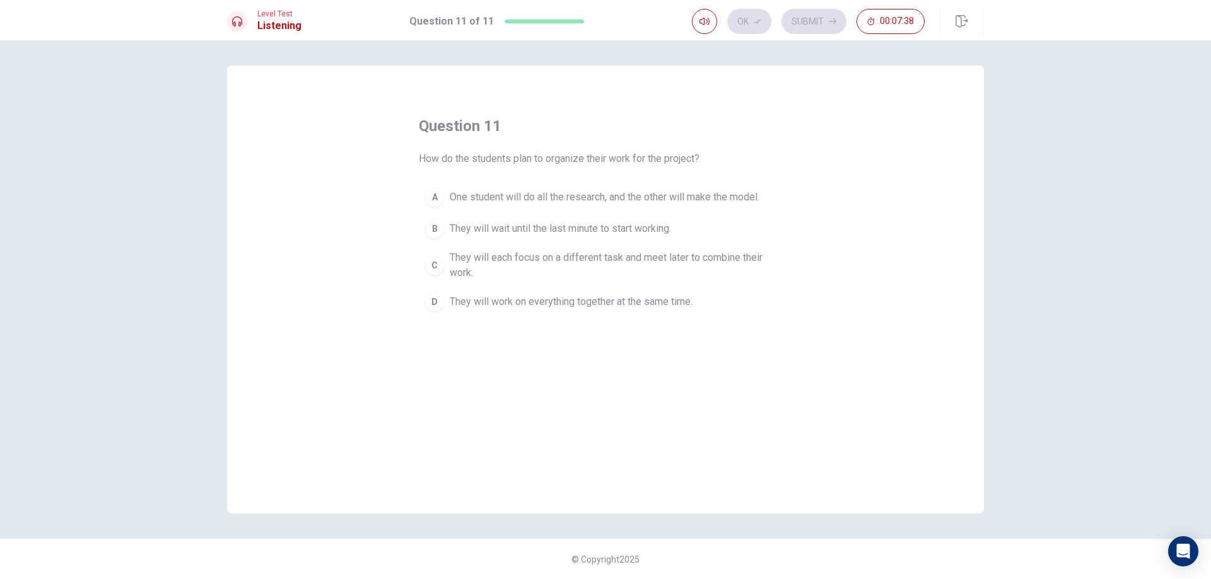
click at [557, 196] on span "One student will do all the research, and the other will make the model." at bounding box center [605, 197] width 310 height 15
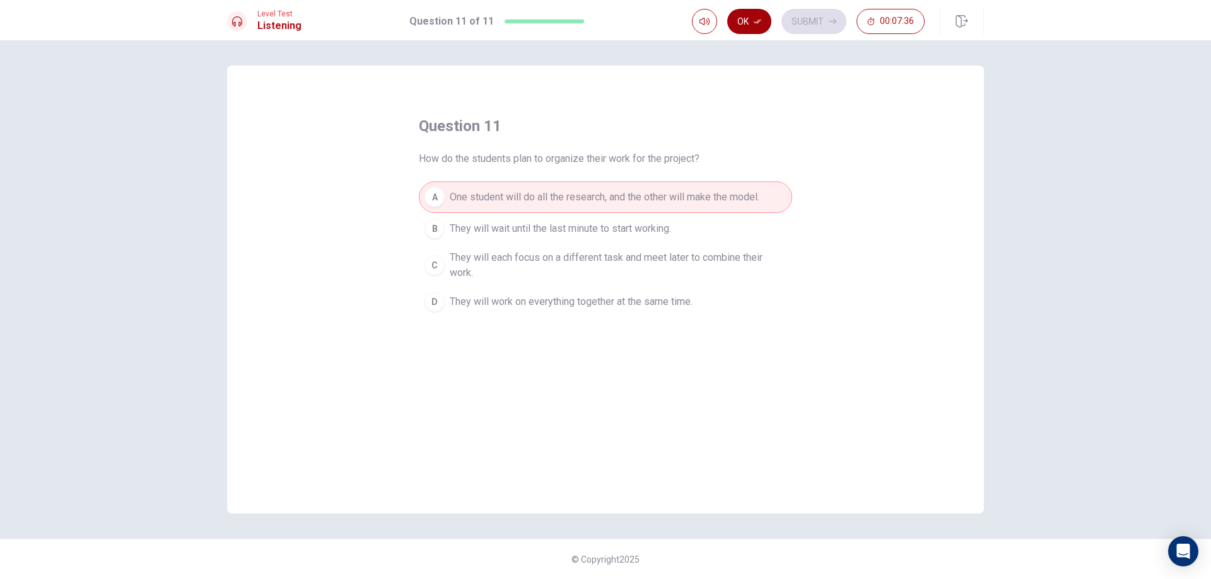
click at [755, 23] on icon "button" at bounding box center [757, 22] width 8 height 8
click at [798, 14] on button "Submit" at bounding box center [813, 21] width 65 height 25
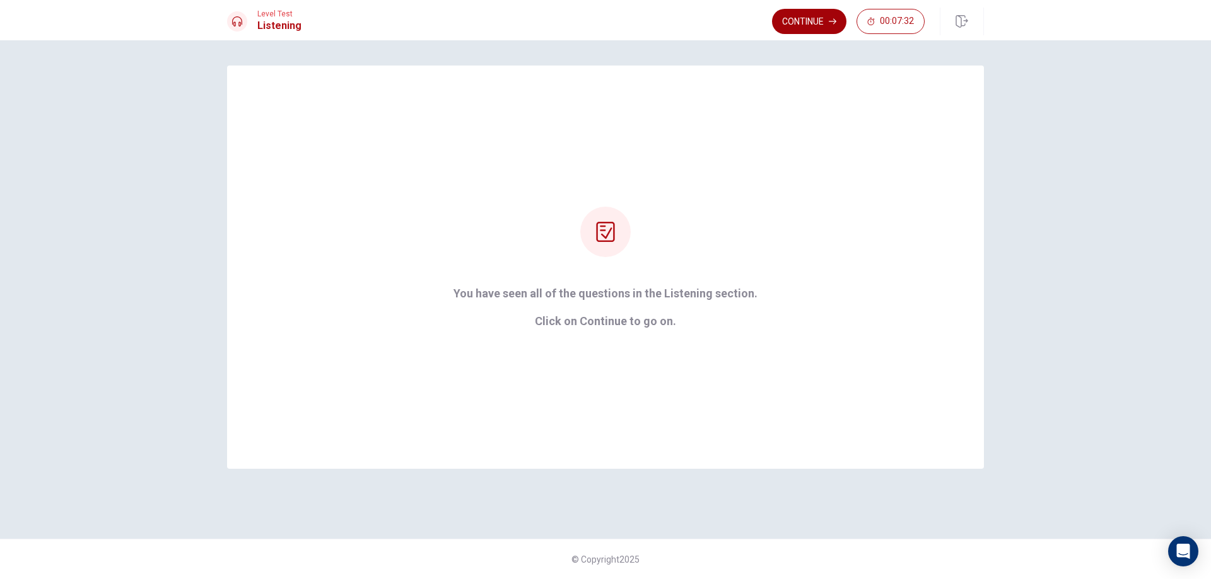
click at [791, 26] on button "Continue" at bounding box center [809, 21] width 74 height 25
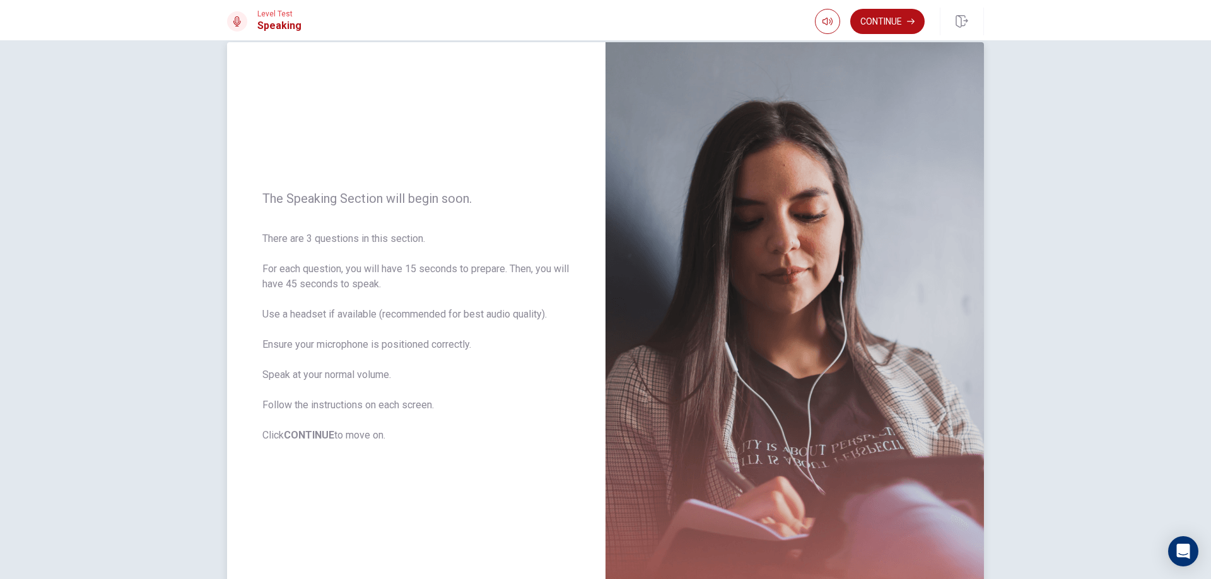
scroll to position [63, 0]
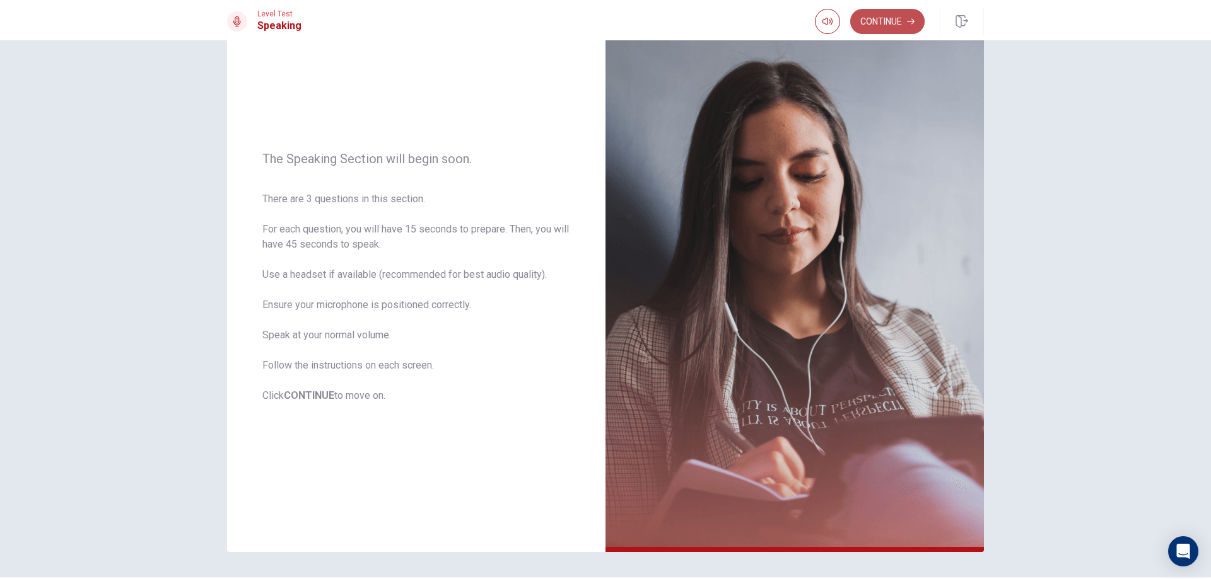
click at [890, 29] on button "Continue" at bounding box center [887, 21] width 74 height 25
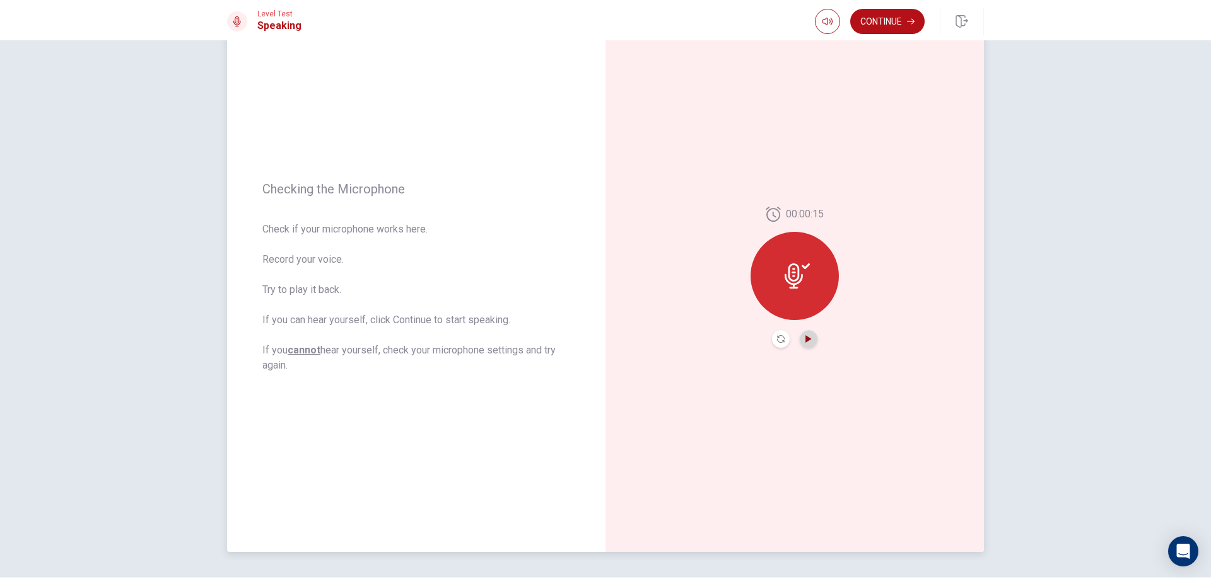
click at [805, 342] on icon "Play Audio" at bounding box center [808, 339] width 6 height 8
click at [895, 25] on button "Continue" at bounding box center [887, 21] width 74 height 25
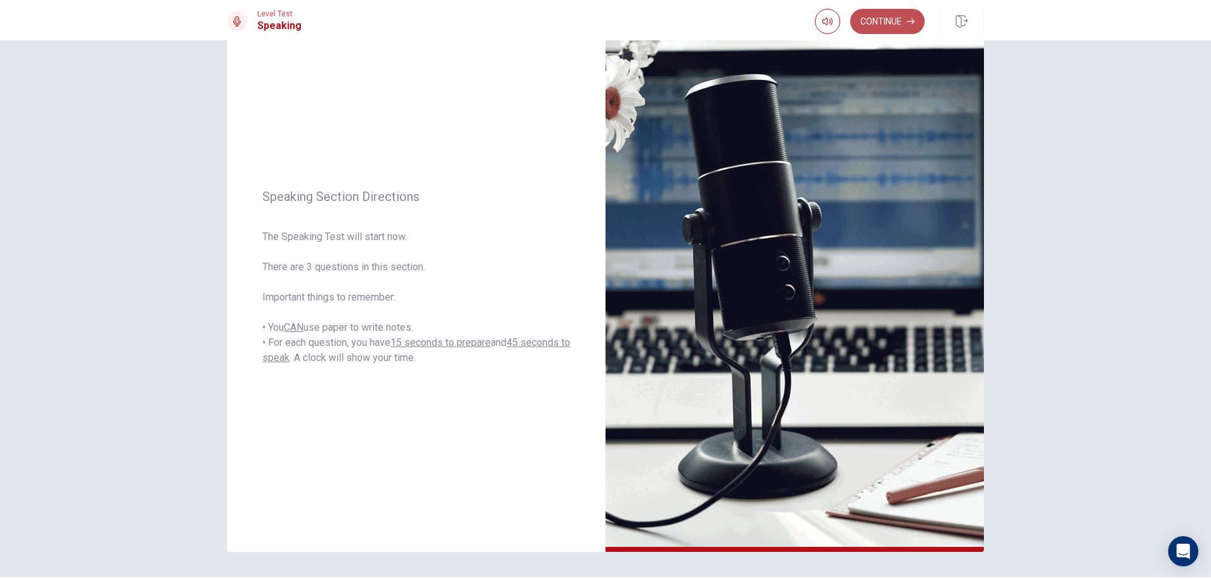
click at [888, 21] on button "Continue" at bounding box center [887, 21] width 74 height 25
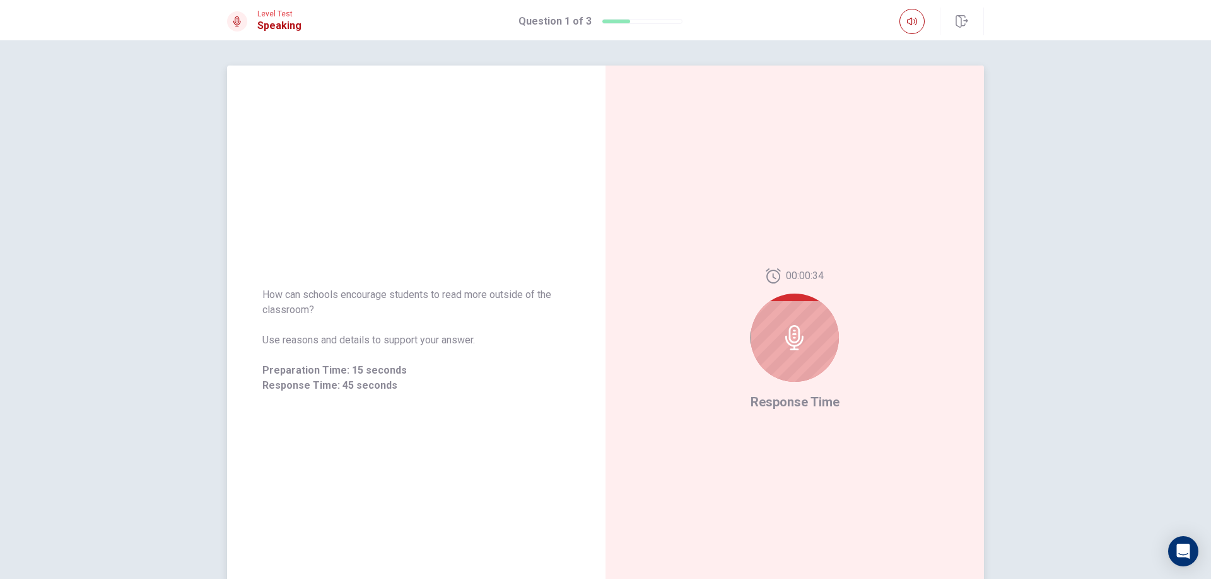
click at [774, 343] on div at bounding box center [794, 338] width 88 height 88
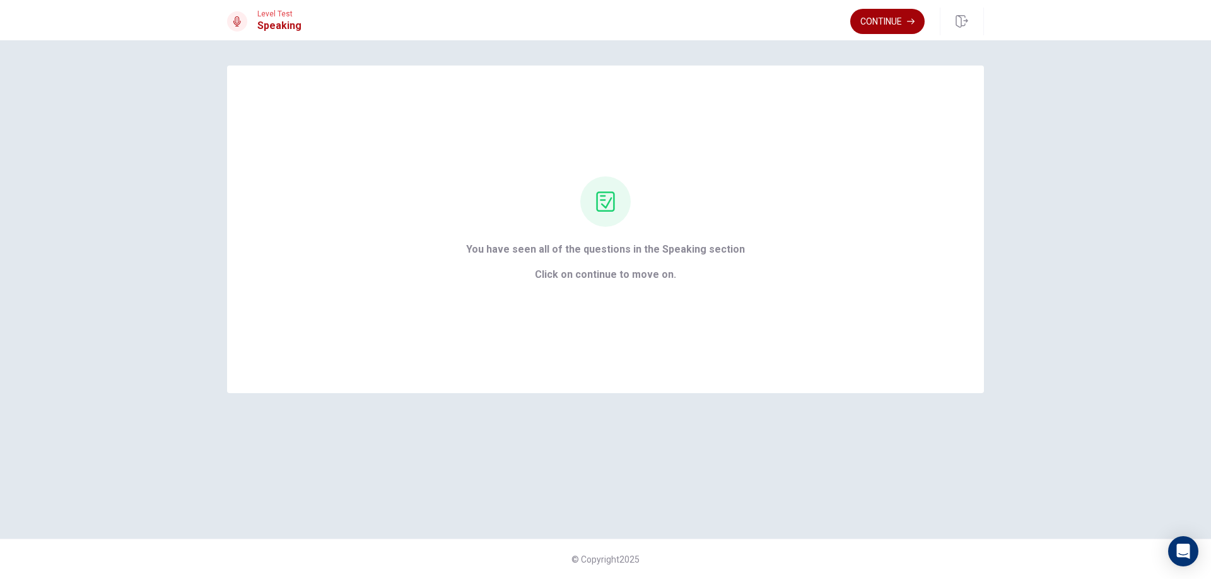
click at [887, 24] on button "Continue" at bounding box center [887, 21] width 74 height 25
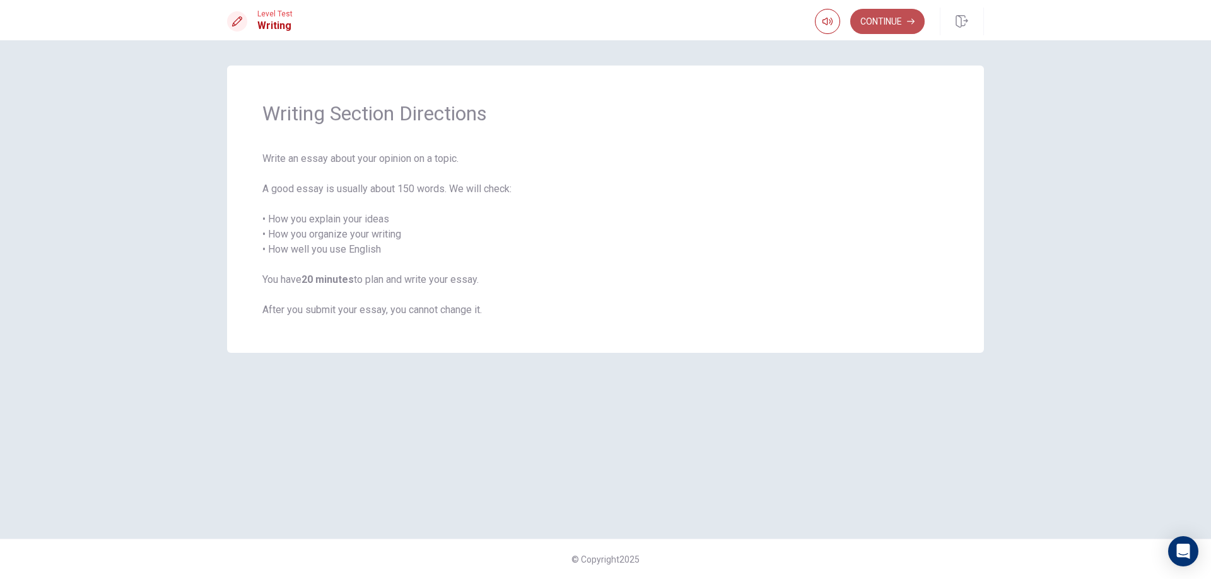
click at [872, 30] on button "Continue" at bounding box center [887, 21] width 74 height 25
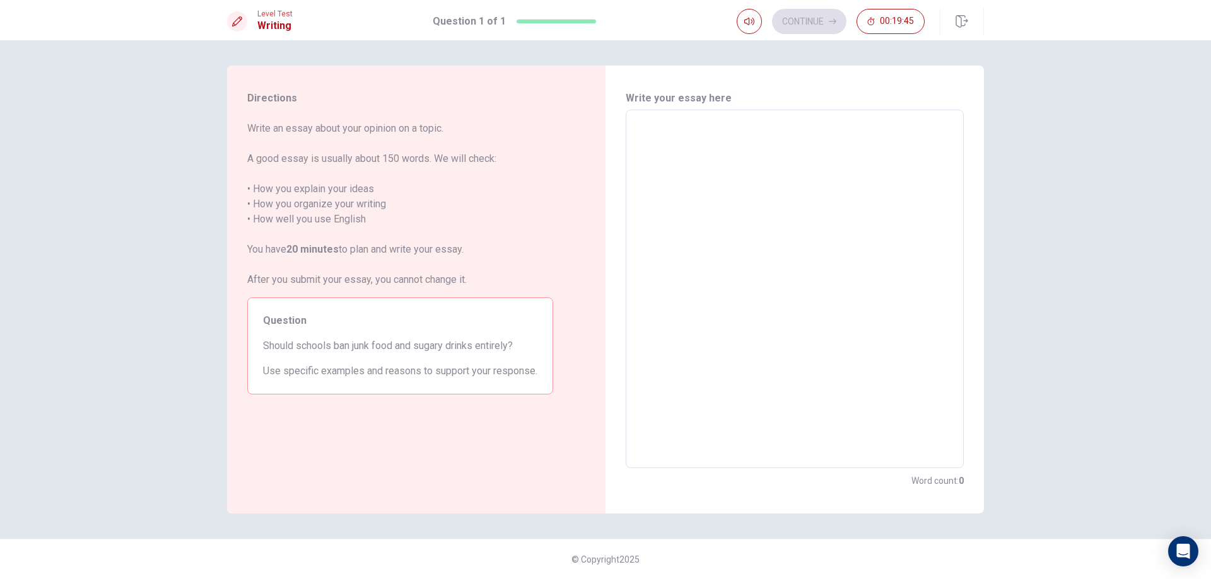
click at [685, 131] on textarea at bounding box center [794, 289] width 320 height 338
type textarea "U"
type textarea "x"
type textarea "Um"
type textarea "x"
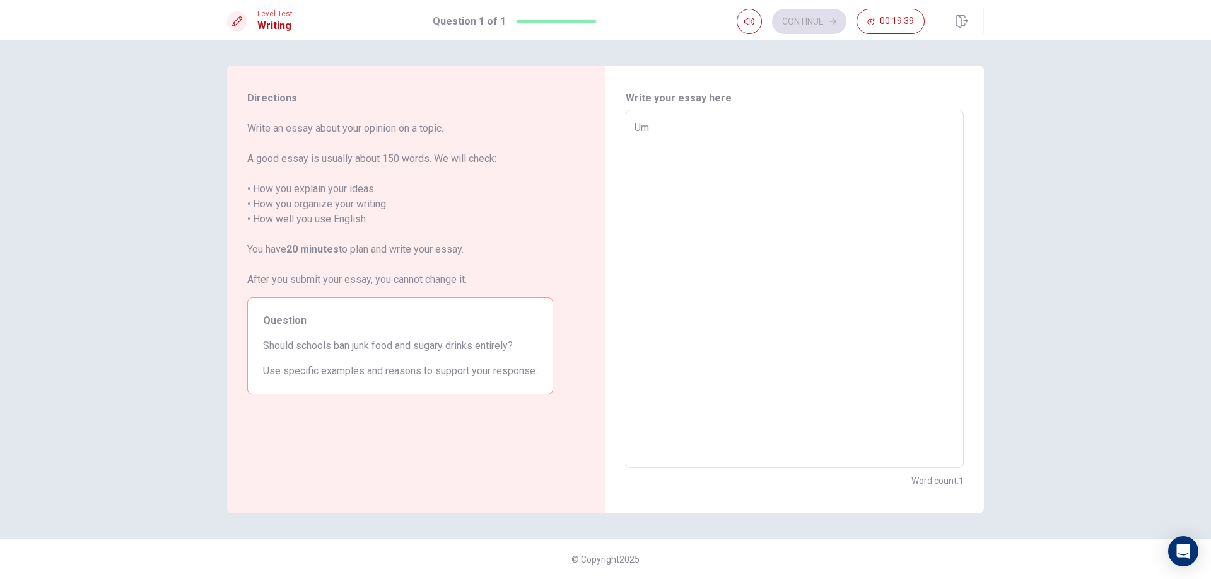
type textarea "Um"
type textarea "x"
type textarea "Um i"
type textarea "x"
type textarea "Um i"
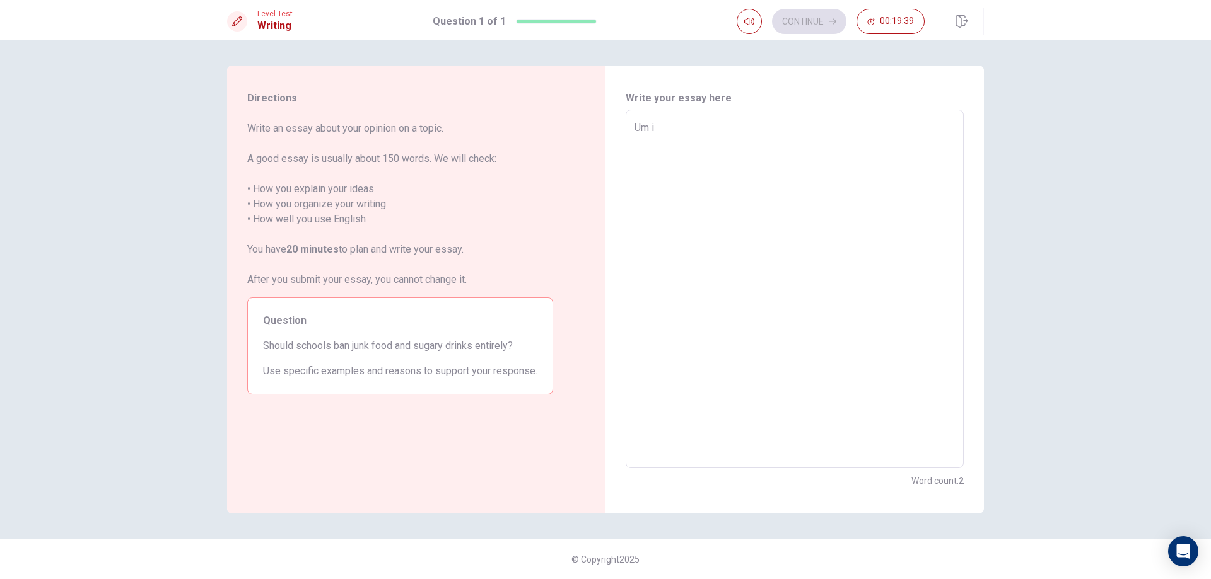
type textarea "x"
type textarea "Um i t"
type textarea "x"
type textarea "Um i th"
type textarea "x"
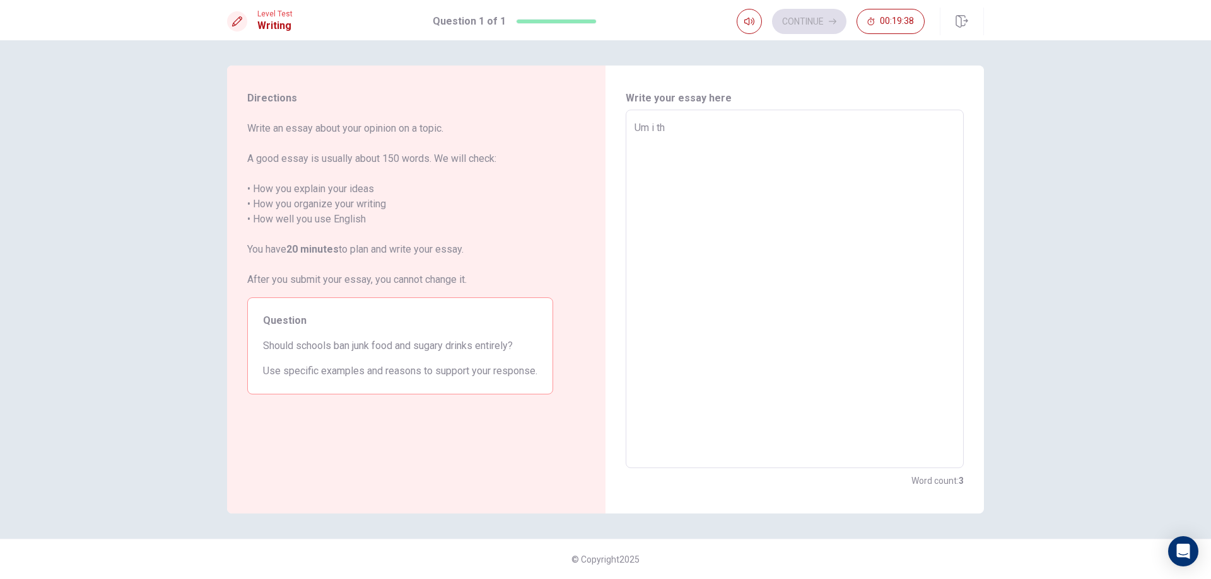
type textarea "Um i thi"
type textarea "x"
type textarea "Um i thin"
type textarea "x"
type textarea "Um i think"
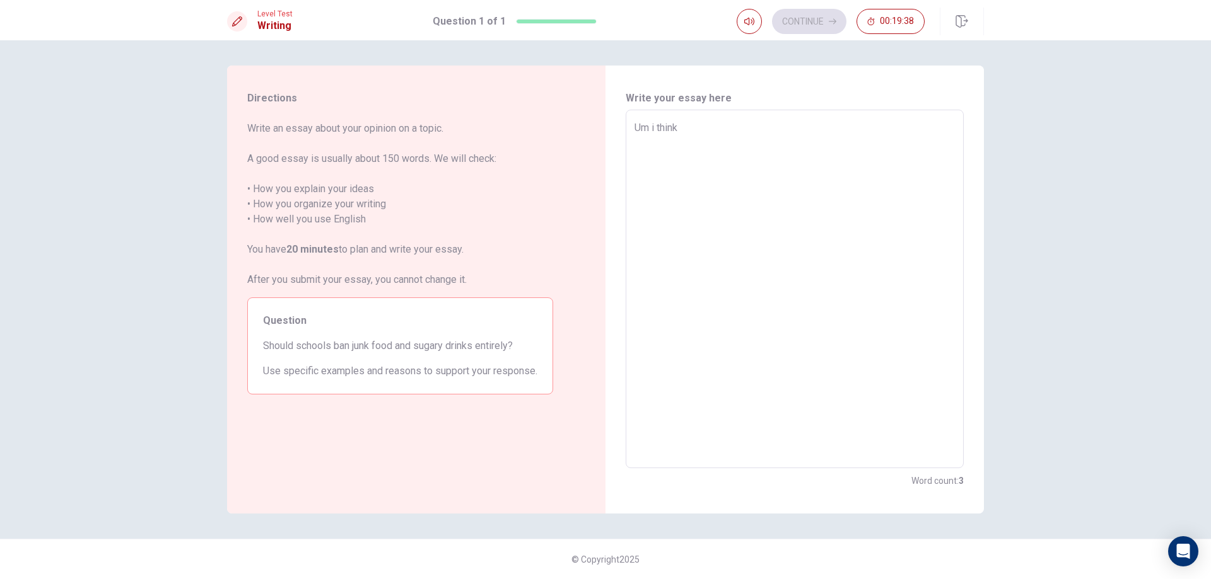
type textarea "x"
type textarea "Um i think"
type textarea "x"
type textarea "Um i think n"
type textarea "x"
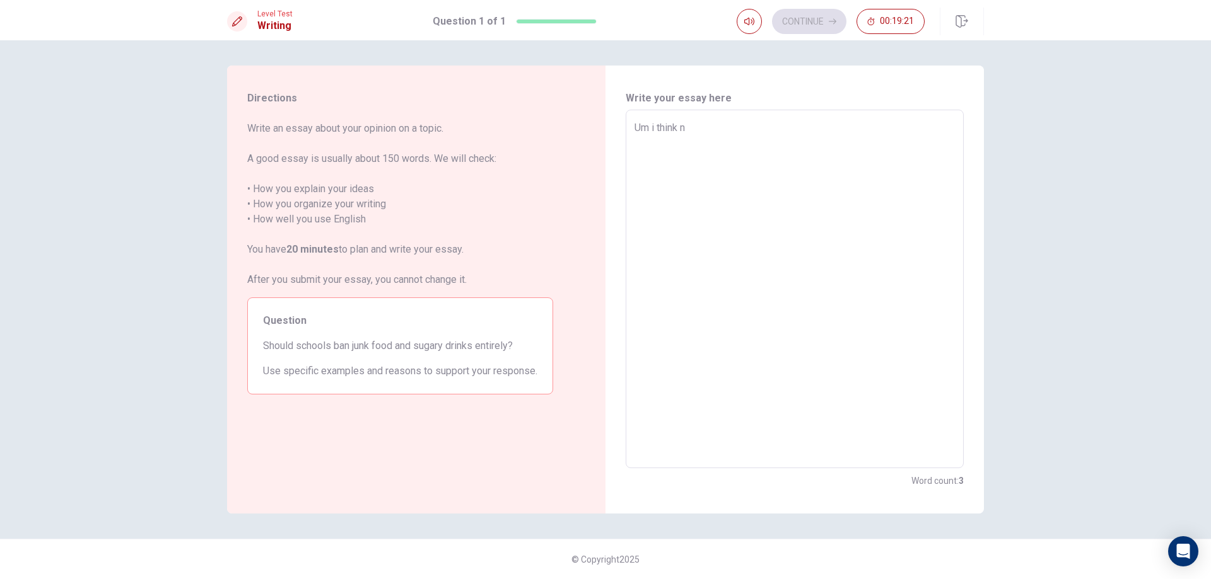
type textarea "Um i think no"
type textarea "x"
type textarea "Um i think not"
type textarea "x"
type textarea "Um i think not"
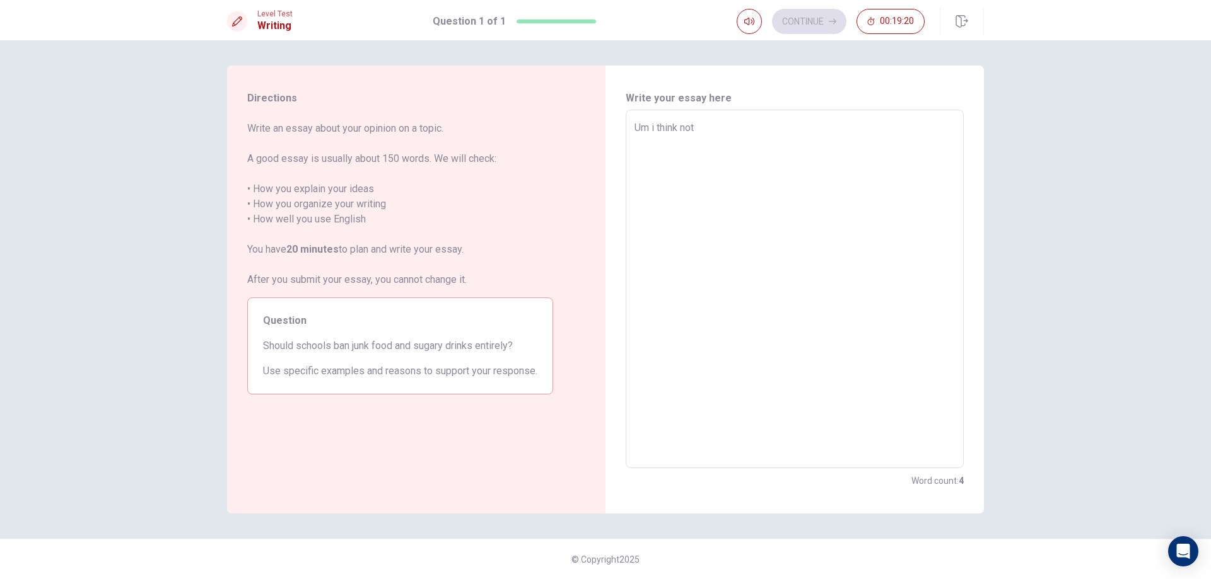
type textarea "x"
type textarea "Um i think not r"
type textarea "x"
type textarea "Um i think not re"
type textarea "x"
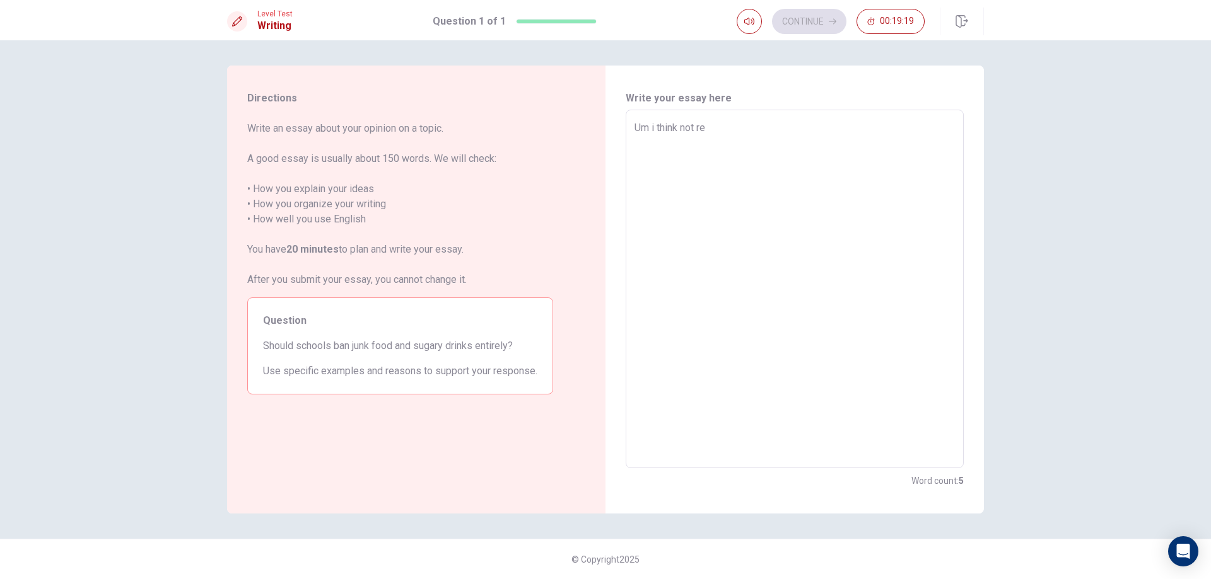
type textarea "Um i think not rea"
type textarea "x"
type textarea "Um i think not real"
type textarea "x"
type textarea "Um i think not reall"
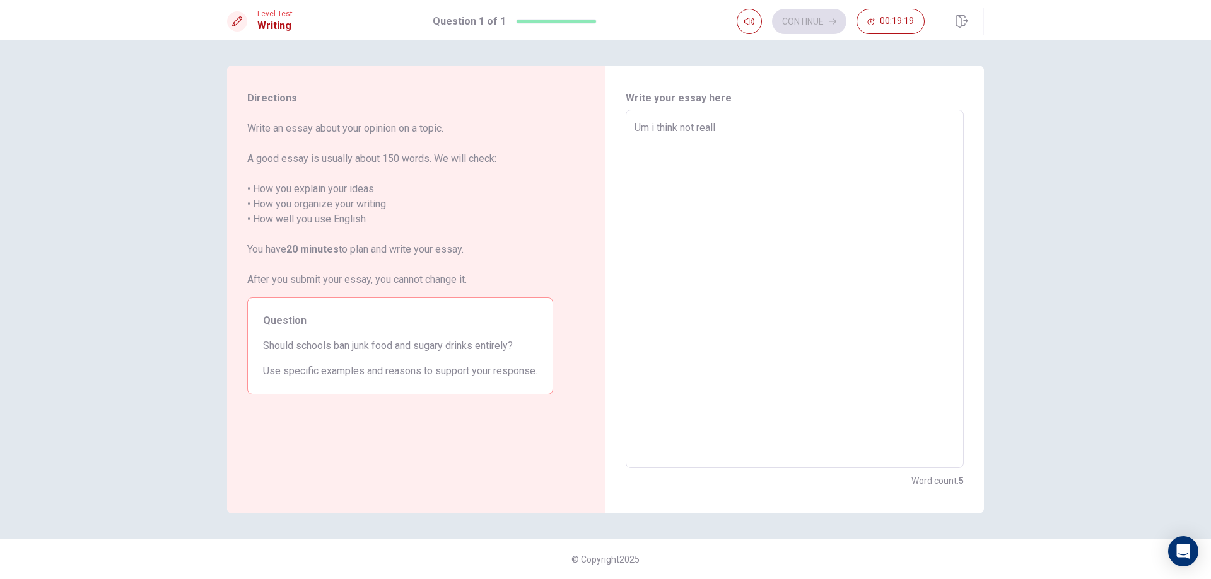
type textarea "x"
type textarea "Um i think not really"
type textarea "x"
type textarea "Um i think not really"
type textarea "x"
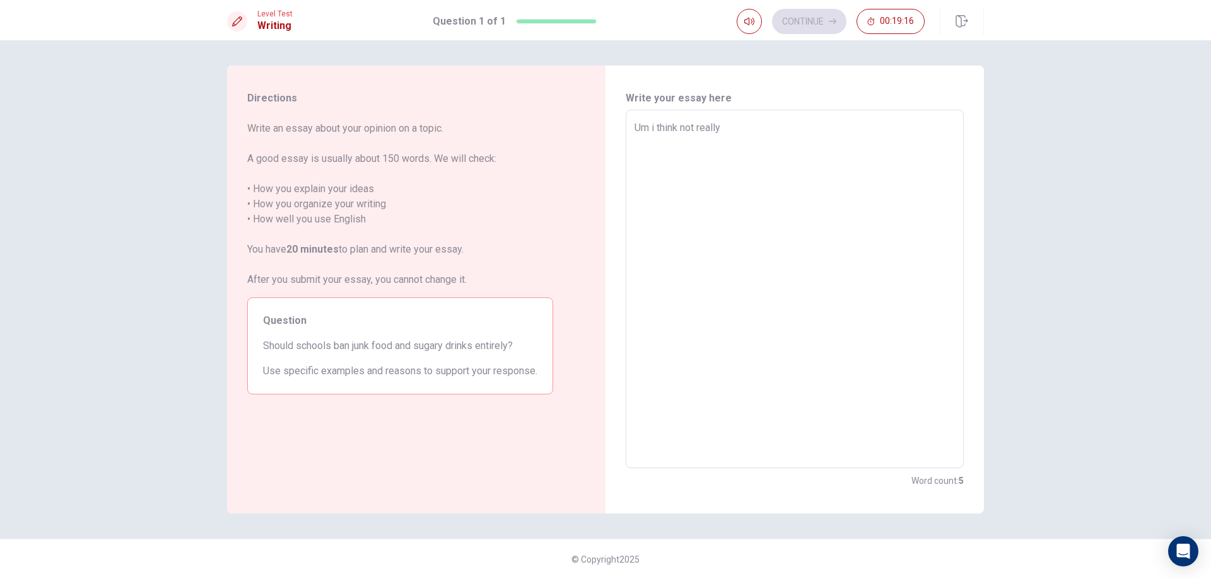
type textarea "Um i think not really"
type textarea "x"
type textarea "Um i think not really,"
type textarea "x"
type textarea "Um i think not really,"
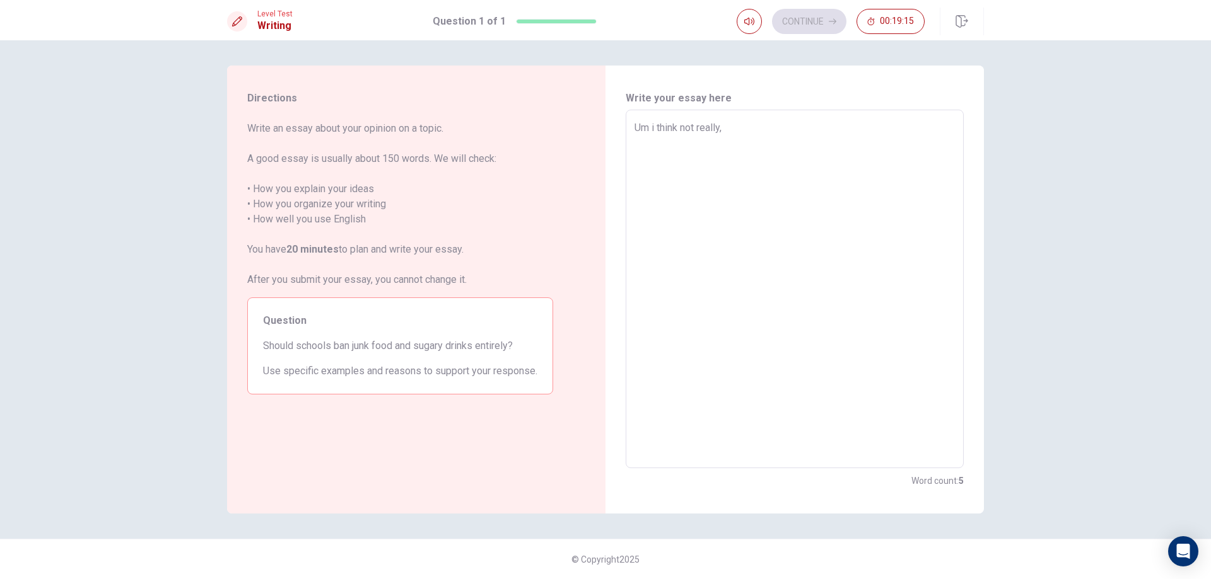
type textarea "x"
type textarea "Um i think not really, B"
type textarea "x"
type textarea "Um i think not really, Be"
type textarea "x"
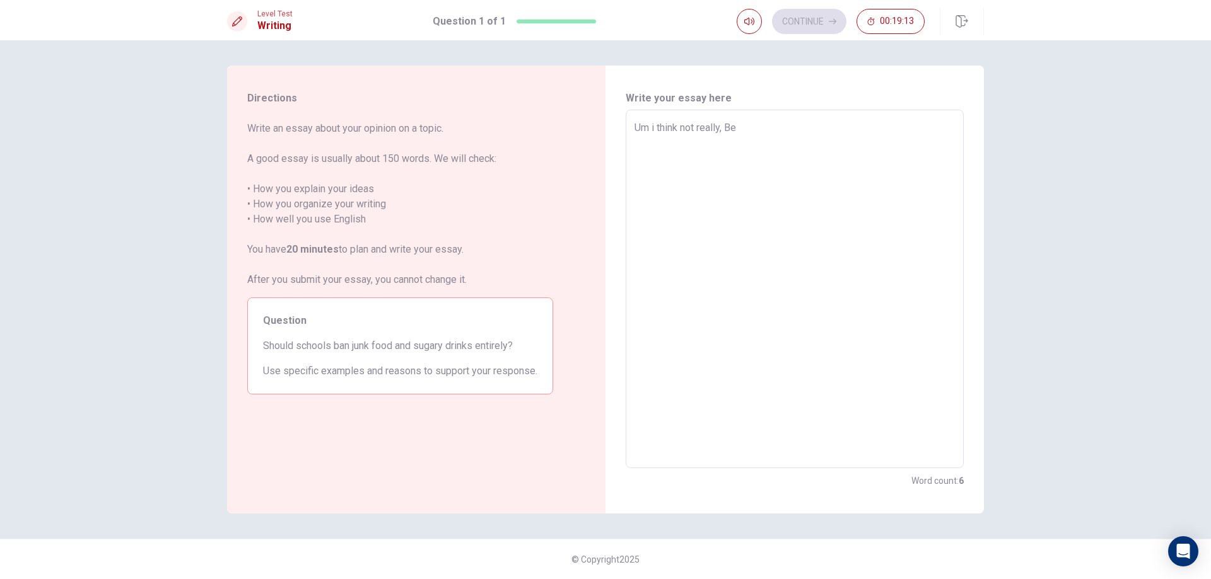
type textarea "Um i think not really, Bec"
type textarea "x"
type textarea "Um i think not really, Beca"
type textarea "x"
type textarea "Um i think not really, [PERSON_NAME]"
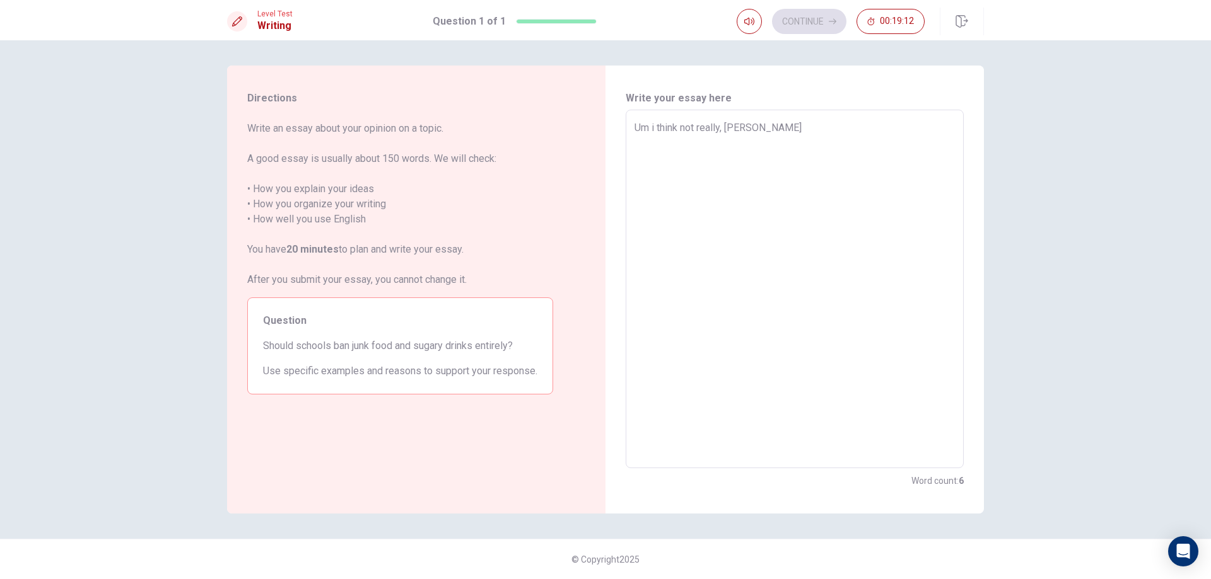
type textarea "x"
type textarea "Um i think not really, [PERSON_NAME]"
type textarea "x"
type textarea "Um i think not really, Because"
type textarea "x"
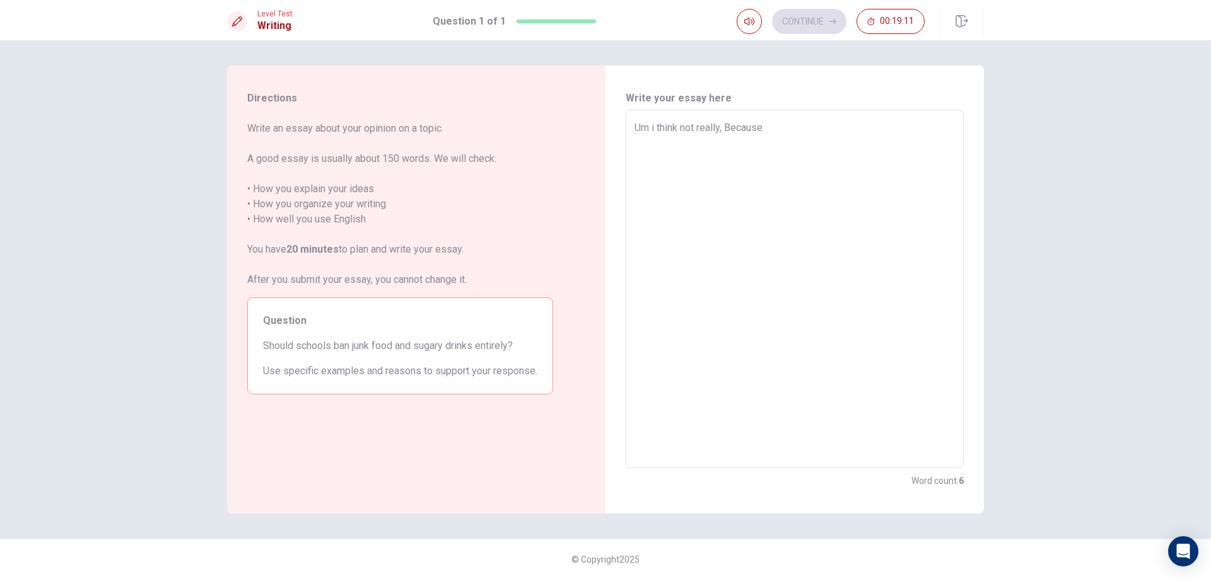
type textarea "Um i think not really, Because"
type textarea "x"
type textarea "Um i think not really, Because t"
type textarea "x"
type textarea "Um i think not really, Because th"
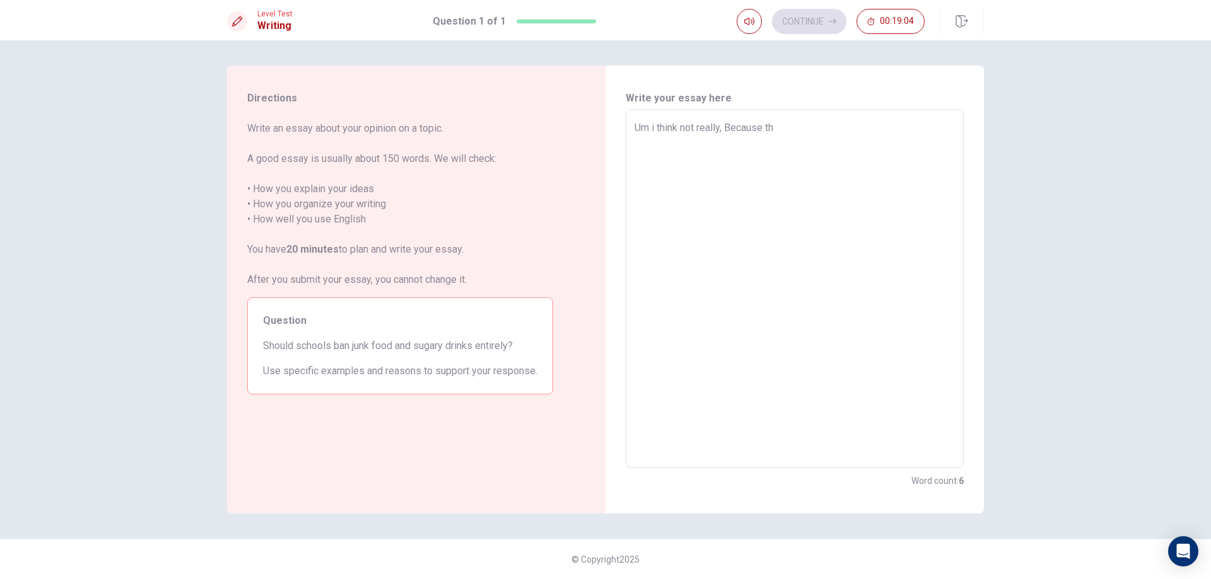
type textarea "x"
type textarea "Um i think not really, Because the"
type textarea "x"
type textarea "Um i think not really, Because ther"
type textarea "x"
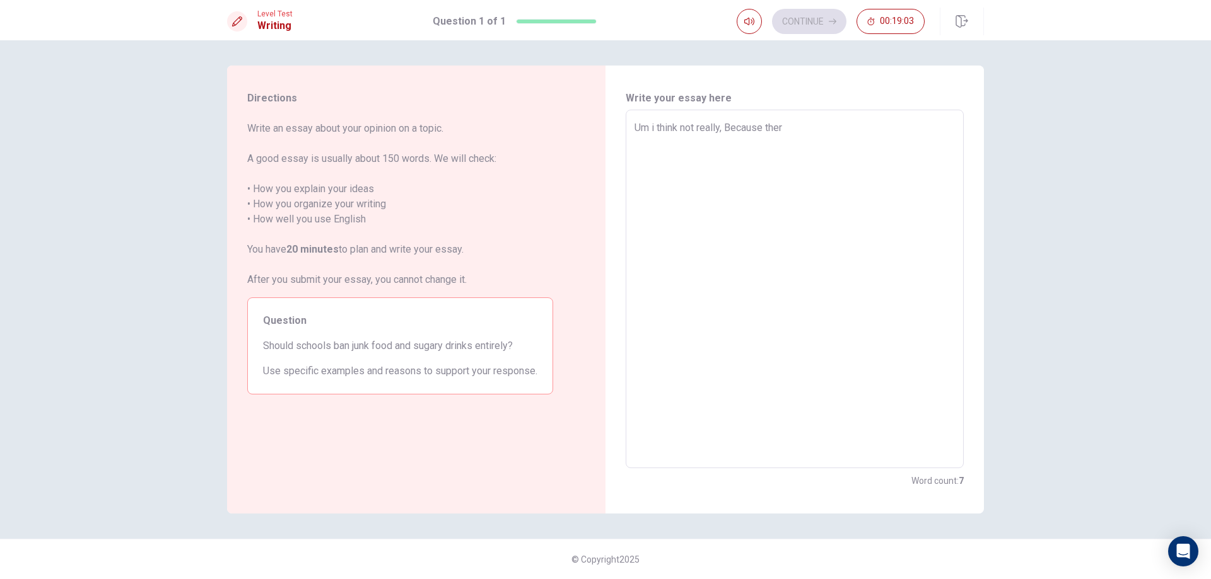
type textarea "Um i think not really, Because there"
type textarea "x"
type textarea "Um i think not really, Because there"
type textarea "x"
type textarea "Um i think not really, Because there a"
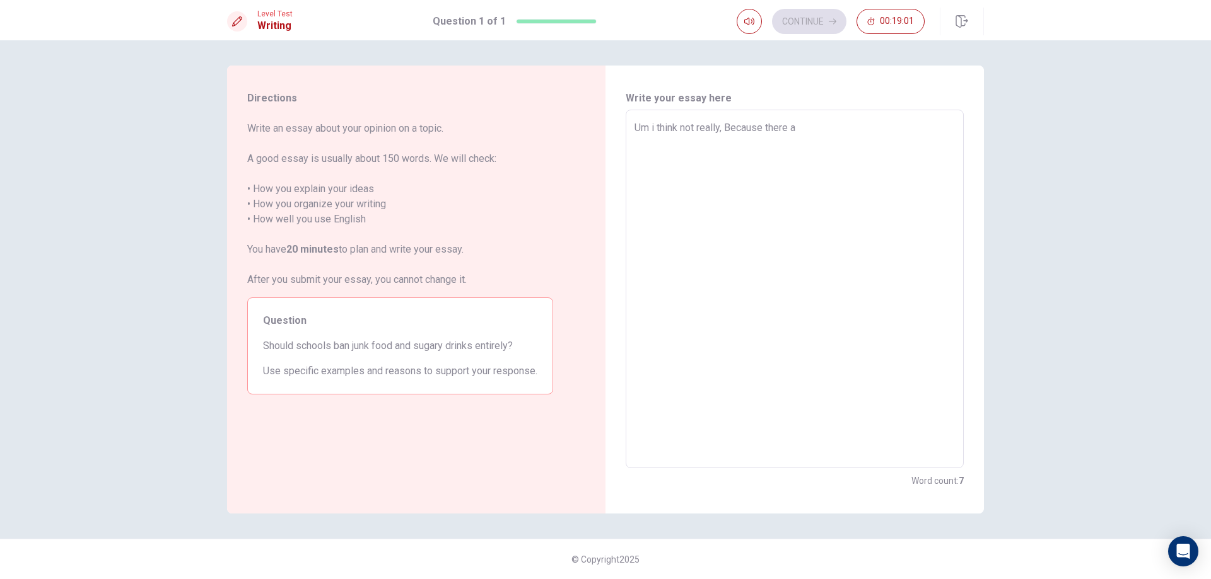
type textarea "x"
type textarea "Um i think not really, Because there a"
type textarea "x"
type textarea "Um i think not really, Because there a s"
type textarea "x"
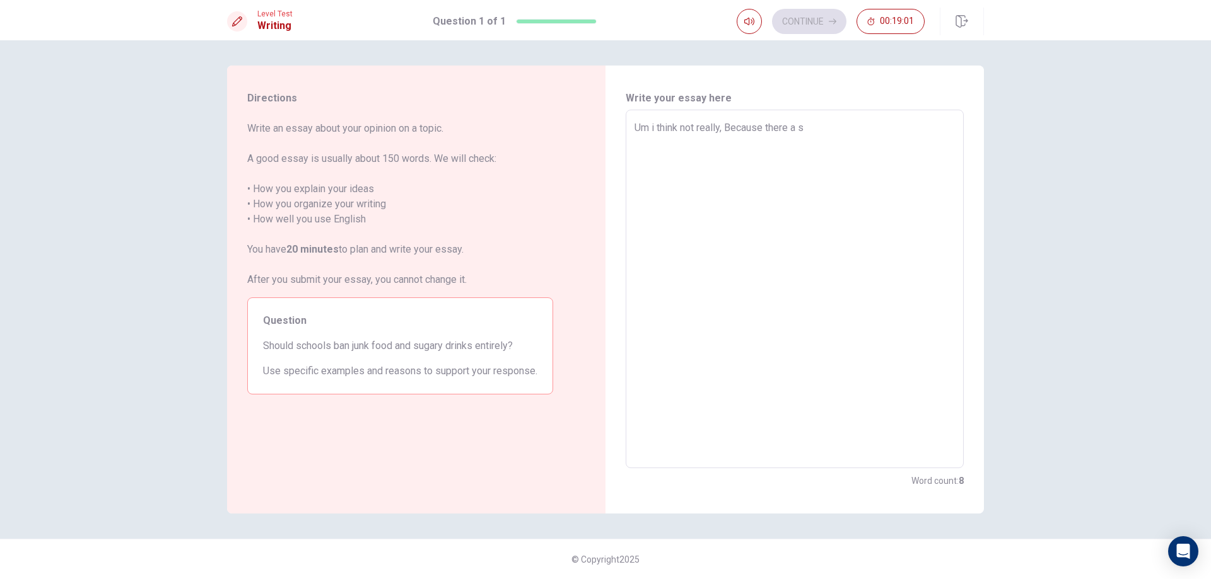
type textarea "Um i think not really, Because there a so"
type textarea "x"
type textarea "Um i think not really, Because there a som"
type textarea "x"
type textarea "Um i think not really, Because there a some"
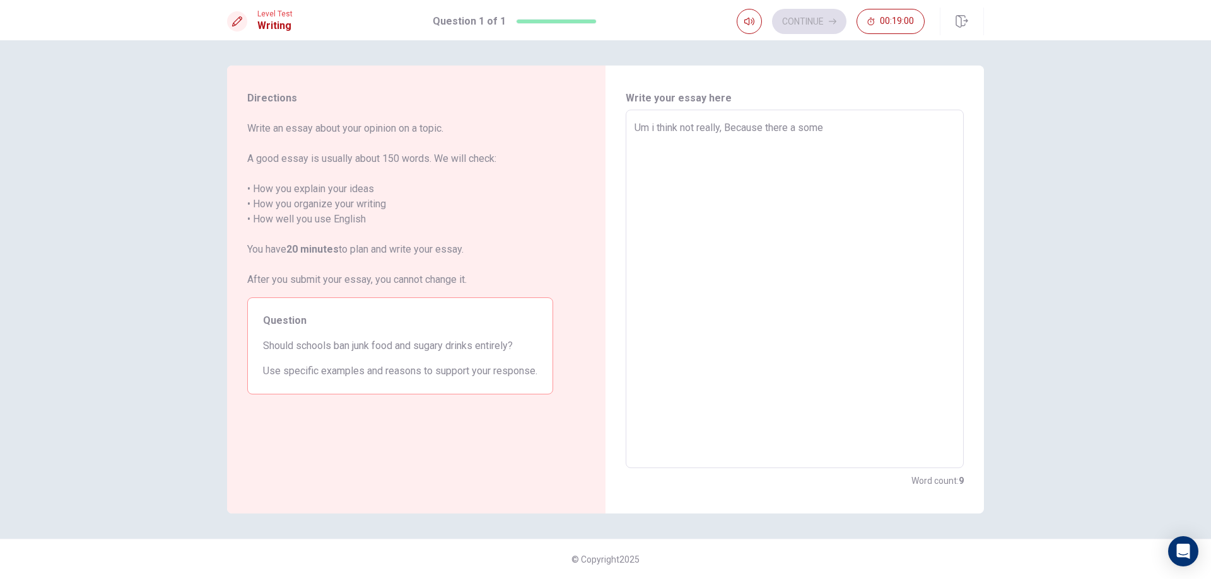
type textarea "x"
type textarea "Um i think not really, Because there a some"
type textarea "x"
type textarea "Um i think not really, Because there a some p"
type textarea "x"
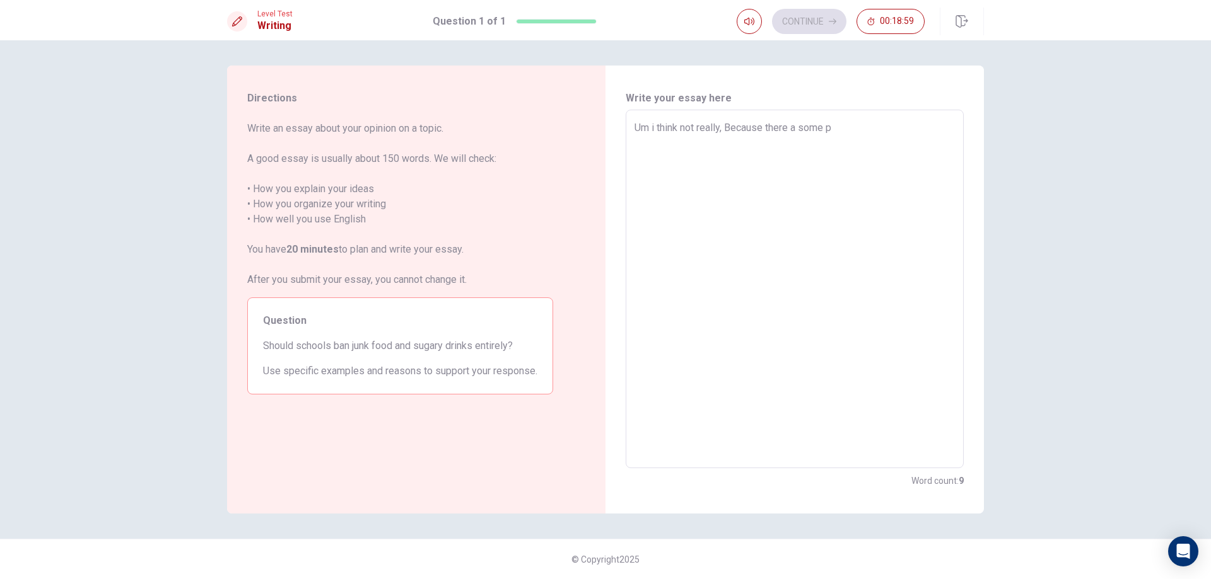
type textarea "Um i think not really, Because there a some pe"
type textarea "x"
type textarea "Um i think not really, Because there a some peo"
type textarea "x"
type textarea "Um i think not really, Because there a some peol"
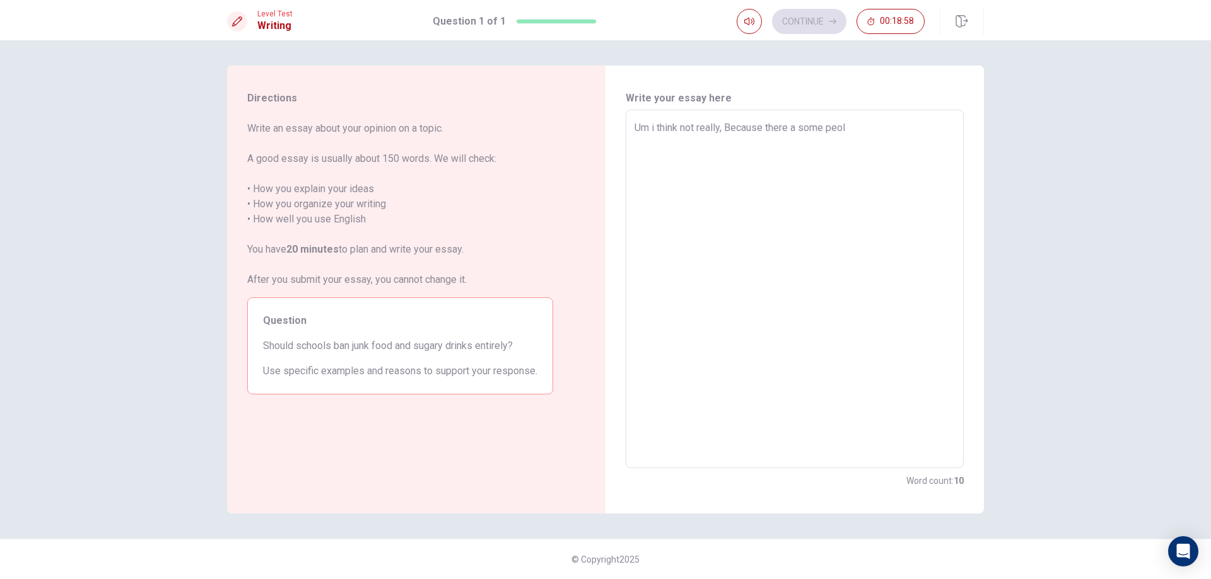
type textarea "x"
type textarea "Um i think not really, Because there a some peolp"
type textarea "x"
type textarea "Um i think not really, Because there a some peolpe"
type textarea "x"
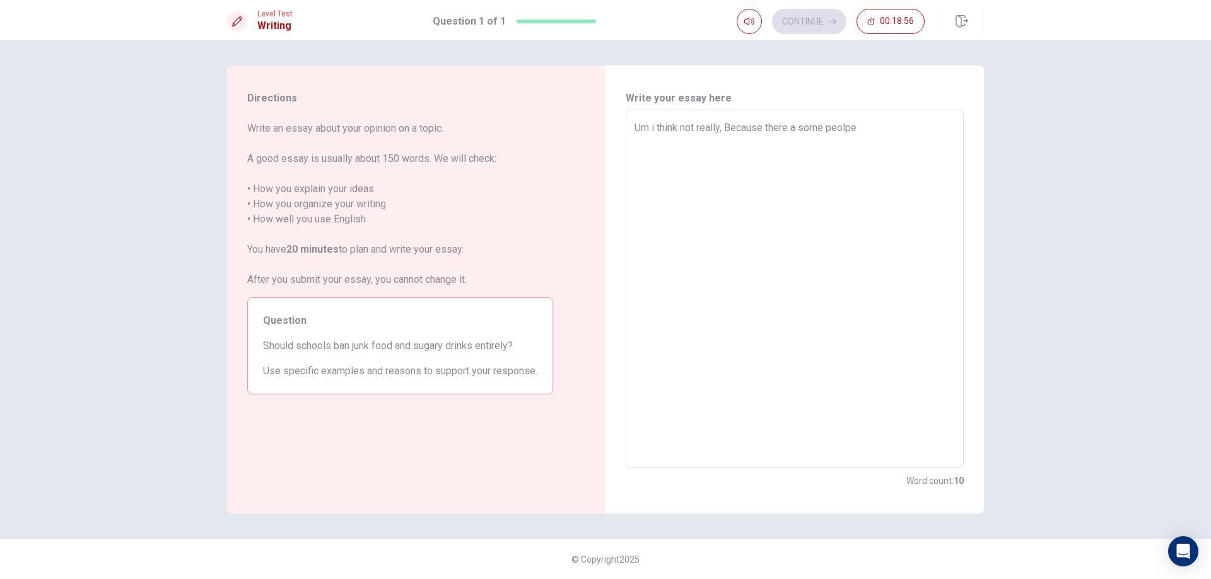
type textarea "Um i think not really, Because there a some peolp"
type textarea "x"
type textarea "Um i think not really, Because there a some peol"
type textarea "x"
type textarea "Um i think not really, Because there a some peo"
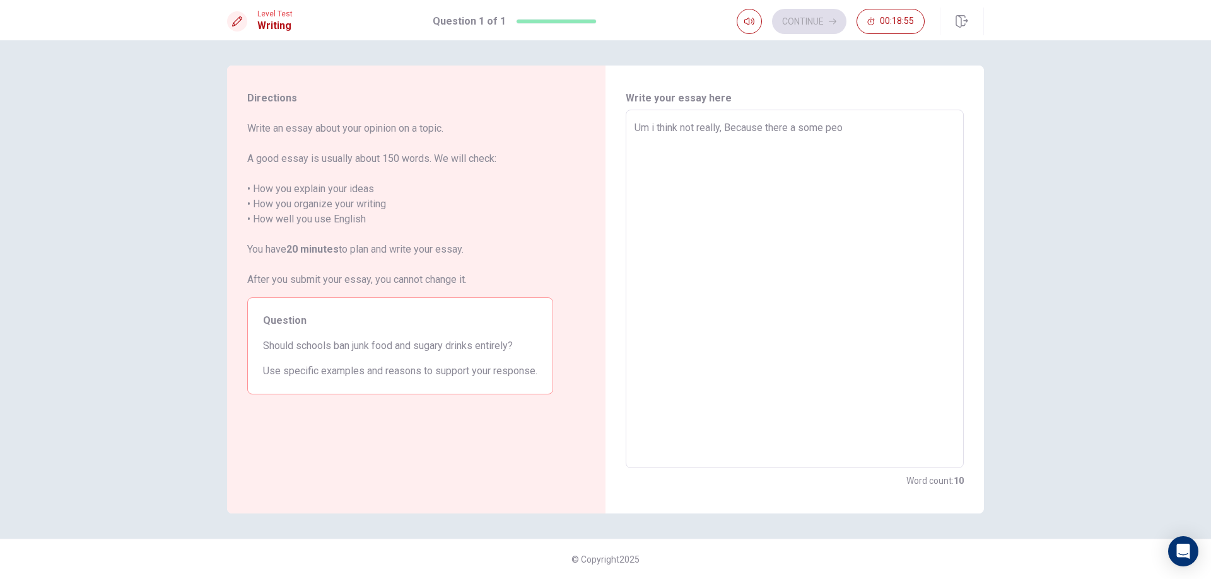
type textarea "x"
type textarea "Um i think not really, Because there a some peop"
type textarea "x"
type textarea "Um i think not really, Because there a some peopl"
type textarea "x"
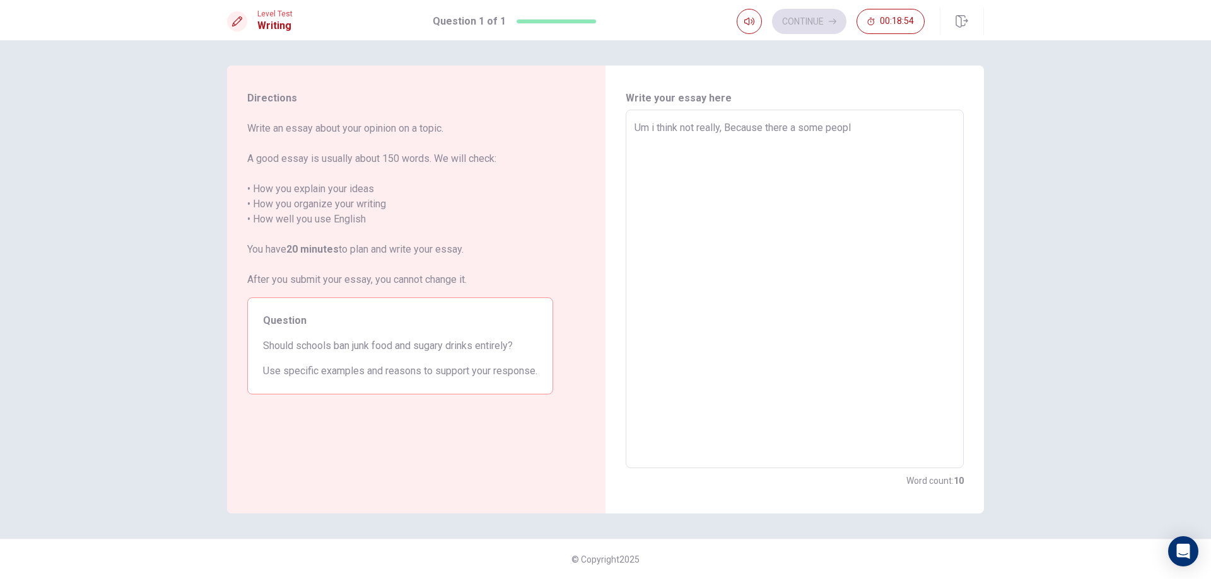
type textarea "Um i think not really, Because there a some people"
type textarea "x"
type textarea "Um i think not really, Because there a some people"
type textarea "x"
type textarea "Um i think not really, Because there a some people w"
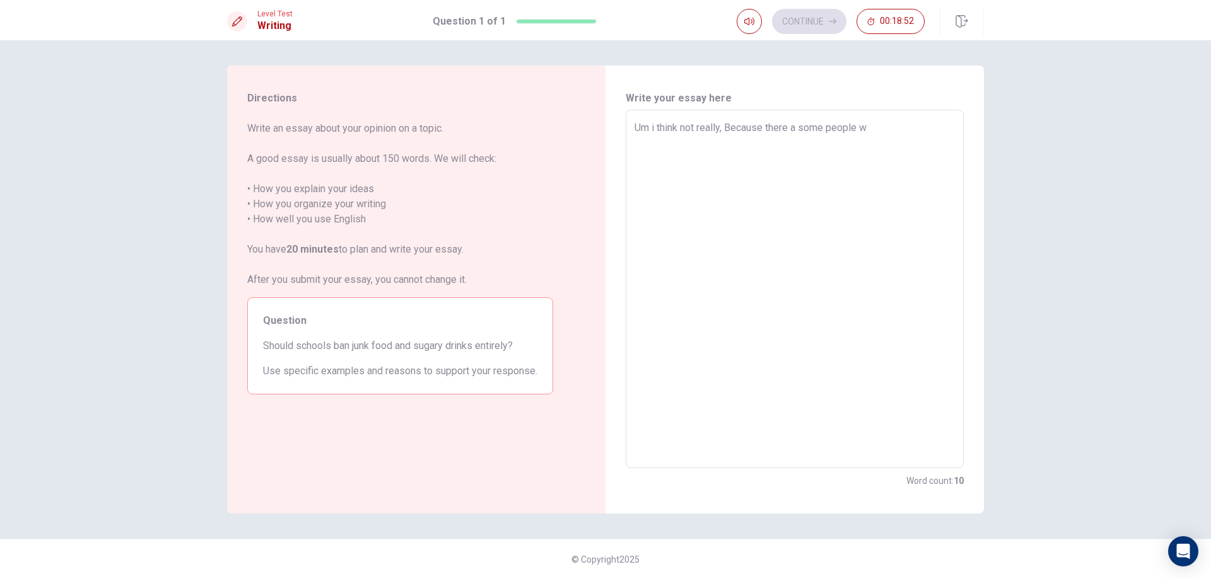
type textarea "x"
type textarea "Um i think not really, Because there a some people wa"
type textarea "x"
type textarea "Um i think not really, Because there a some people wan"
type textarea "x"
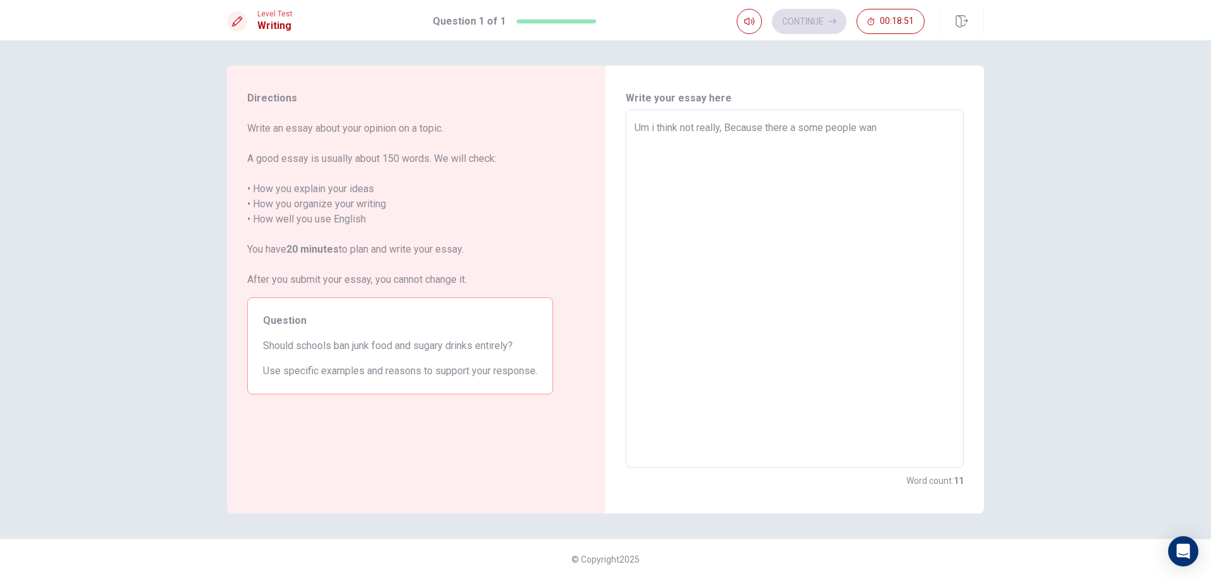
type textarea "Um i think not really, Because there a some people want"
type textarea "x"
type textarea "Um i think not really, Because there a some people want"
type textarea "x"
type textarea "Um i think not really, Because there a some people want t"
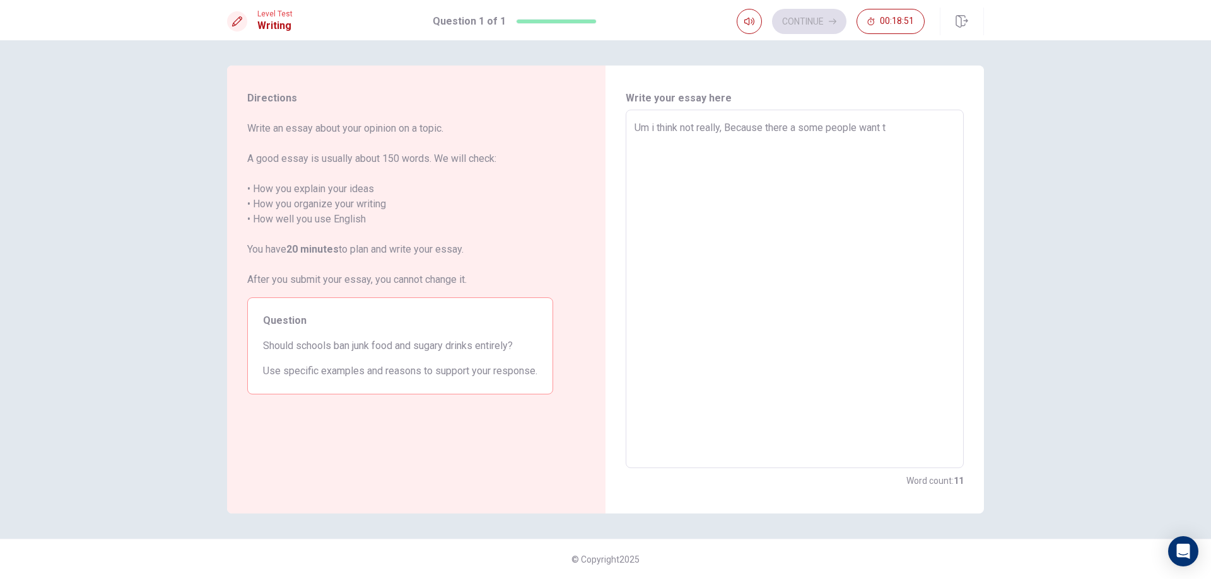
type textarea "x"
type textarea "Um i think not really, Because there a some people want to"
type textarea "x"
type textarea "Um i think not really, Because there a some people want to"
type textarea "x"
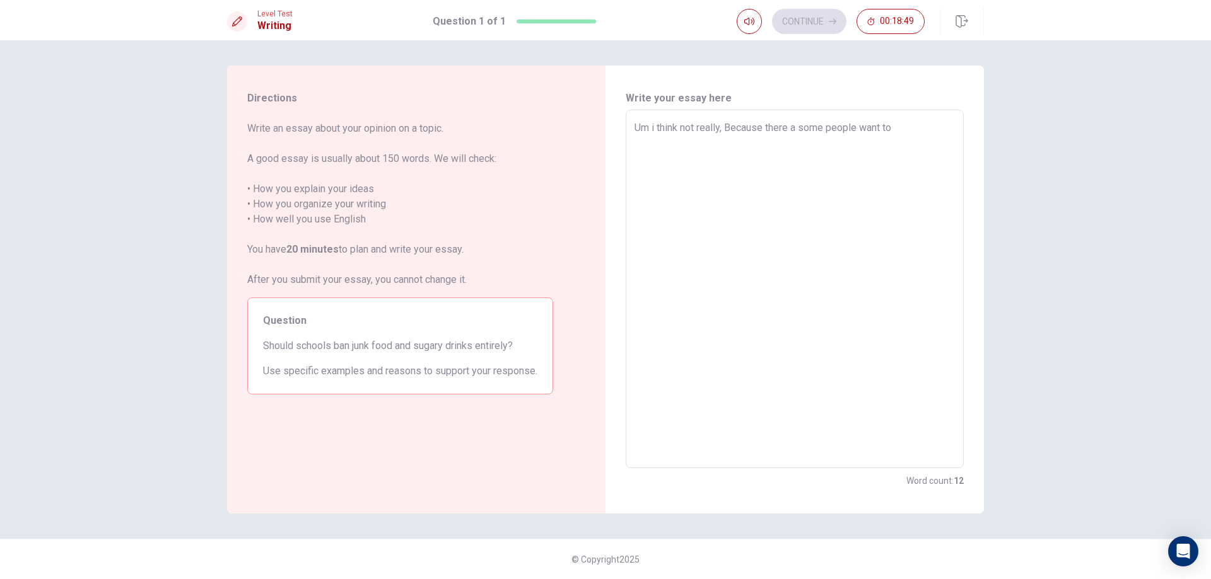
type textarea "Um i think not really, Because there a some people want to"
type textarea "x"
type textarea "Um i think not really, Because there a some people want t"
type textarea "x"
type textarea "Um i think not really, Because there a some people want"
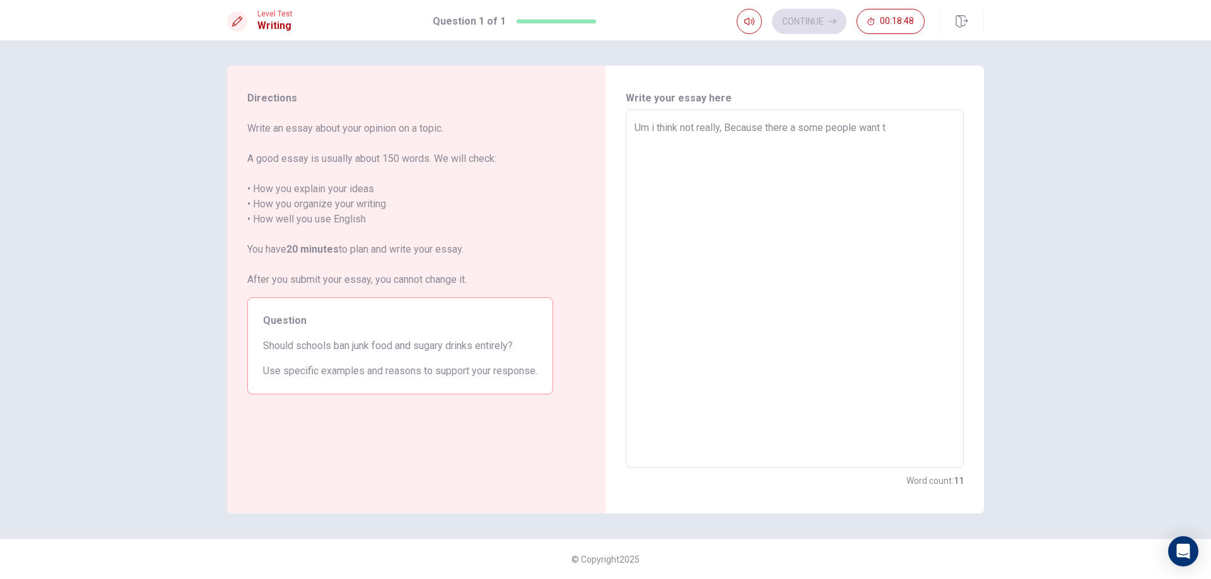
type textarea "x"
type textarea "Um i think not really, Because there a some people want"
type textarea "x"
type textarea "Um i think not really, Because there a some people wan"
type textarea "x"
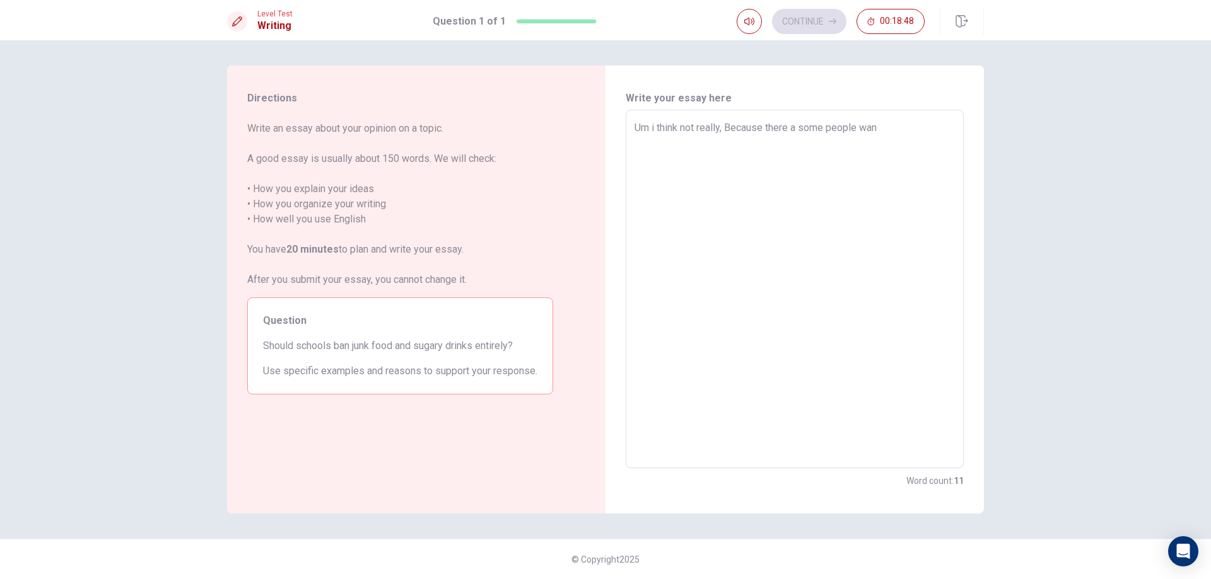
type textarea "Um i think not really, Because there a some people wa"
type textarea "x"
type textarea "Um i think not really, Because there a some people w"
type textarea "x"
type textarea "Um i think not really, Because there a some people"
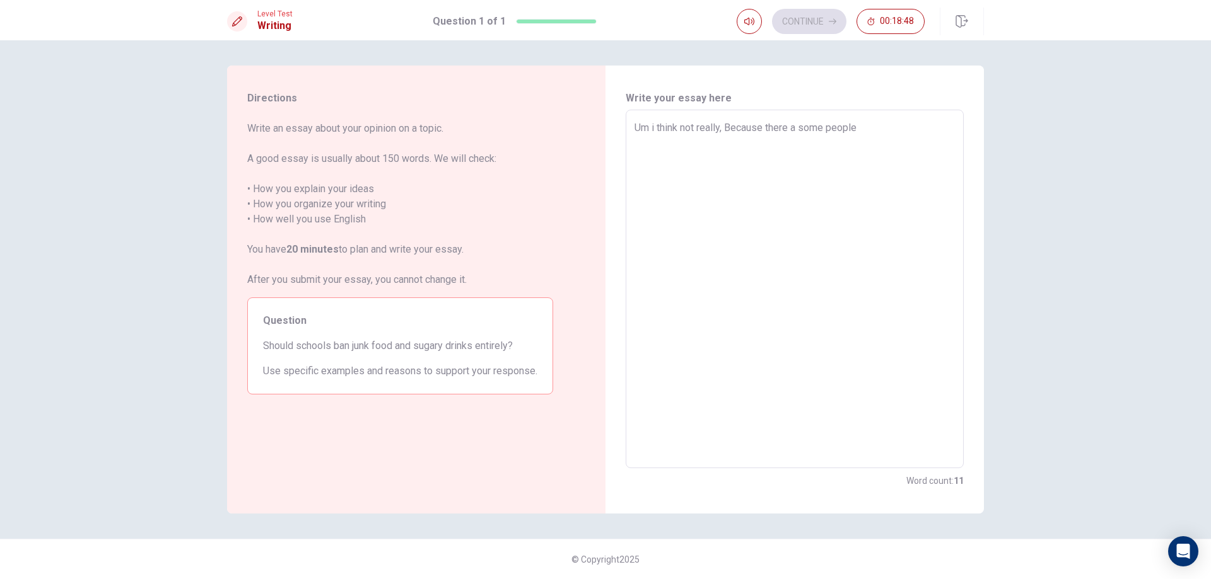
type textarea "x"
type textarea "Um i think not really, Because there a some peopl"
type textarea "x"
type textarea "Um i think not really, Because there a some peop"
type textarea "x"
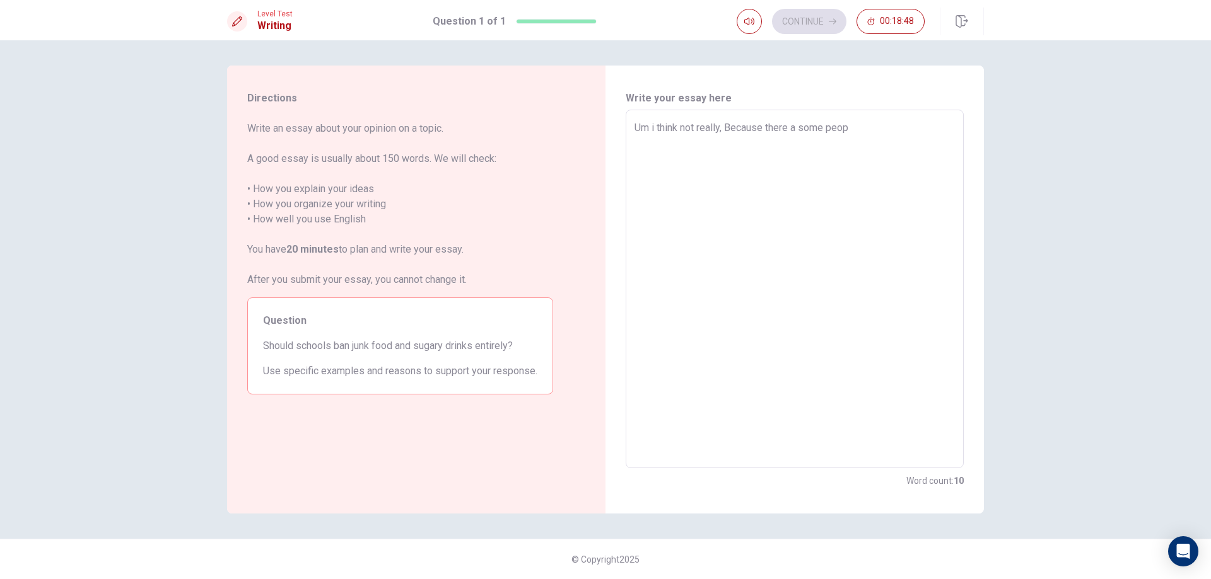
type textarea "Um i think not really, Because there a some peo"
type textarea "x"
type textarea "Um i think not really, Because there a some pe"
type textarea "x"
type textarea "Um i think not really, Because there a some p"
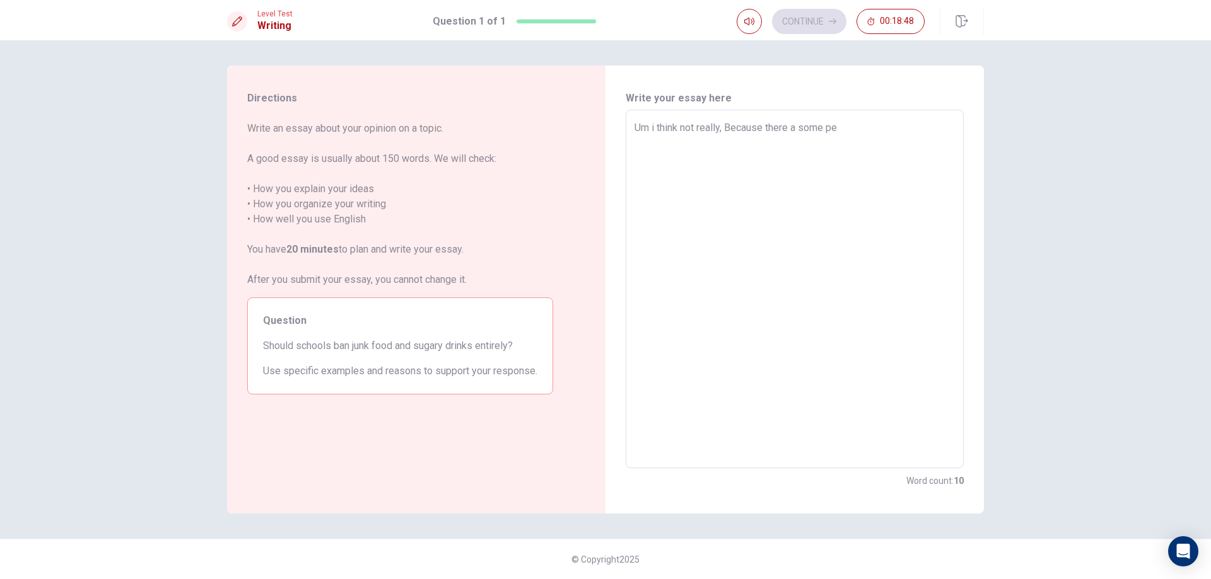
type textarea "x"
type textarea "Um i think not really, Because there a some"
type textarea "x"
type textarea "Um i think not really, Because there a some"
type textarea "x"
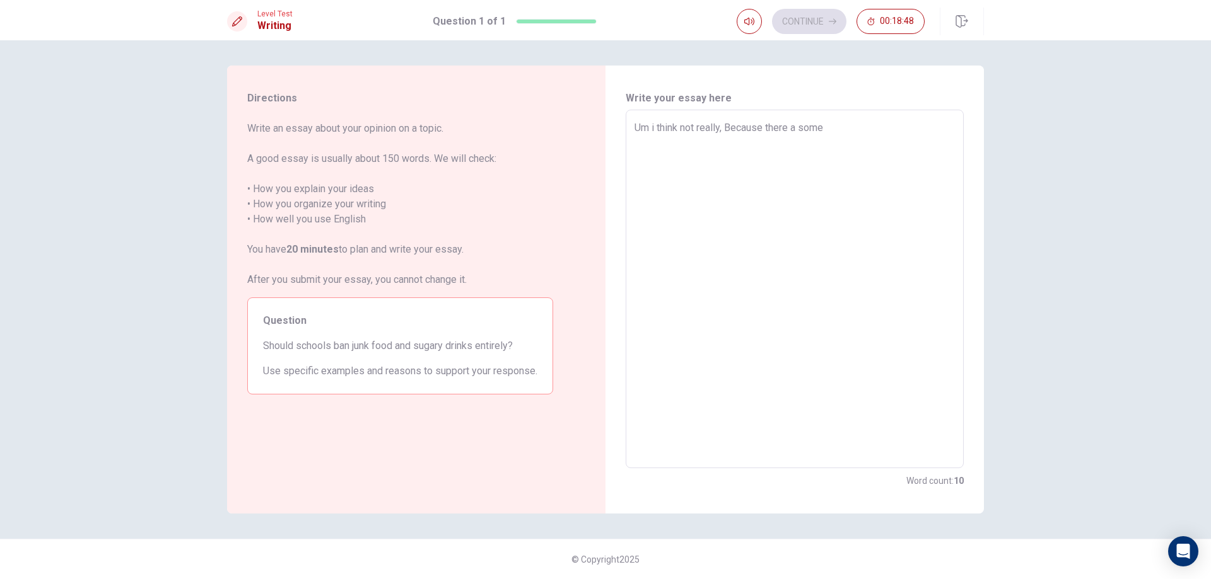
type textarea "Um i think not really, Because there a som"
type textarea "x"
type textarea "Um i think not really, Because there a so"
type textarea "x"
type textarea "Um i think not really, Because there a s"
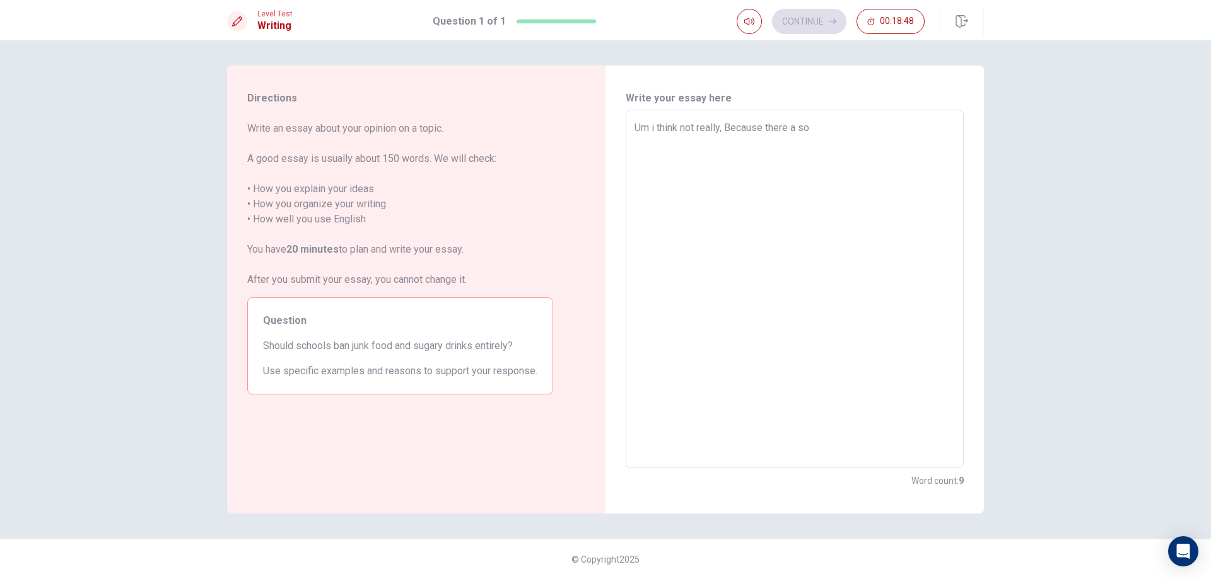
type textarea "x"
type textarea "Um i think not really, Because there a"
type textarea "x"
type textarea "Um i think not really, Because there a"
type textarea "x"
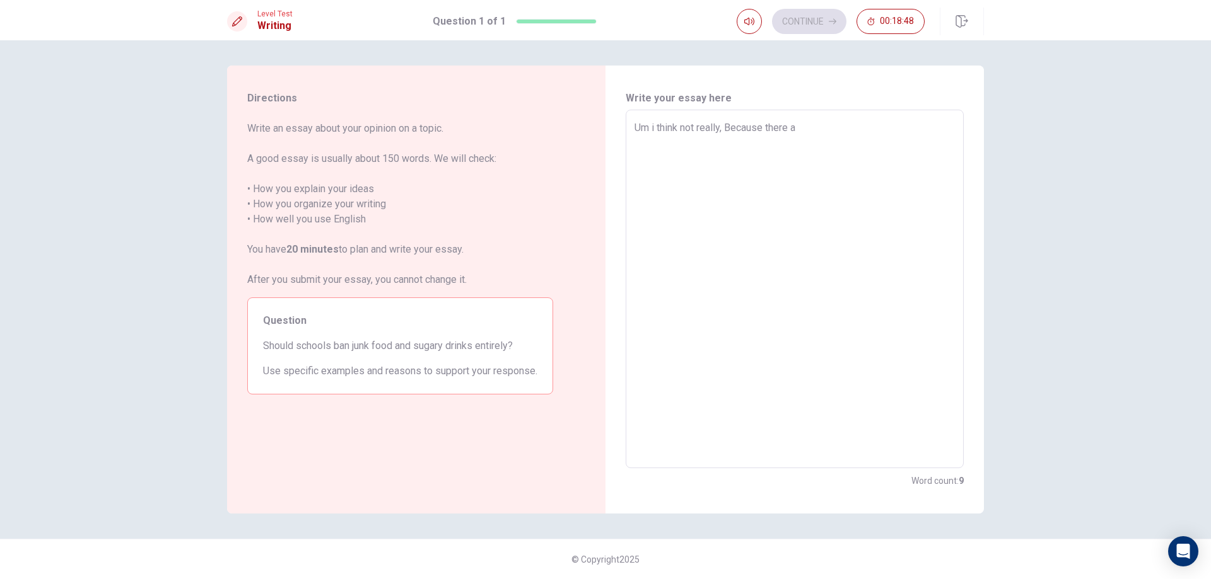
type textarea "Um i think not really, Because there"
type textarea "x"
type textarea "Um i think not really, Because there"
type textarea "x"
type textarea "Um i think not really, Because ther"
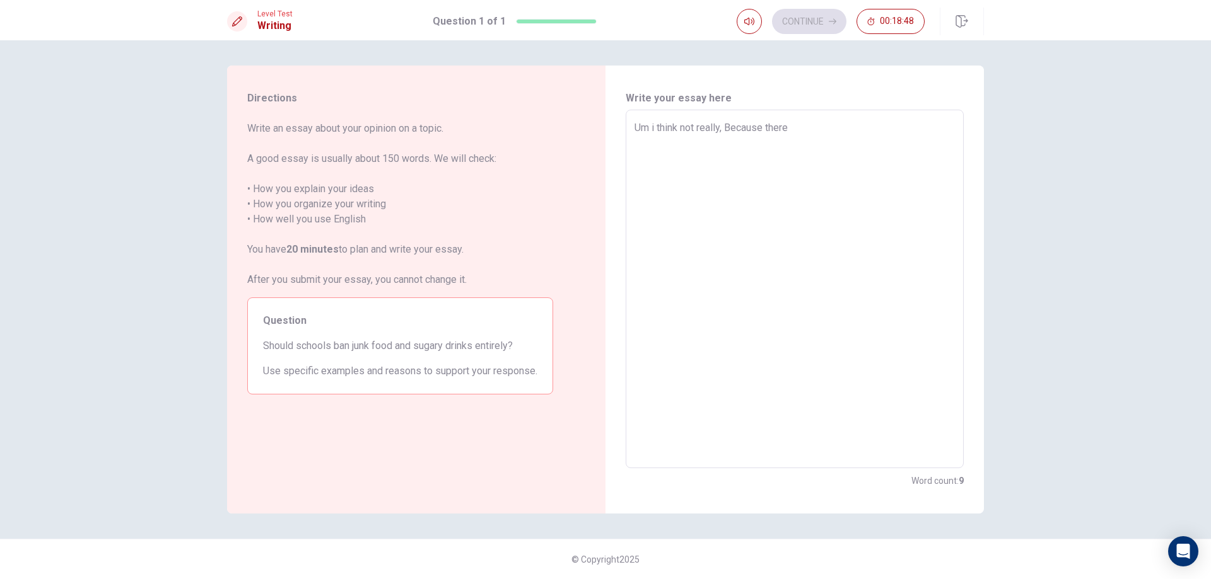
type textarea "x"
type textarea "Um i think not really, Because the"
type textarea "x"
type textarea "Um i think not really, Because th"
type textarea "x"
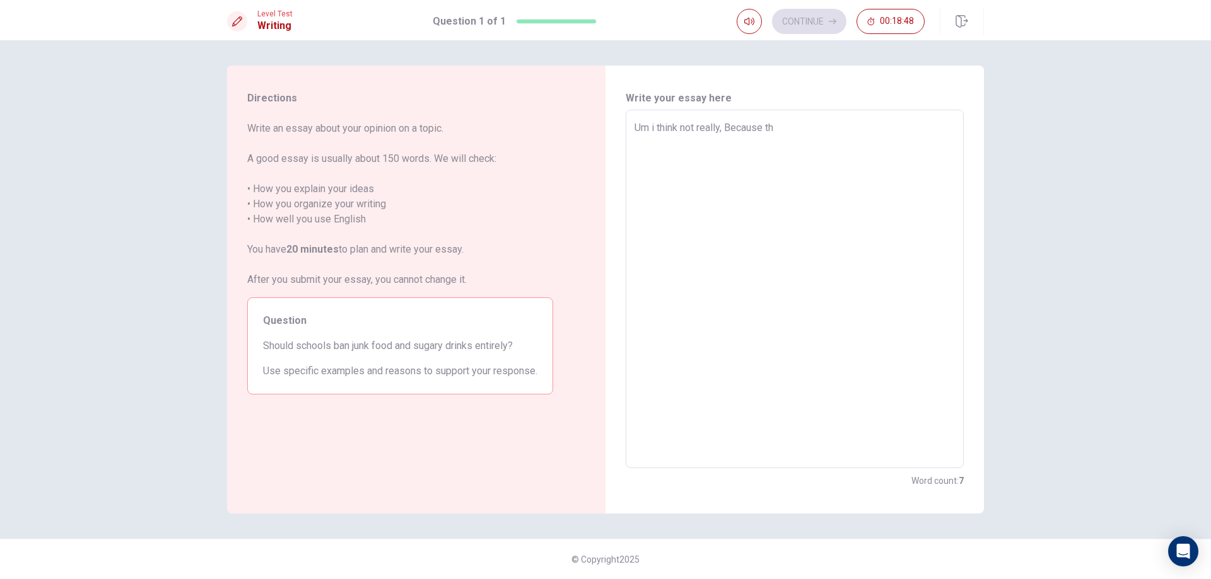
type textarea "Um i think not really, Because t"
type textarea "x"
type textarea "Um i think not really, Because"
type textarea "x"
type textarea "Um i think not really, Because"
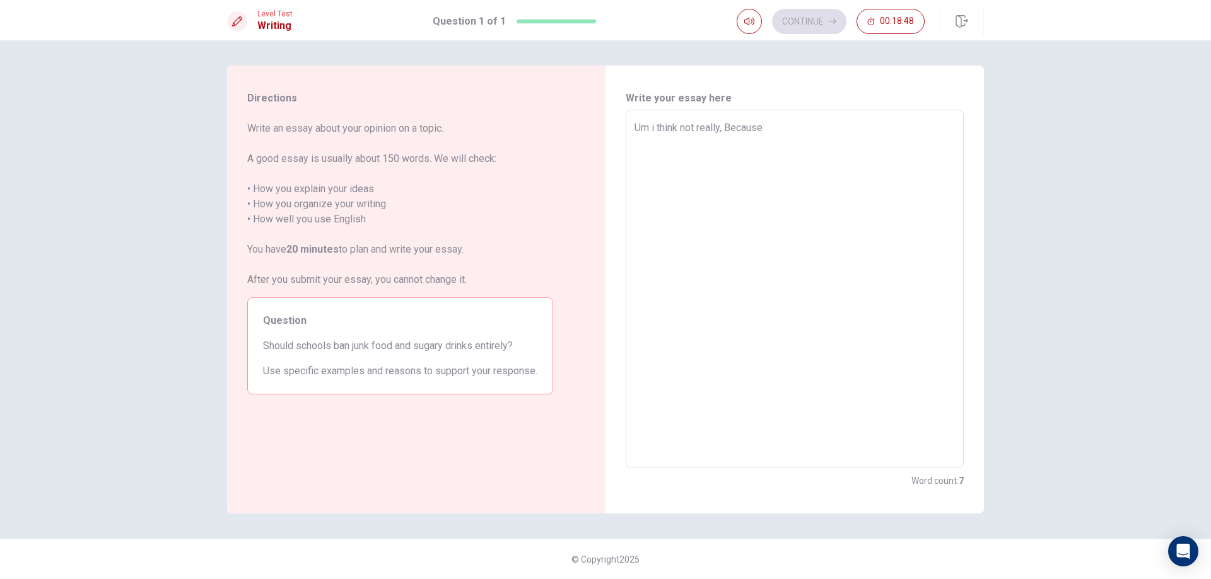
type textarea "x"
type textarea "Um i think not really, [PERSON_NAME]"
type textarea "x"
type textarea "Um i think not really, Beca"
type textarea "x"
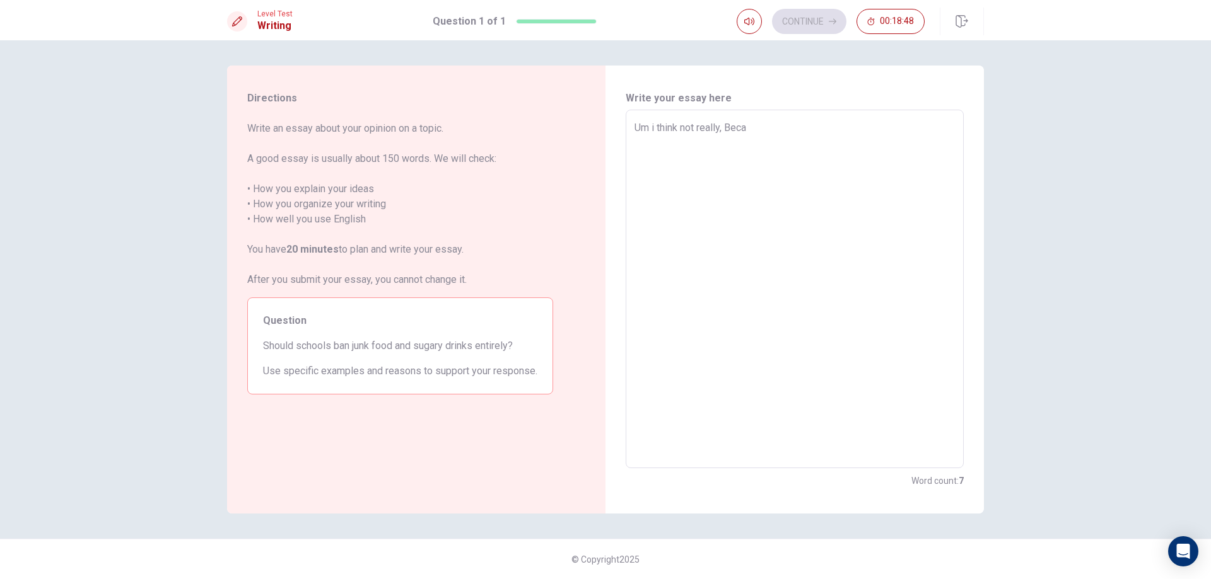
type textarea "Um i think not really, Bec"
type textarea "x"
type textarea "Um i think not really, Be"
type textarea "x"
type textarea "Um i think not really, B"
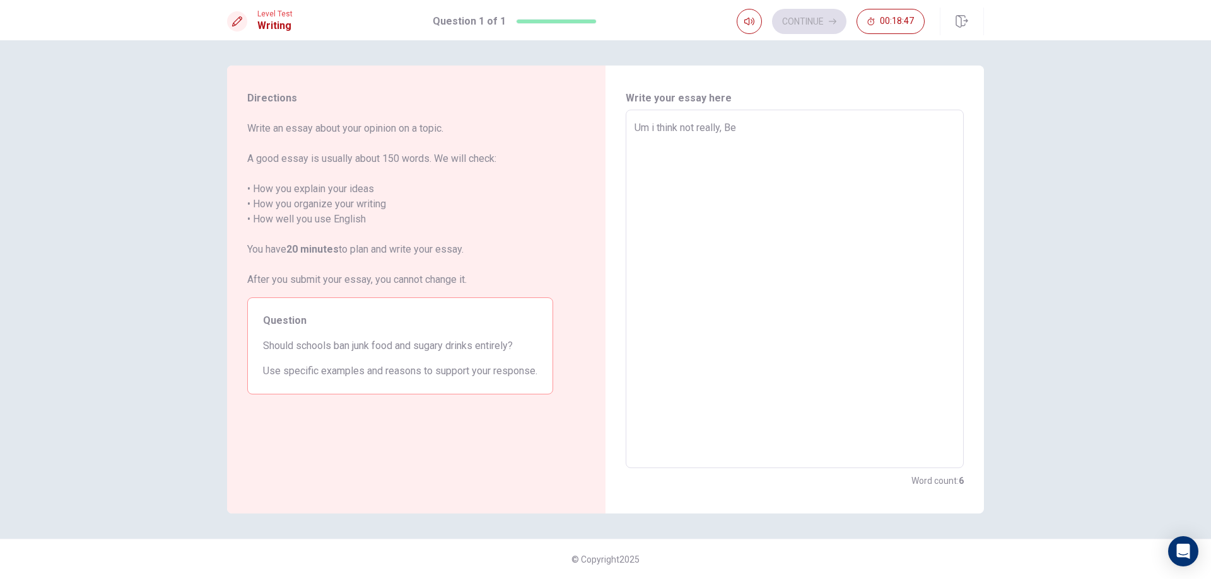
type textarea "x"
click at [890, 130] on textarea "Um i think yes, Because the student will have more healty,But" at bounding box center [794, 289] width 320 height 338
click at [909, 131] on textarea "Um i think yes, Because the student will have more healty, But" at bounding box center [794, 289] width 320 height 338
click at [922, 129] on textarea "Um i think yes, Because the student will have more healty, But" at bounding box center [794, 289] width 320 height 338
click at [778, 139] on textarea "Um i think yes, Because the student will have more healty, But it should sell o…" at bounding box center [794, 289] width 320 height 338
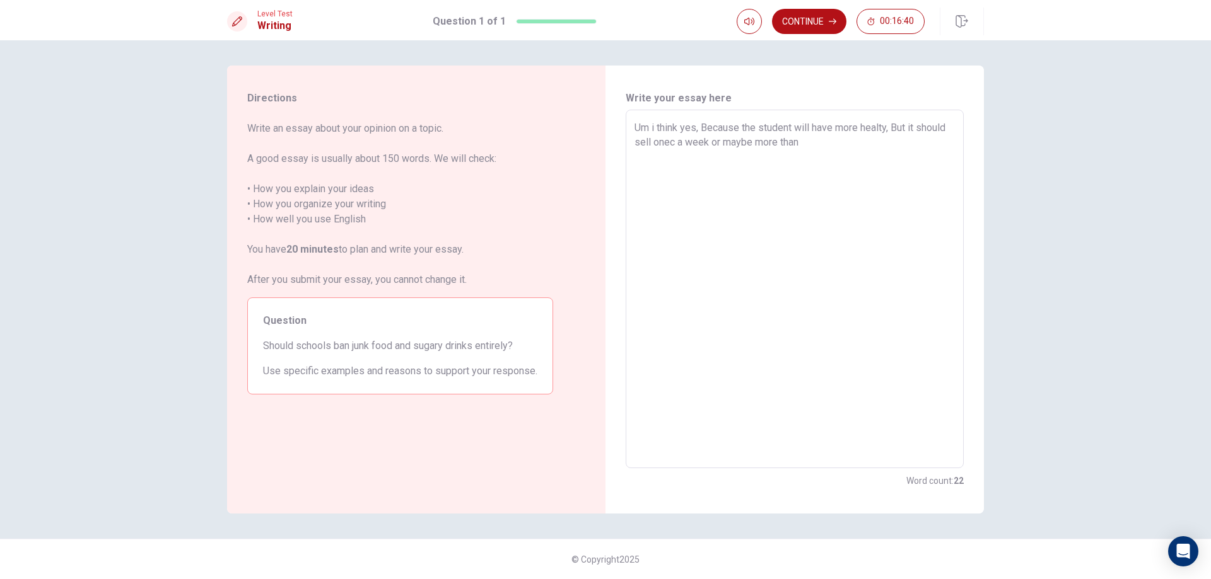
click at [781, 142] on textarea "Um i think yes, Because the student will have more healty, But it should sell o…" at bounding box center [794, 289] width 320 height 338
click at [815, 139] on textarea "Um i think yes, Because the student will have more healty, But it should sell o…" at bounding box center [794, 289] width 320 height 338
click at [774, 146] on textarea "Um i think yes, Because the student will have more healty, But it should sell o…" at bounding box center [794, 289] width 320 height 338
click at [776, 146] on textarea "Um i think yes, Because the student will have more healty, But it should sell o…" at bounding box center [794, 289] width 320 height 338
click at [827, 137] on textarea "Um i think yes, Because the student will have more healty, But it should sell o…" at bounding box center [794, 289] width 320 height 338
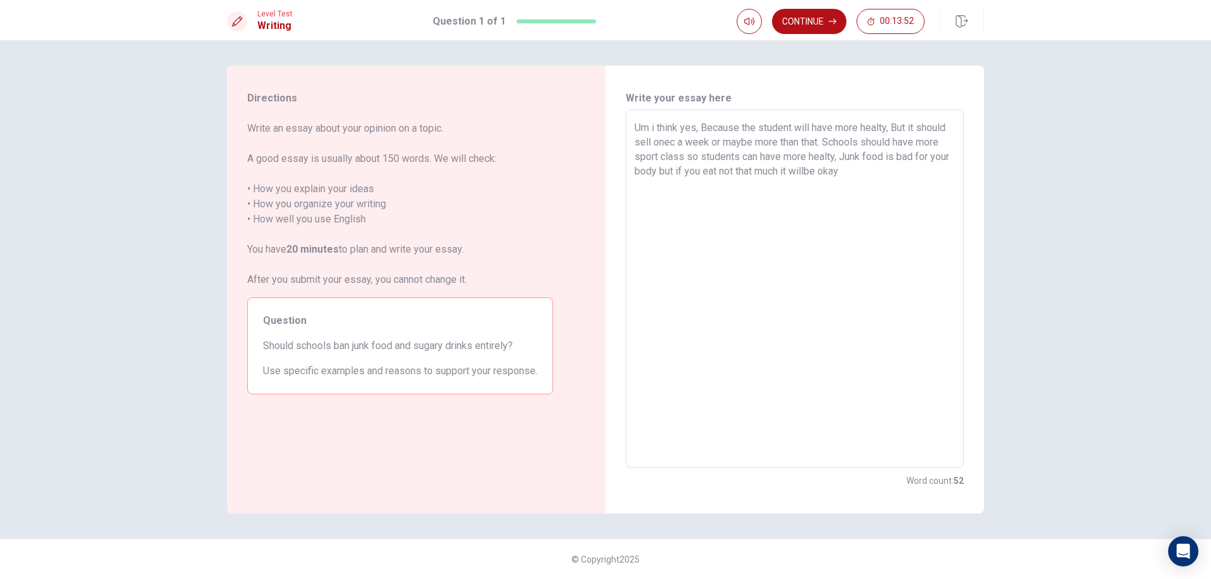
click at [829, 168] on textarea "Um i think yes, Because the student will have more healty, But it should sell o…" at bounding box center [794, 289] width 320 height 338
click at [904, 174] on textarea "Um i think yes, Because the student will have more healty, But it should sell o…" at bounding box center [794, 289] width 320 height 338
click at [835, 185] on textarea "Um i think yes, Because the student will have more healty, But it should sell o…" at bounding box center [794, 289] width 320 height 338
click at [835, 189] on textarea "Um i think yes, Because the student will have more healty, But it should sell o…" at bounding box center [794, 289] width 320 height 338
click at [839, 185] on textarea "Um i think yes, Because the student will have more healty, But it should sell o…" at bounding box center [794, 289] width 320 height 338
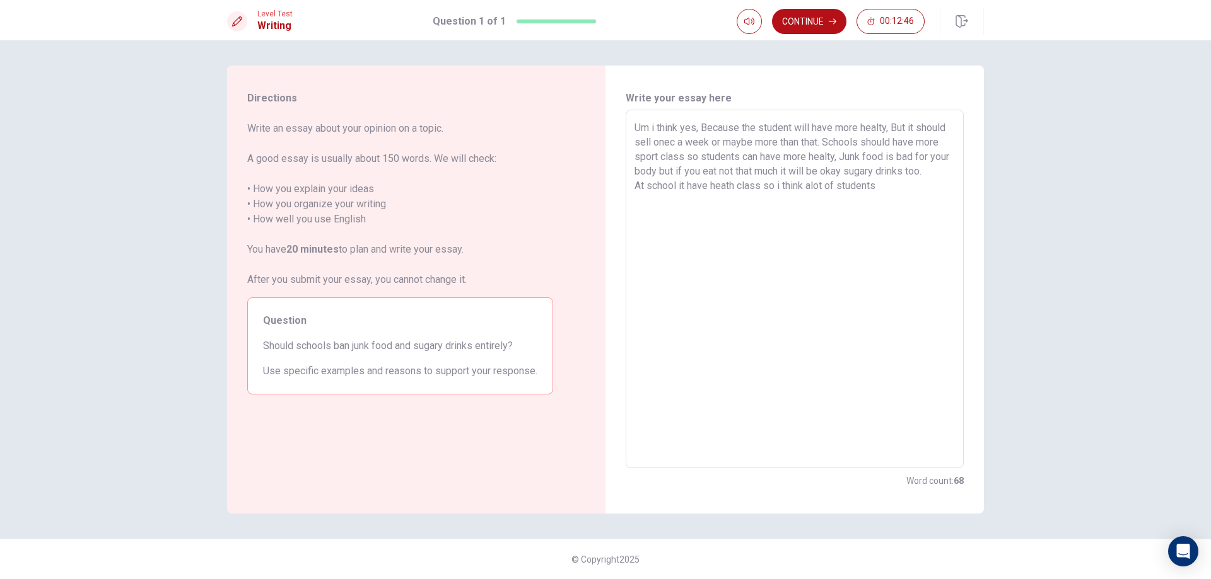
click at [897, 189] on textarea "Um i think yes, Because the student will have more healty, But it should sell o…" at bounding box center [794, 289] width 320 height 338
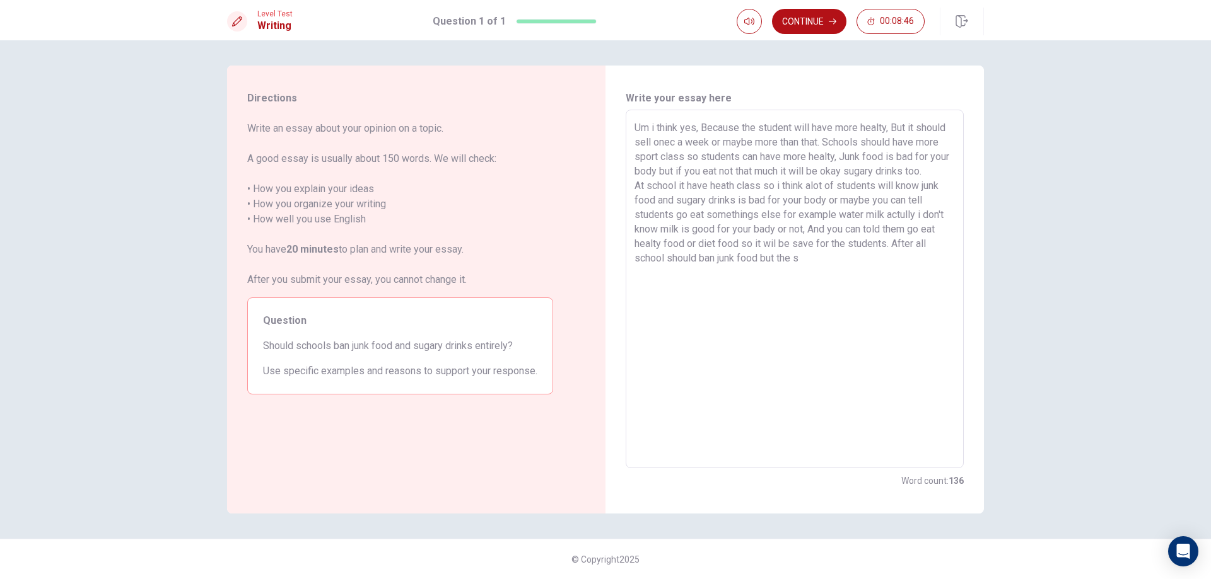
click at [762, 257] on textarea "Um i think yes, Because the student will have more healty, But it should sell o…" at bounding box center [794, 289] width 320 height 338
click at [839, 258] on textarea "Um i think yes, Because the student will have more healty, But it should sell o…" at bounding box center [794, 289] width 320 height 338
click at [842, 259] on textarea "Um i think yes, Because the student will have more healty, But it should sell o…" at bounding box center [794, 289] width 320 height 338
click at [900, 257] on textarea "Um i think yes, Because the student will have more healty, But it should sell o…" at bounding box center [794, 289] width 320 height 338
click at [825, 20] on button "Continue" at bounding box center [809, 21] width 74 height 25
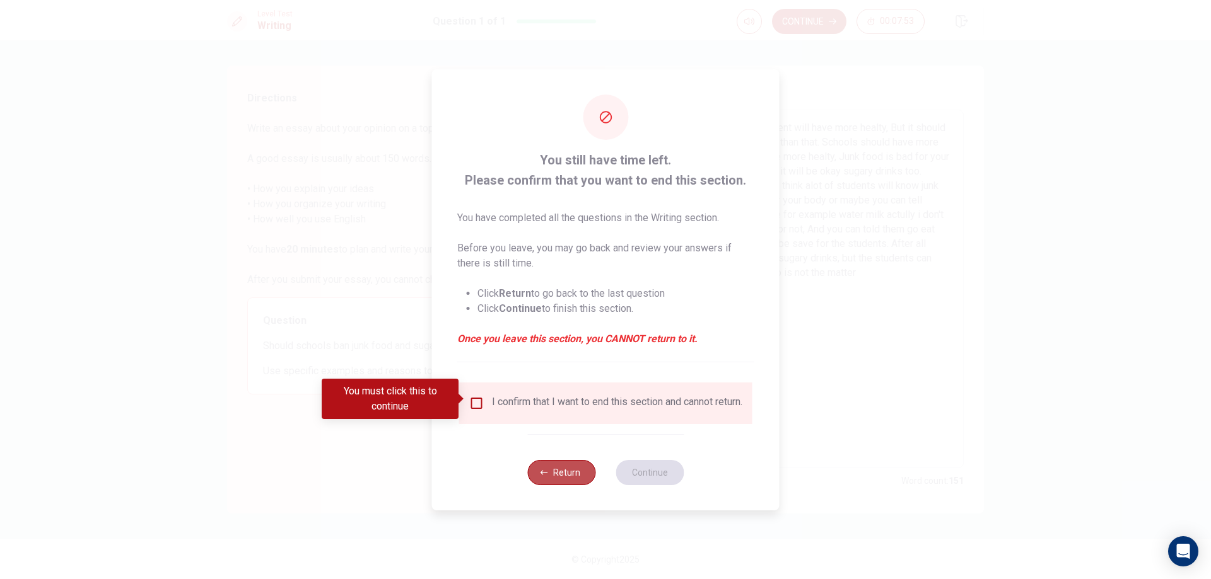
click at [573, 479] on button "Return" at bounding box center [561, 472] width 68 height 25
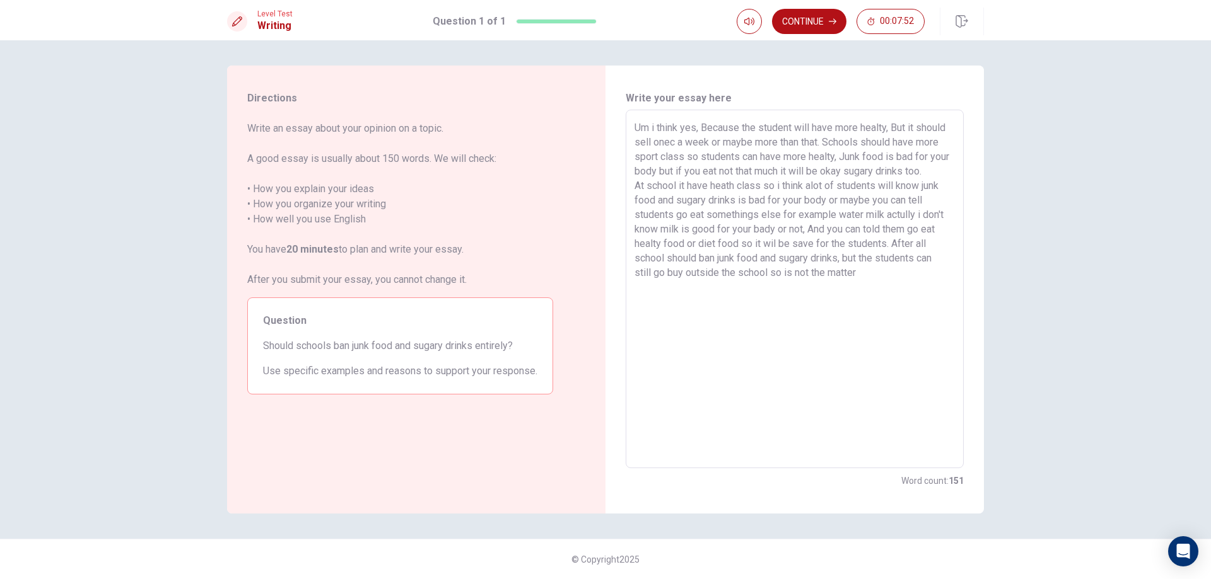
click at [870, 272] on textarea "Um i think yes, Because the student will have more healty, But it should sell o…" at bounding box center [794, 289] width 320 height 338
click at [810, 15] on button "Continue" at bounding box center [809, 21] width 74 height 25
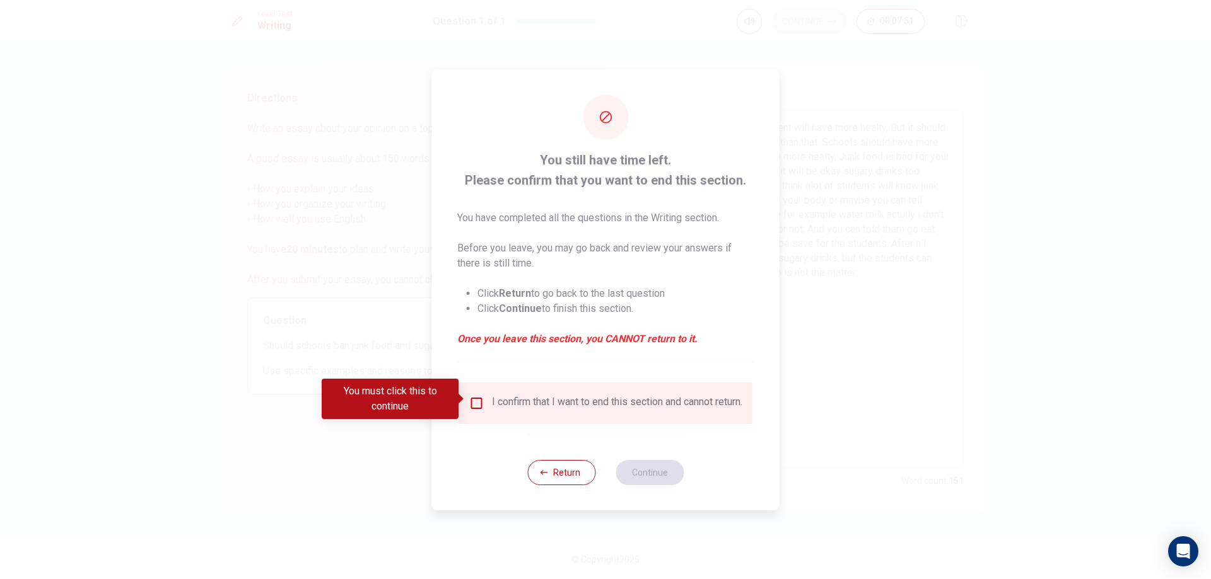
click at [488, 387] on div "I confirm that I want to end this section and cannot return." at bounding box center [605, 404] width 293 height 42
click at [484, 399] on div "I confirm that I want to end this section and cannot return." at bounding box center [605, 403] width 273 height 15
click at [477, 400] on input "You must click this to continue" at bounding box center [476, 403] width 15 height 15
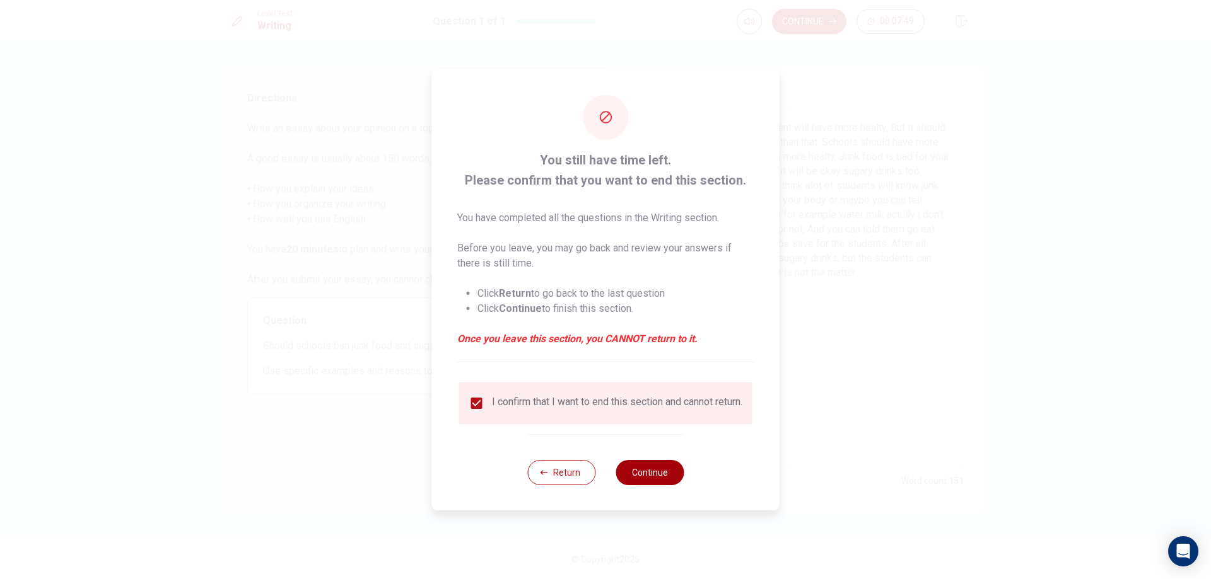
click at [653, 486] on button "Continue" at bounding box center [649, 472] width 68 height 25
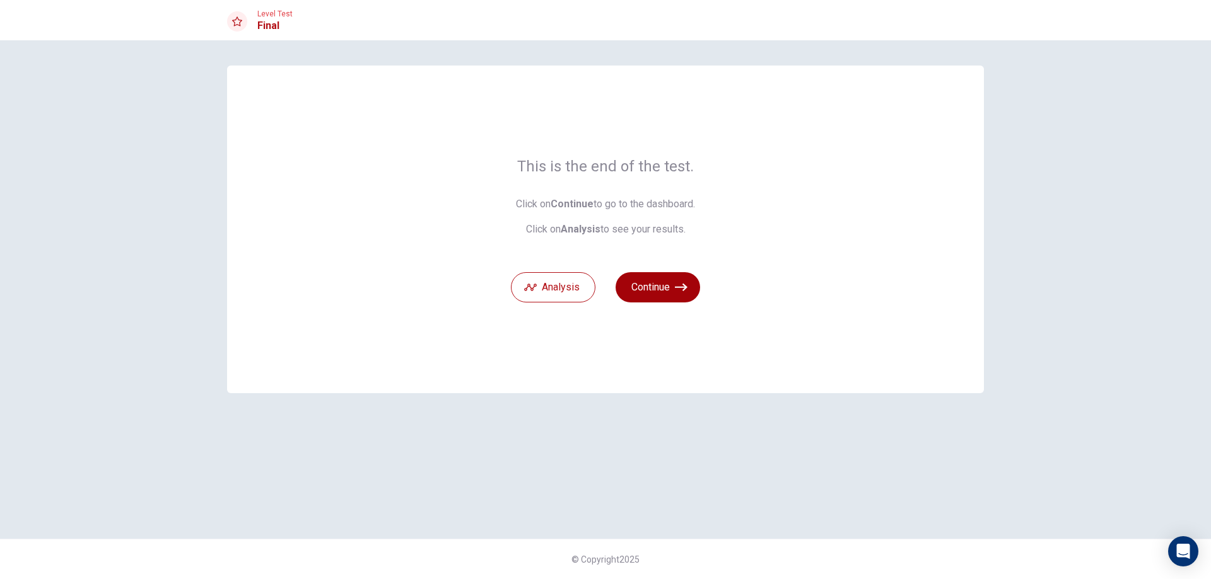
click at [674, 281] on button "Continue" at bounding box center [657, 287] width 84 height 30
